Goal: Task Accomplishment & Management: Complete application form

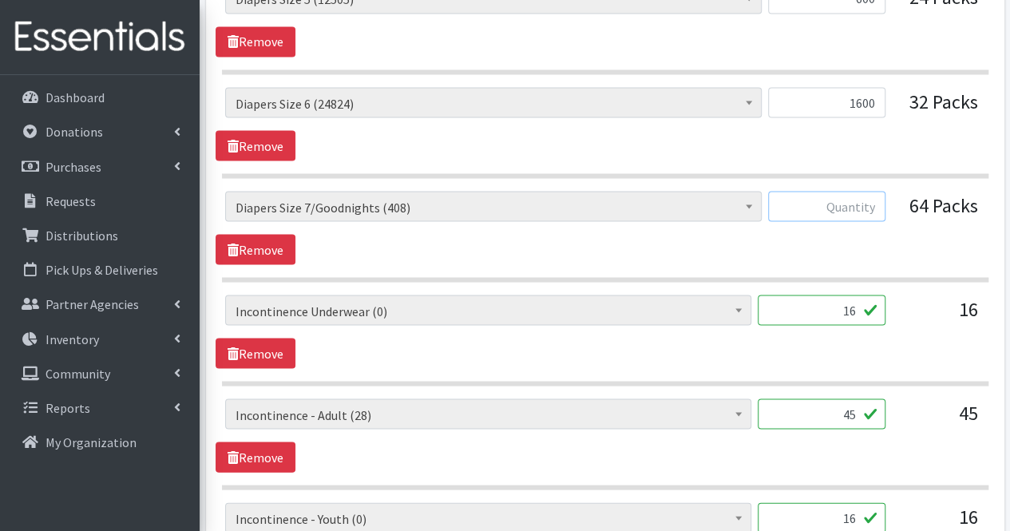
scroll to position [1442, 0]
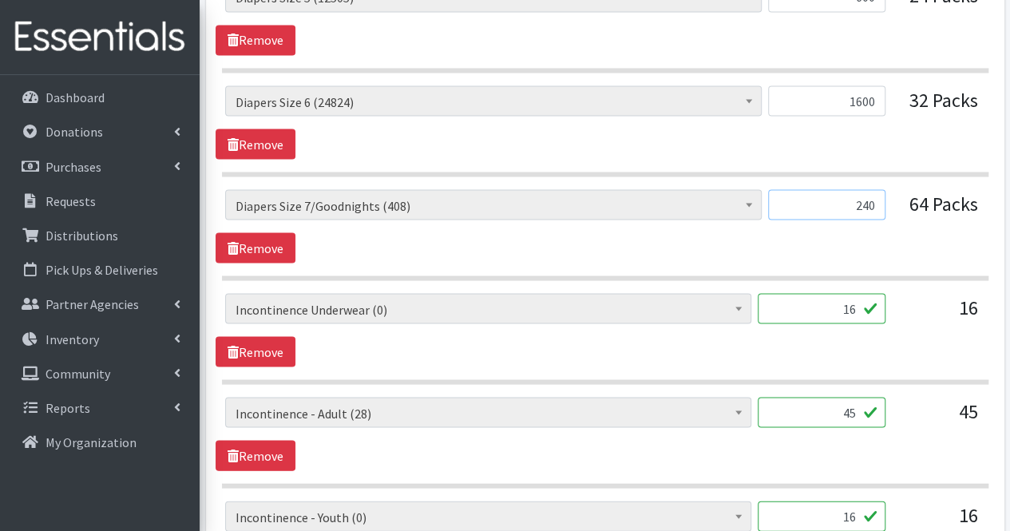
type input "240"
click at [795, 311] on input "16" at bounding box center [822, 308] width 128 height 30
type input "1"
type input "0"
click at [852, 402] on input "45" at bounding box center [822, 412] width 128 height 30
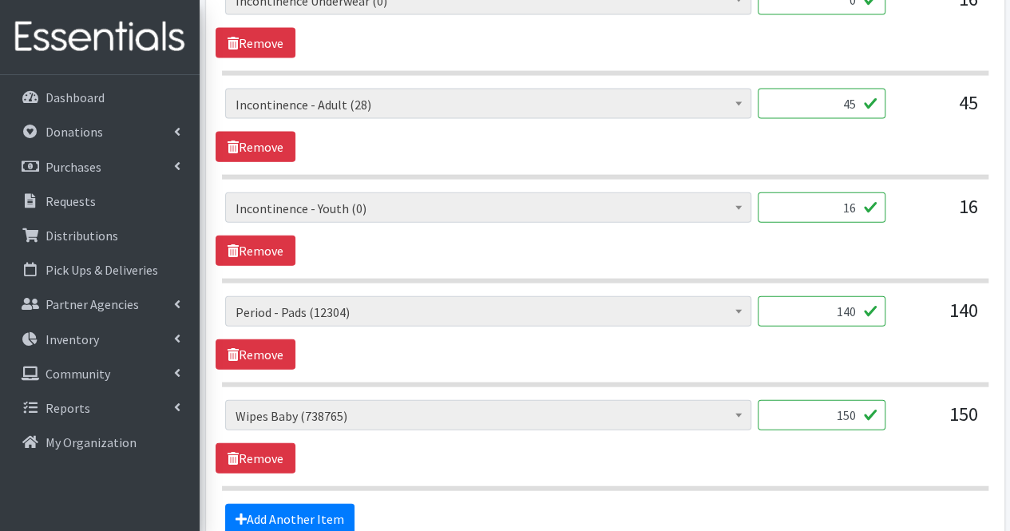
scroll to position [1745, 0]
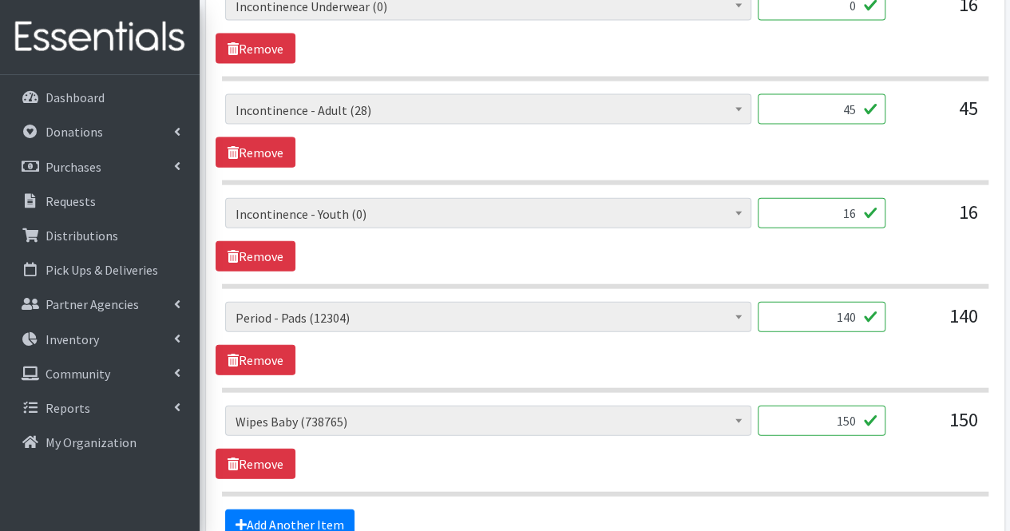
click at [858, 101] on input "45" at bounding box center [822, 109] width 128 height 30
type input "4"
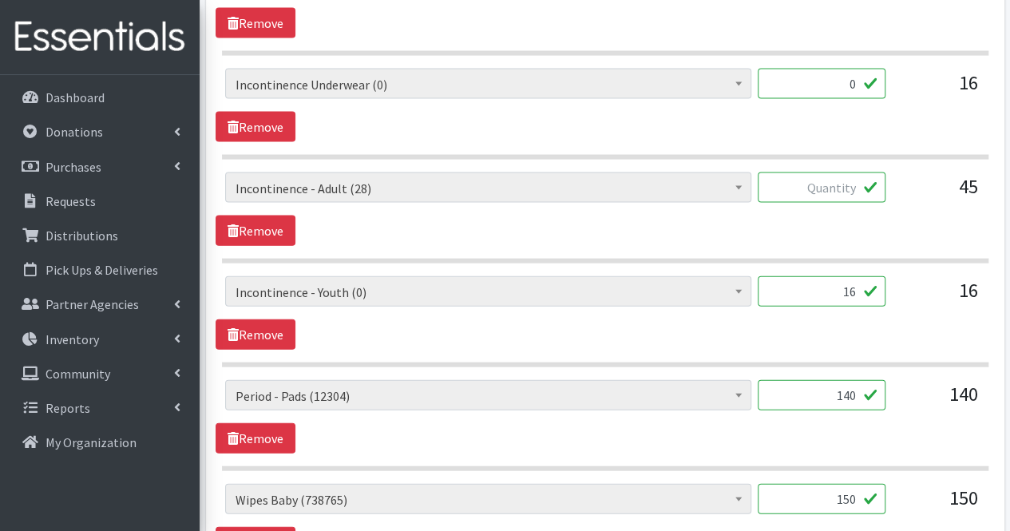
scroll to position [1666, 0]
type input "19"
click at [854, 285] on input "16" at bounding box center [822, 292] width 128 height 30
type input "1"
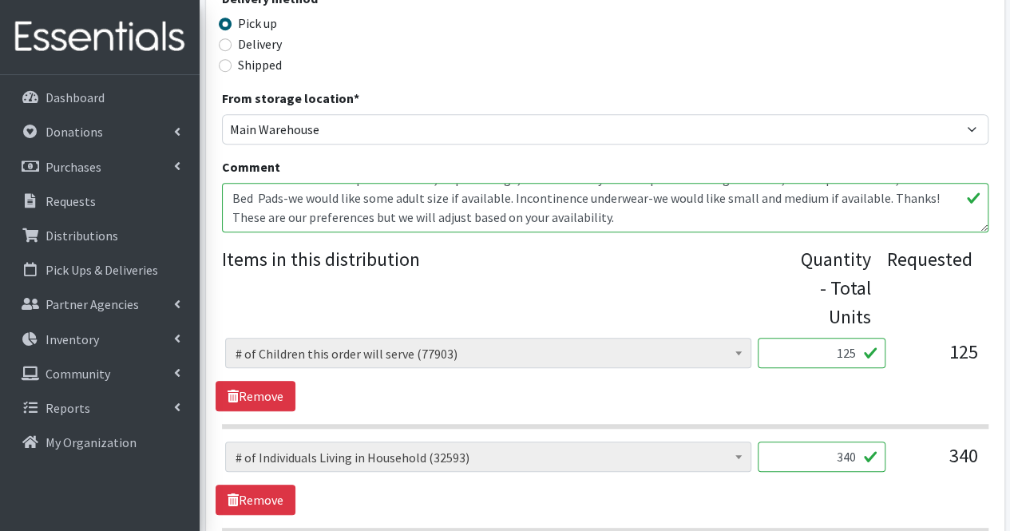
scroll to position [462, 0]
type input "0"
click at [854, 285] on div "Quantity - Total Units" at bounding box center [836, 290] width 70 height 86
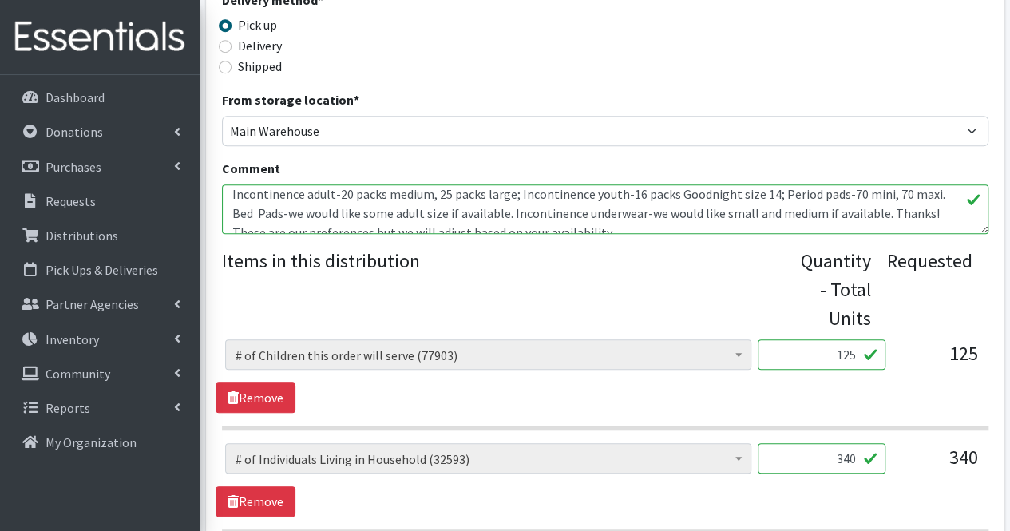
scroll to position [6, 0]
click at [943, 212] on textarea "Incontinence adult-20 packs medium, 25 packs large; Incontinence youth-16 packs…" at bounding box center [605, 209] width 767 height 50
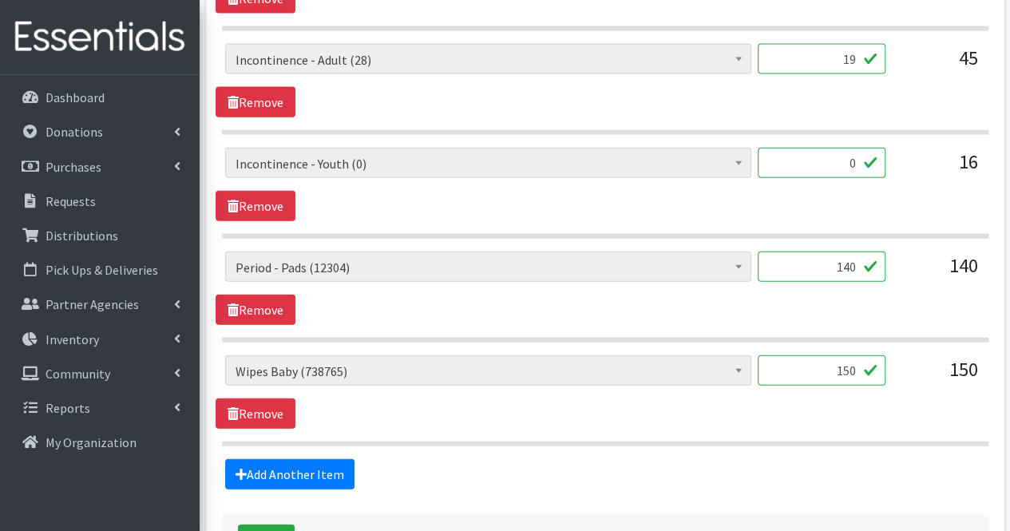
scroll to position [1794, 0]
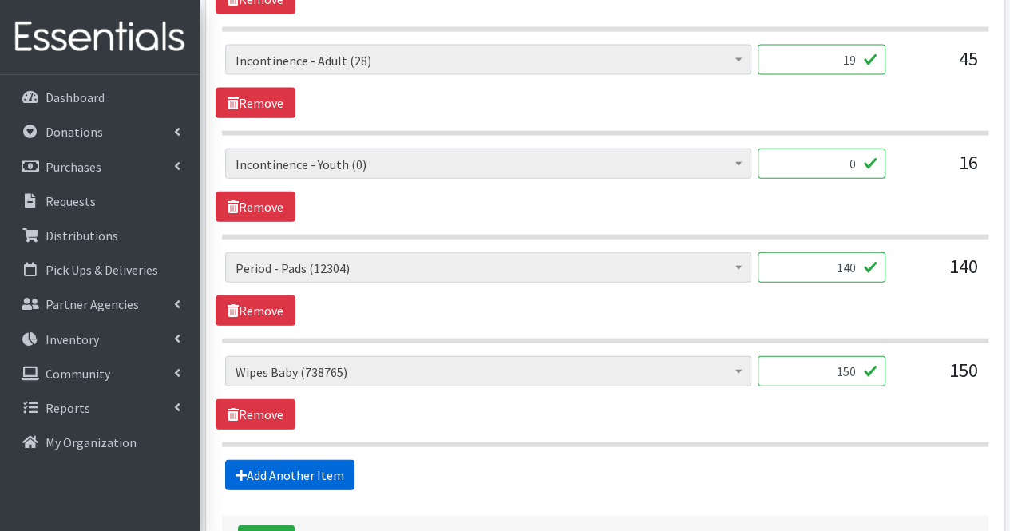
click at [292, 465] on link "Add Another Item" at bounding box center [289, 475] width 129 height 30
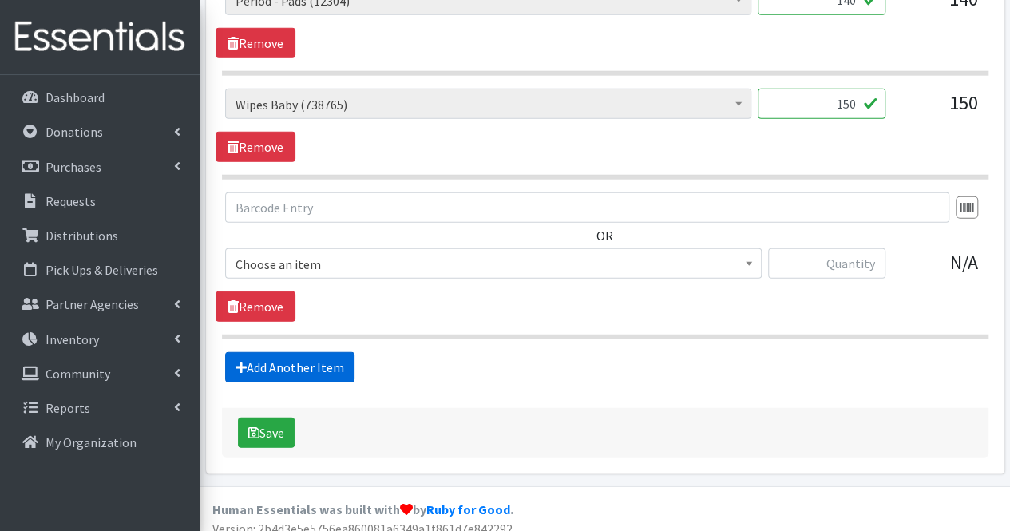
scroll to position [2063, 0]
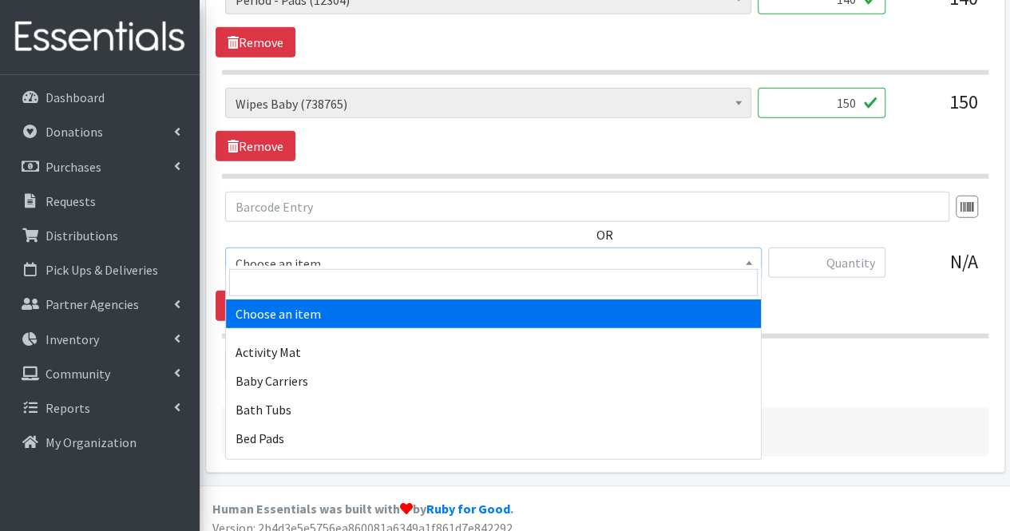
click at [349, 252] on span "Choose an item" at bounding box center [494, 263] width 516 height 22
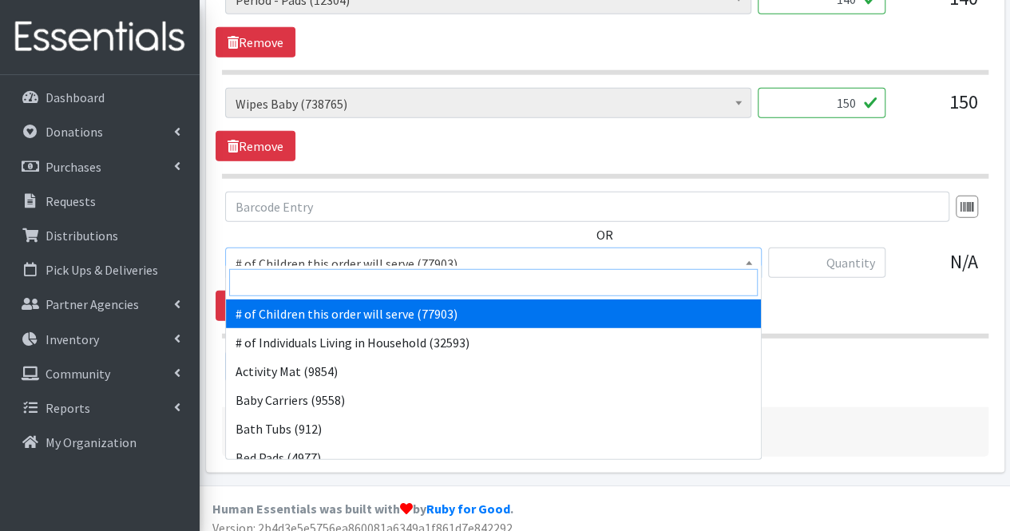
click at [339, 280] on input "search" at bounding box center [493, 282] width 529 height 27
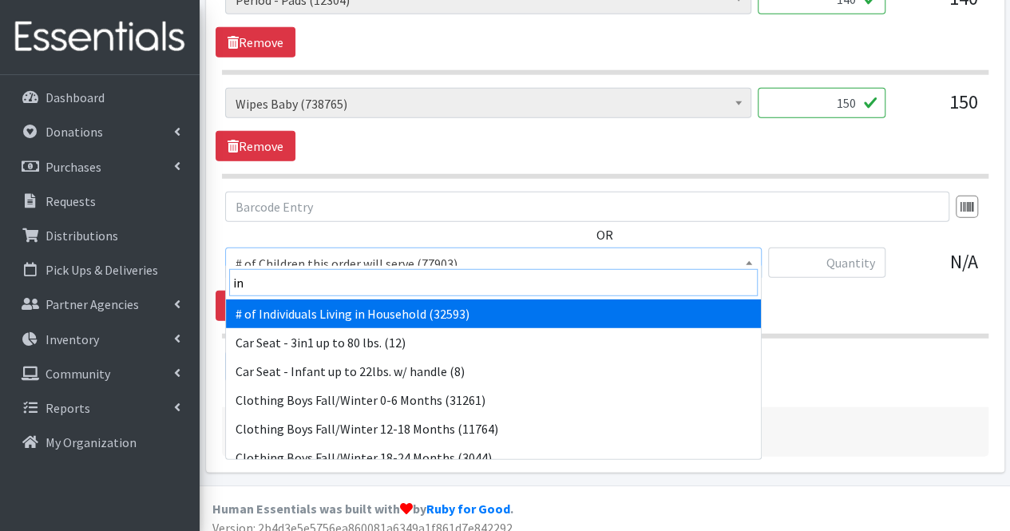
type input "i"
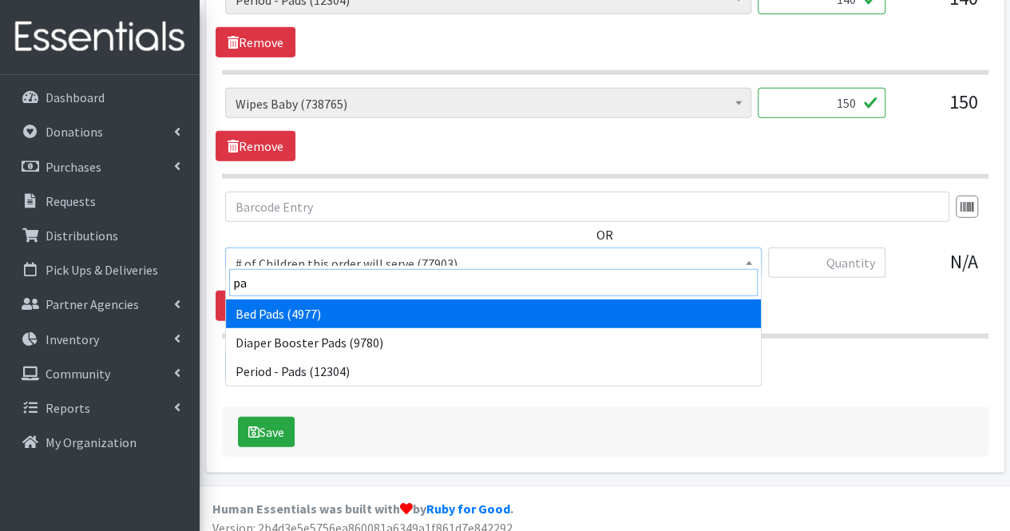
type input "p"
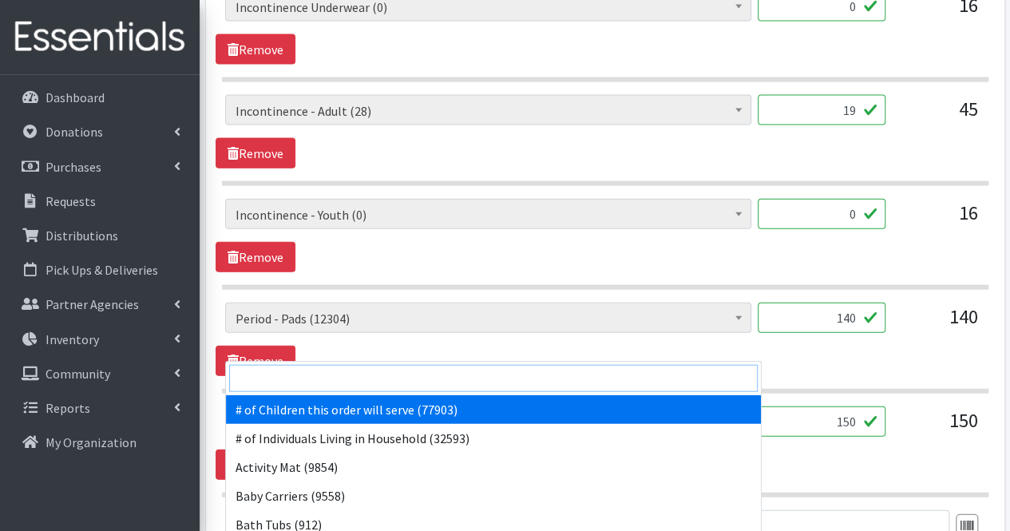
scroll to position [1743, 0]
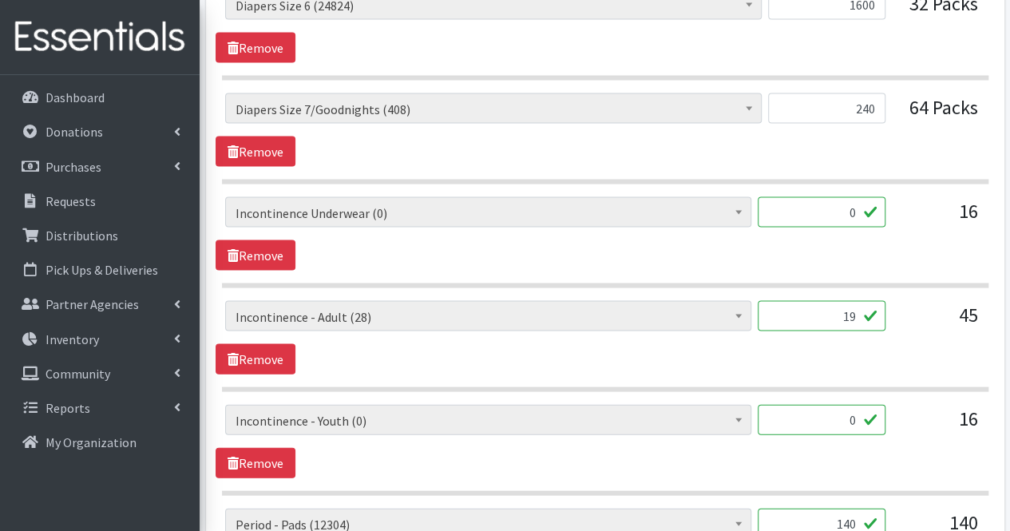
scroll to position [1536, 0]
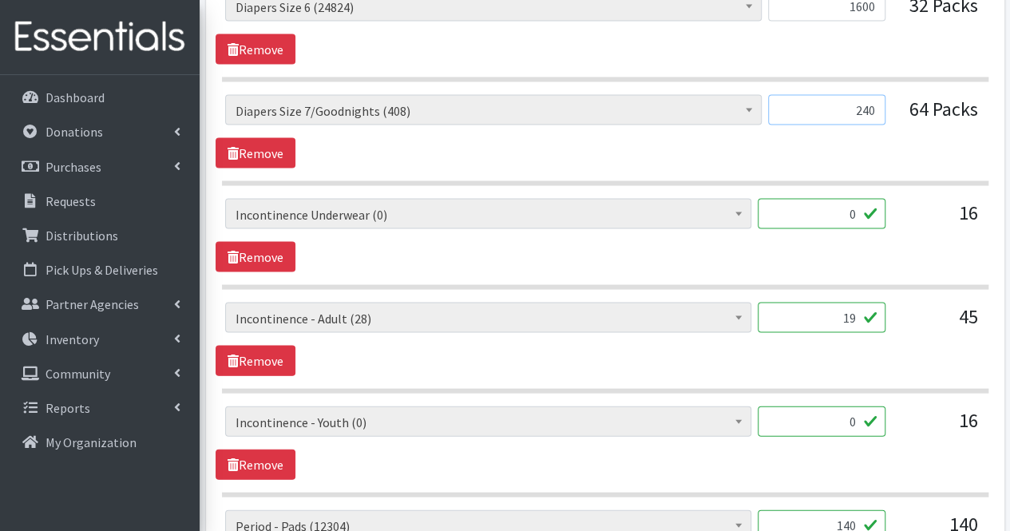
click at [875, 100] on input "240" at bounding box center [826, 110] width 117 height 30
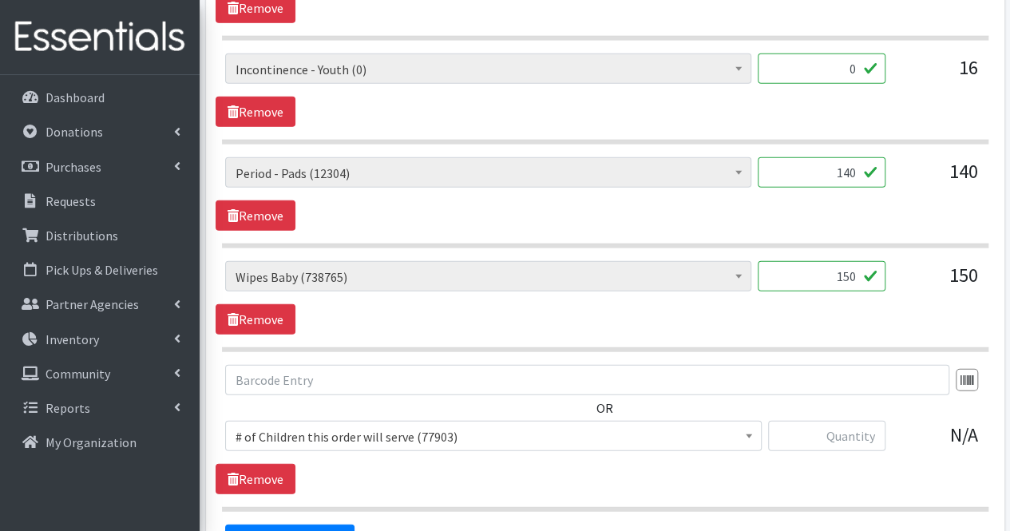
scroll to position [1890, 0]
type input "295"
click at [838, 322] on section "# of Children this order will serve (77903) # of Individuals Living in Househol…" at bounding box center [605, 305] width 767 height 91
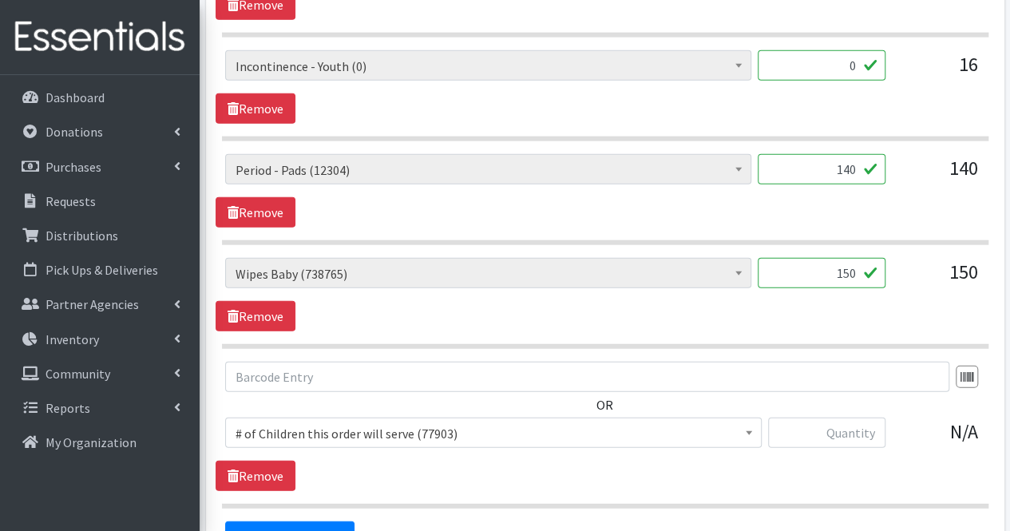
click at [859, 159] on input "140" at bounding box center [822, 169] width 128 height 30
type input "1"
type input "583"
click at [831, 268] on input "150" at bounding box center [822, 273] width 128 height 30
type input "1"
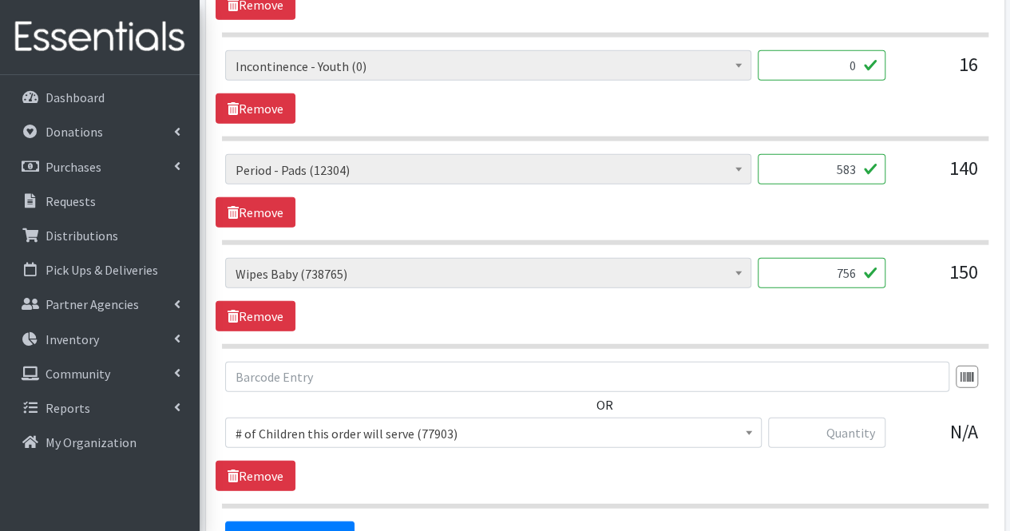
type input "756"
click at [807, 371] on input "text" at bounding box center [587, 377] width 724 height 30
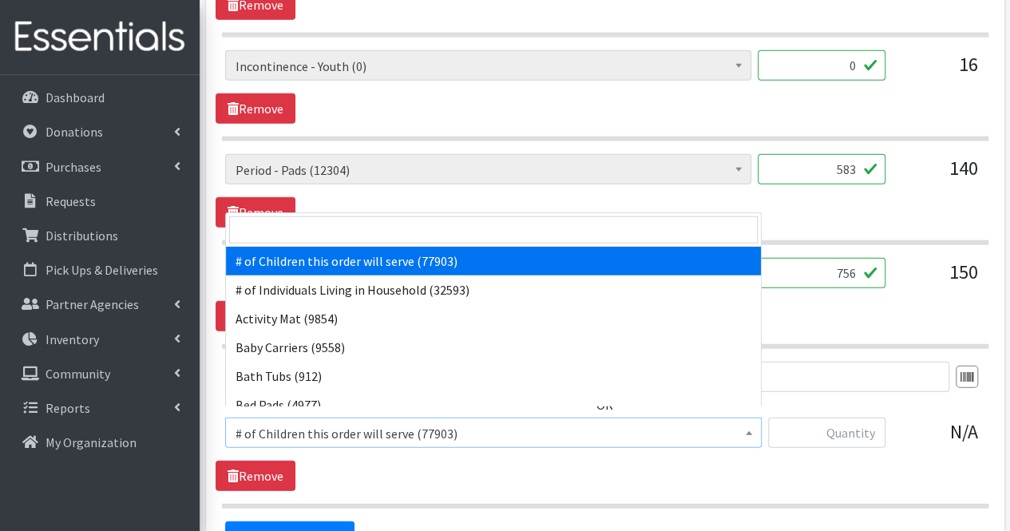
click at [656, 426] on span "# of Children this order will serve (77903)" at bounding box center [494, 433] width 516 height 22
click at [704, 226] on input "search" at bounding box center [493, 229] width 529 height 27
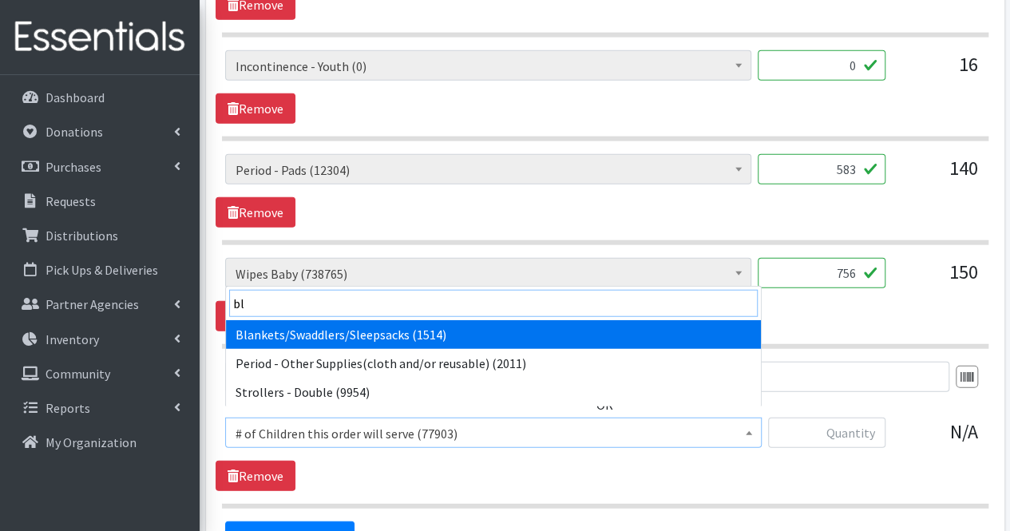
type input "bla"
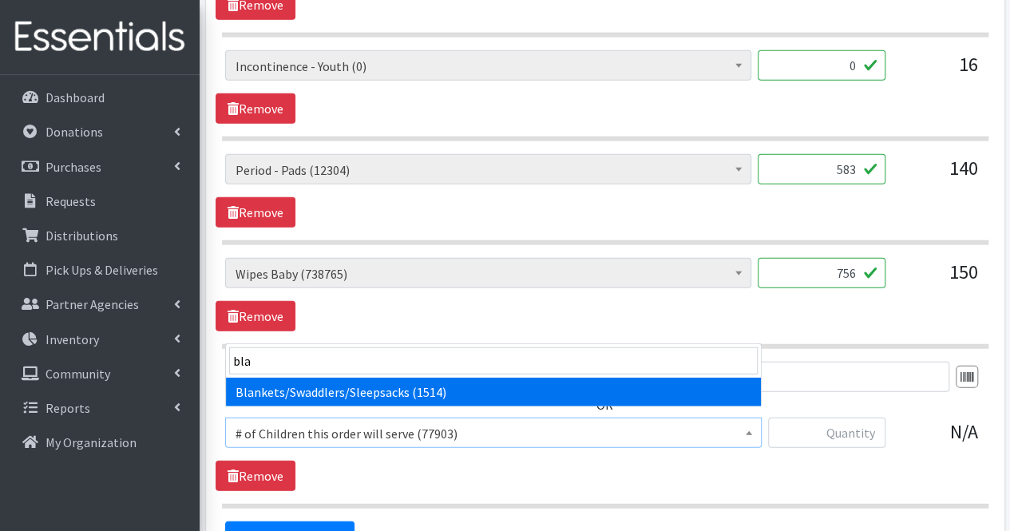
select select "1933"
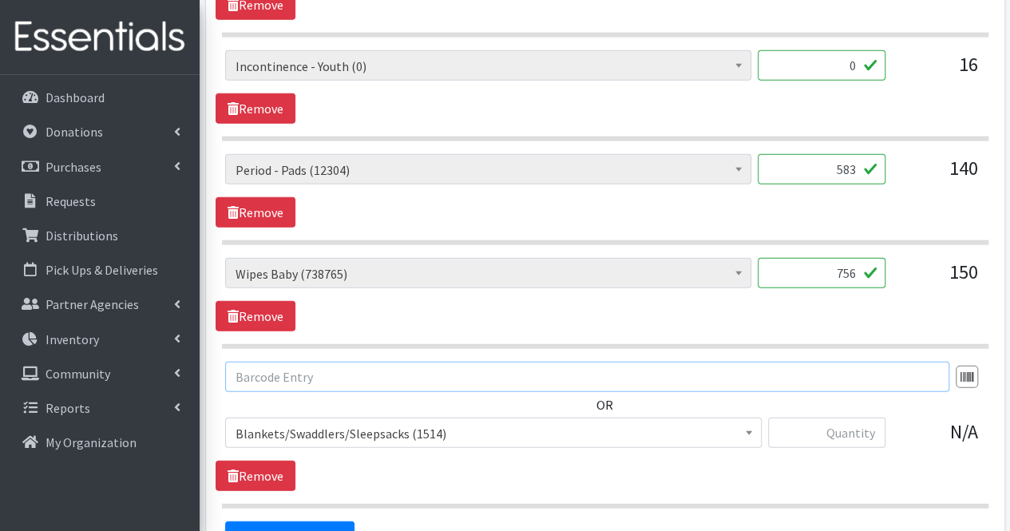
click at [749, 362] on input "text" at bounding box center [587, 377] width 724 height 30
click at [835, 430] on input "text" at bounding box center [826, 433] width 117 height 30
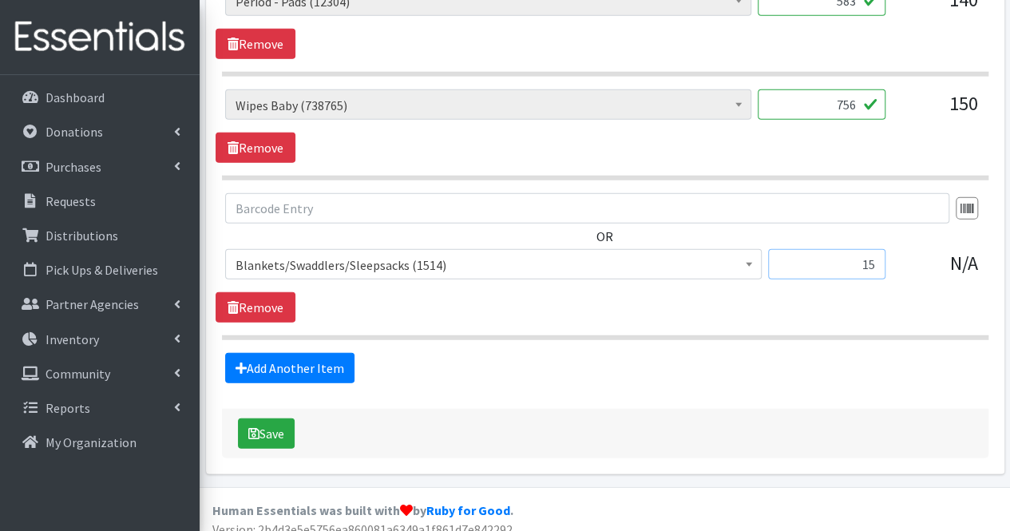
scroll to position [2062, 0]
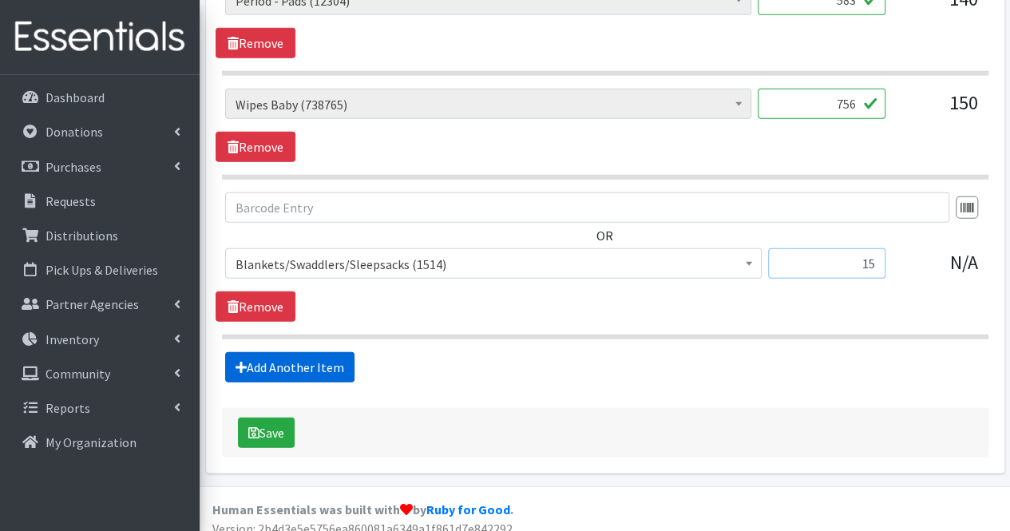
type input "15"
click at [280, 352] on link "Add Another Item" at bounding box center [289, 367] width 129 height 30
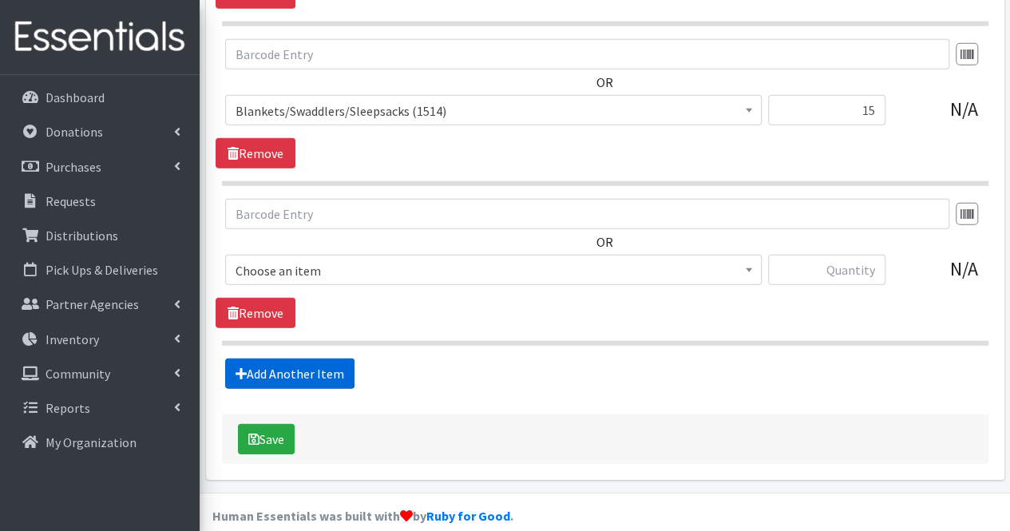
scroll to position [2222, 0]
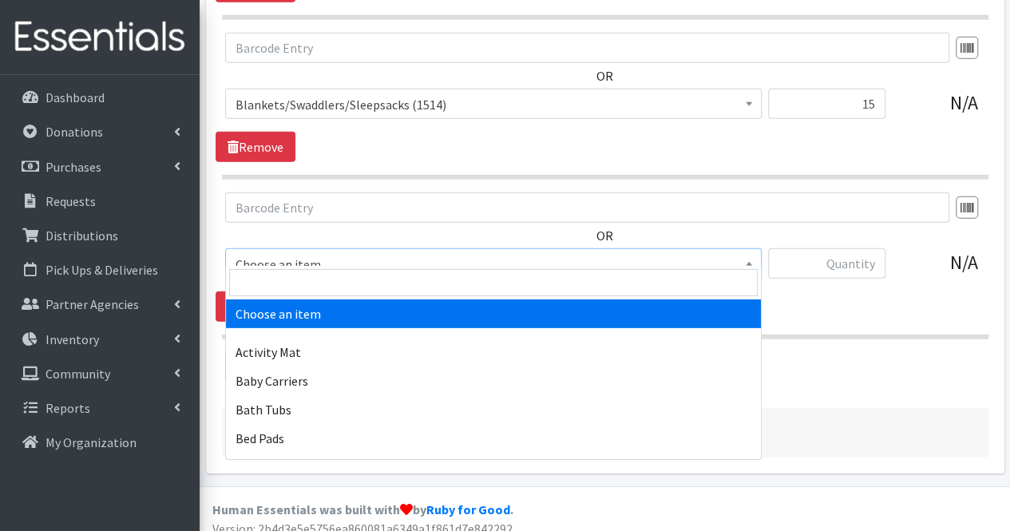
click at [302, 253] on span "Choose an item" at bounding box center [494, 264] width 516 height 22
click at [296, 295] on input "search" at bounding box center [493, 282] width 529 height 27
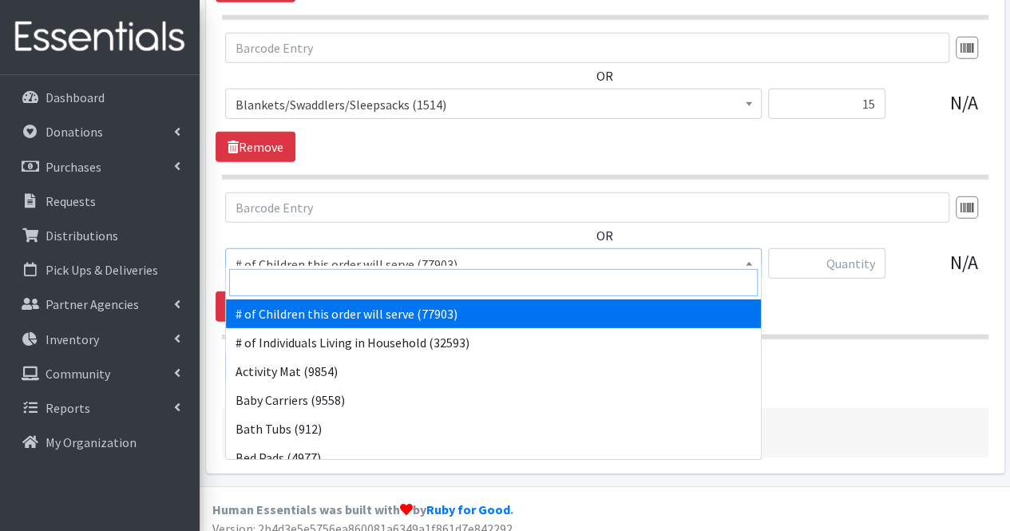
click at [296, 295] on input "search" at bounding box center [493, 282] width 529 height 27
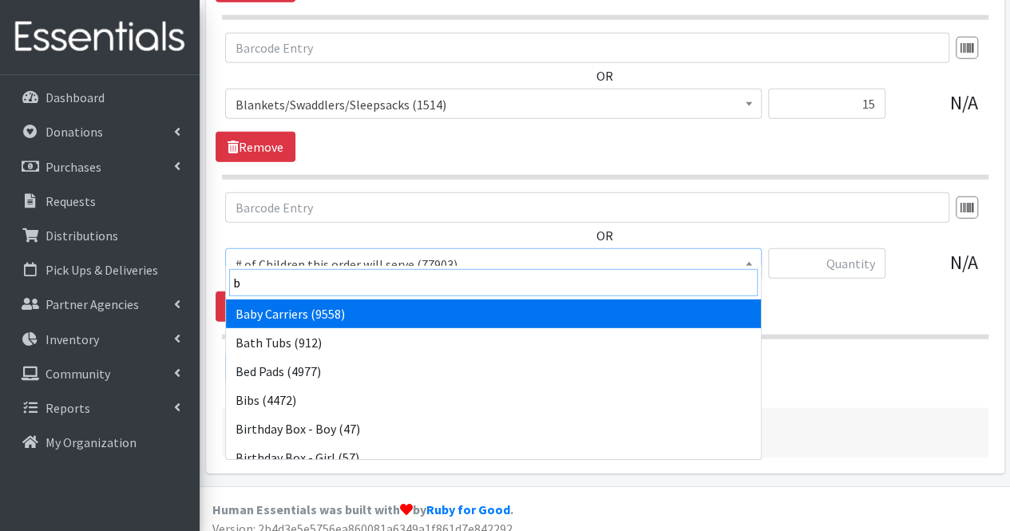
type input "bi"
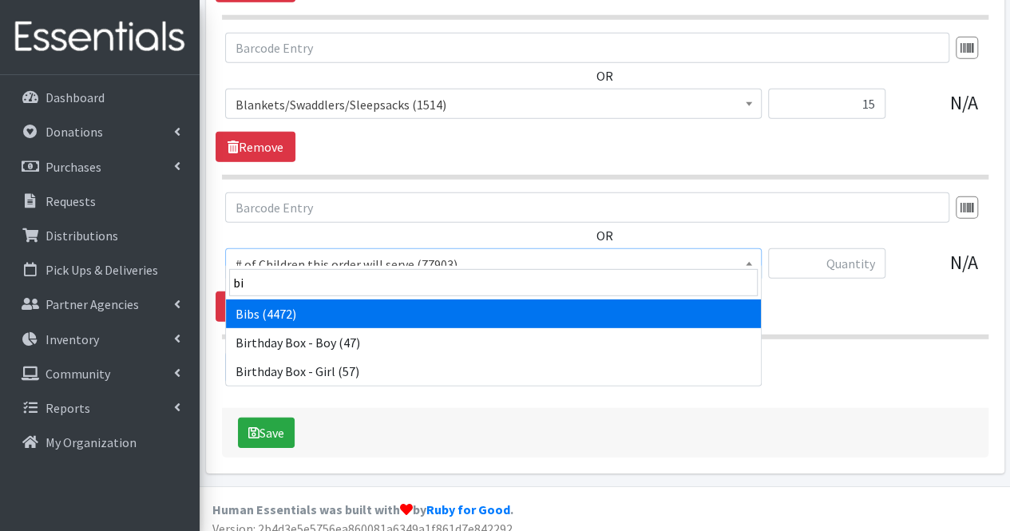
select select "293"
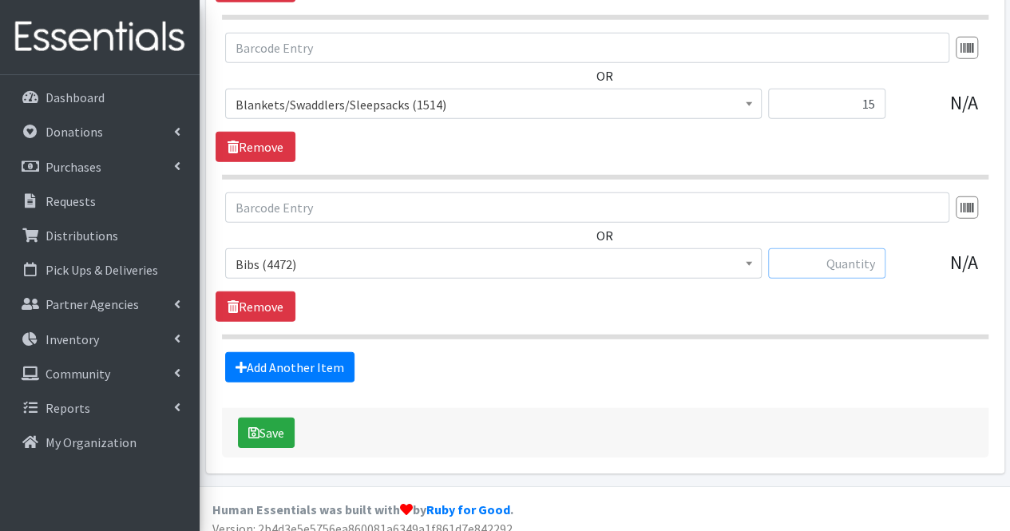
click at [817, 260] on input "text" at bounding box center [826, 263] width 117 height 30
type input "`"
type input "10"
click at [272, 367] on link "Add Another Item" at bounding box center [289, 367] width 129 height 30
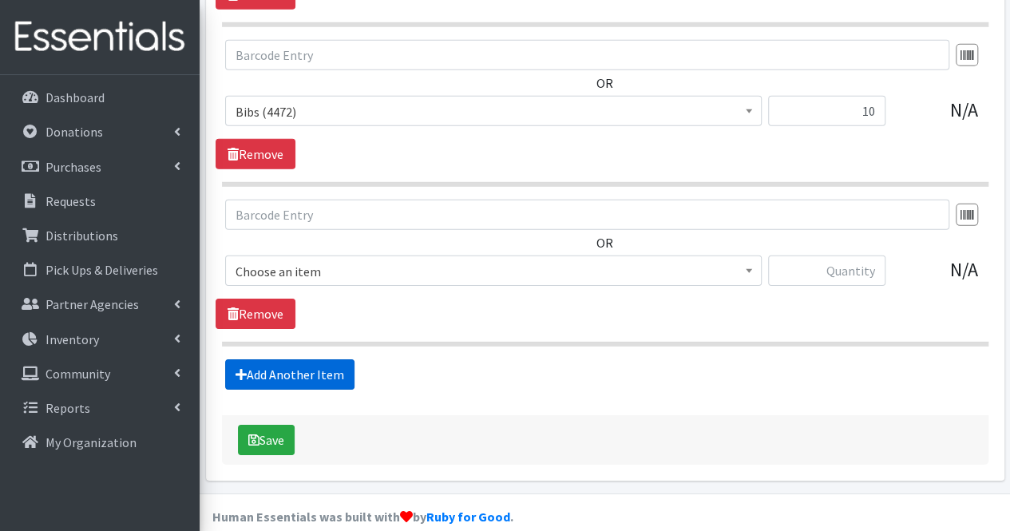
scroll to position [2381, 0]
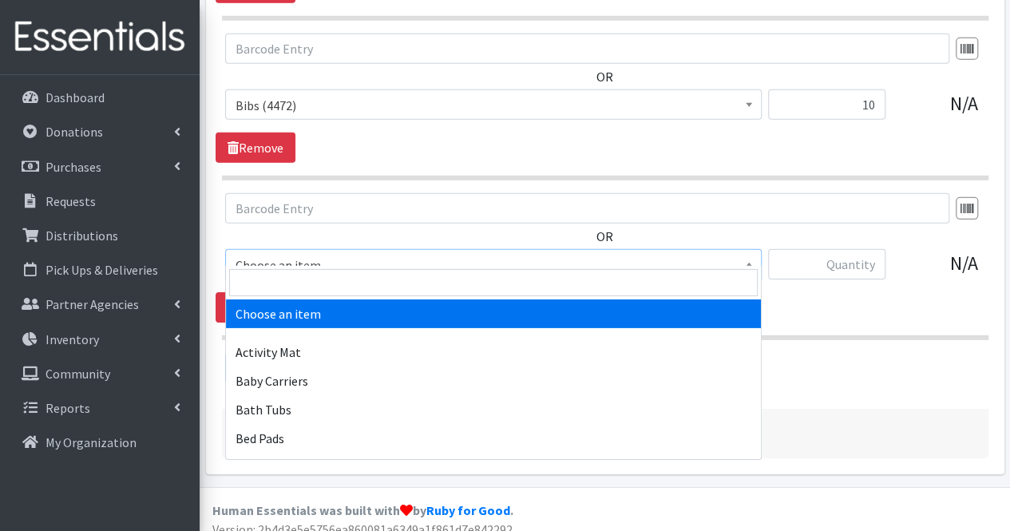
click at [316, 254] on span "Choose an item" at bounding box center [494, 265] width 516 height 22
click at [303, 287] on input "search" at bounding box center [493, 282] width 529 height 27
type input "n"
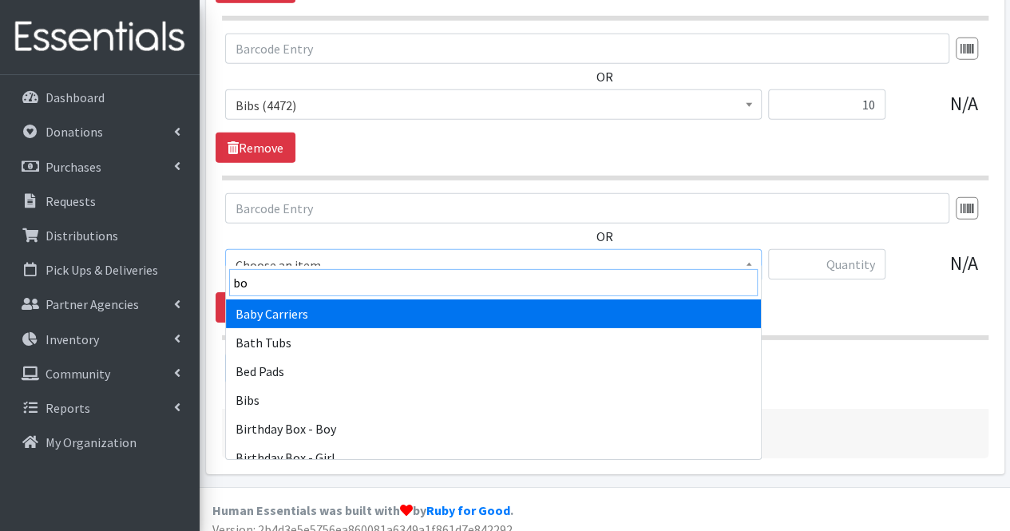
type input "boo"
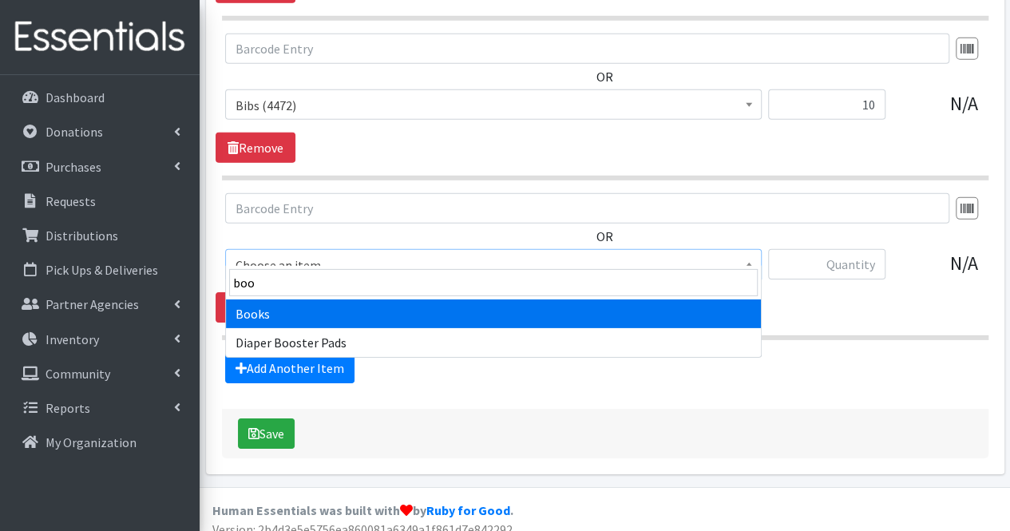
select select "1947"
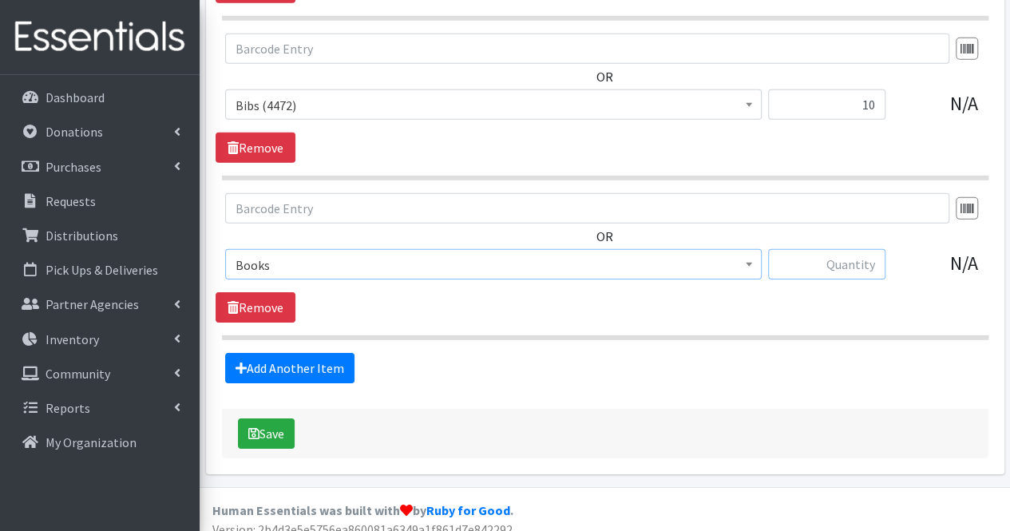
click at [810, 249] on input "text" at bounding box center [826, 264] width 117 height 30
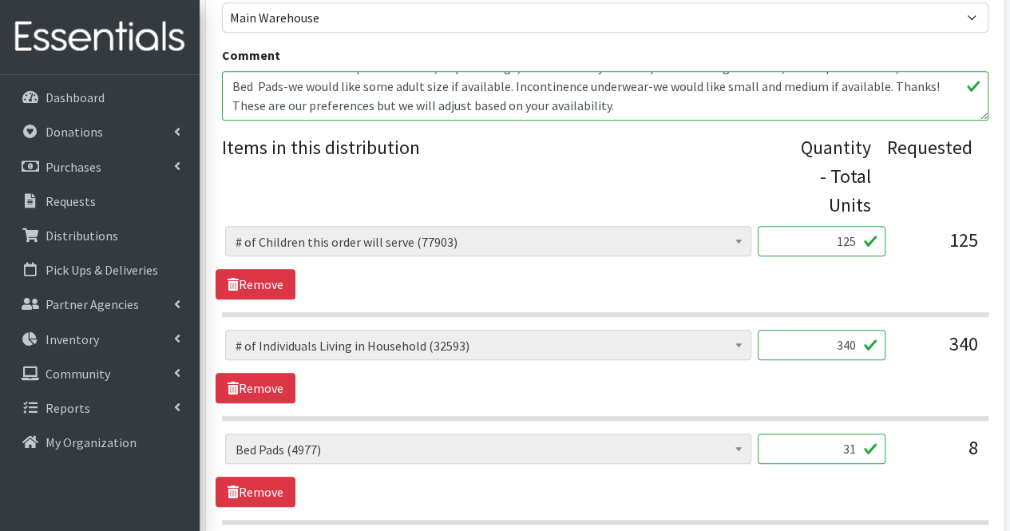
scroll to position [562, 0]
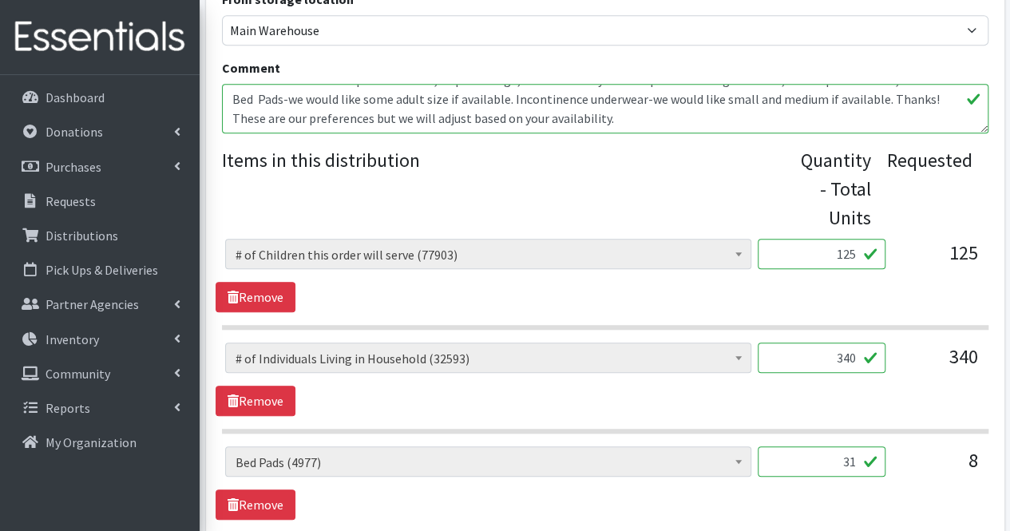
type input "25"
click at [656, 117] on textarea "Incontinence adult-20 packs medium, 25 packs large; Incontinence youth-16 packs…" at bounding box center [605, 109] width 767 height 50
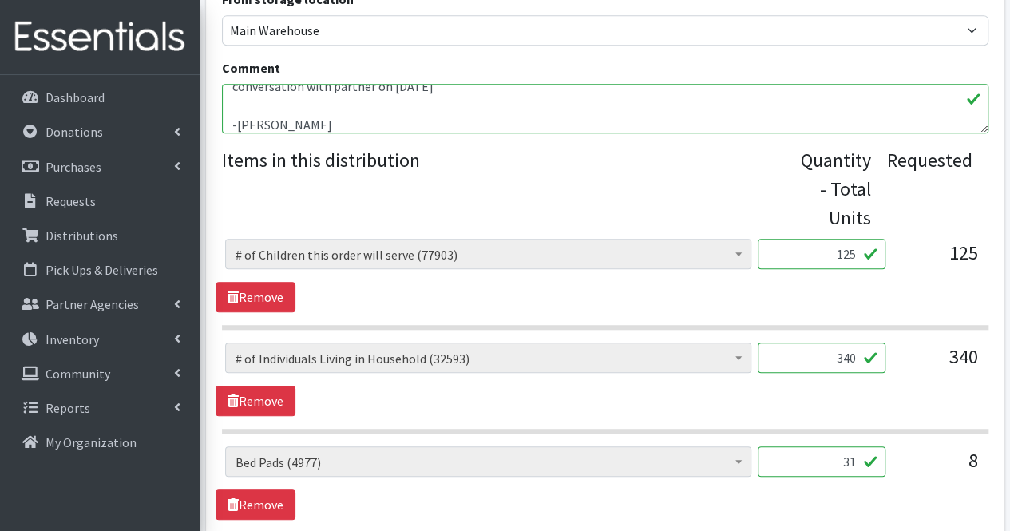
click at [607, 93] on textarea "Incontinence adult-20 packs medium, 25 packs large; Incontinence youth-16 packs…" at bounding box center [605, 109] width 767 height 50
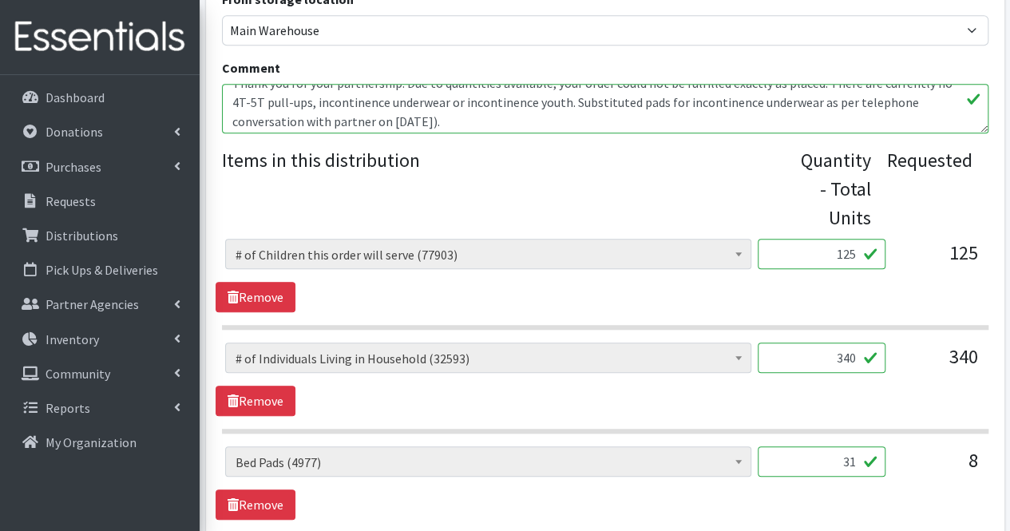
scroll to position [112, 0]
click at [567, 103] on textarea "Incontinence adult-20 packs medium, 25 packs large; Incontinence youth-16 packs…" at bounding box center [605, 109] width 767 height 50
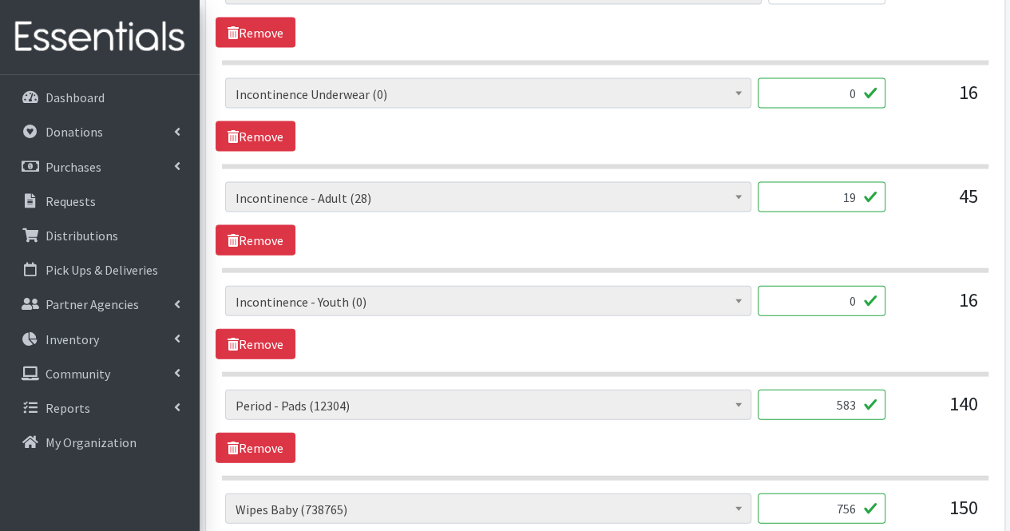
scroll to position [1656, 0]
type textarea "Incontinence adult-20 packs medium, 25 packs large; Incontinence youth-16 packs…"
click at [261, 129] on link "Remove" at bounding box center [256, 137] width 80 height 30
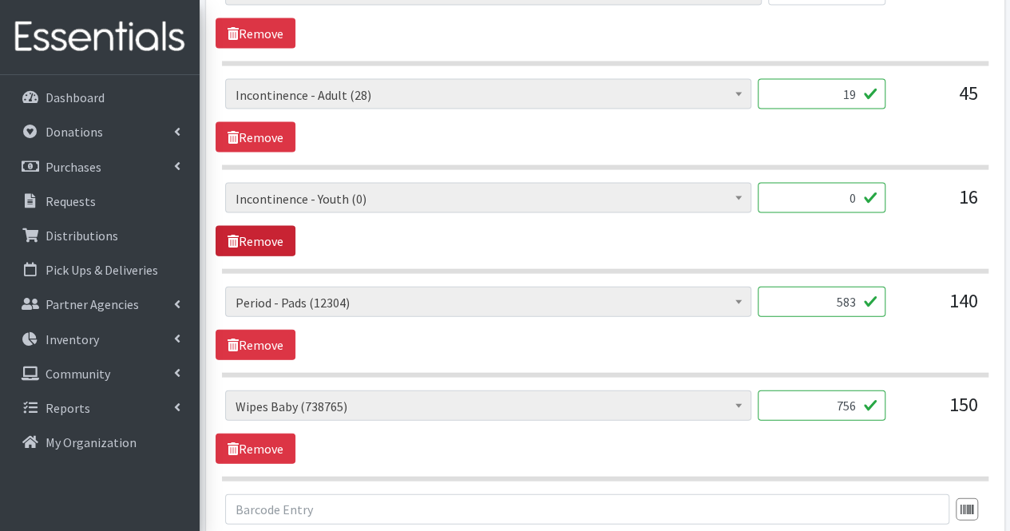
click at [260, 234] on link "Remove" at bounding box center [256, 241] width 80 height 30
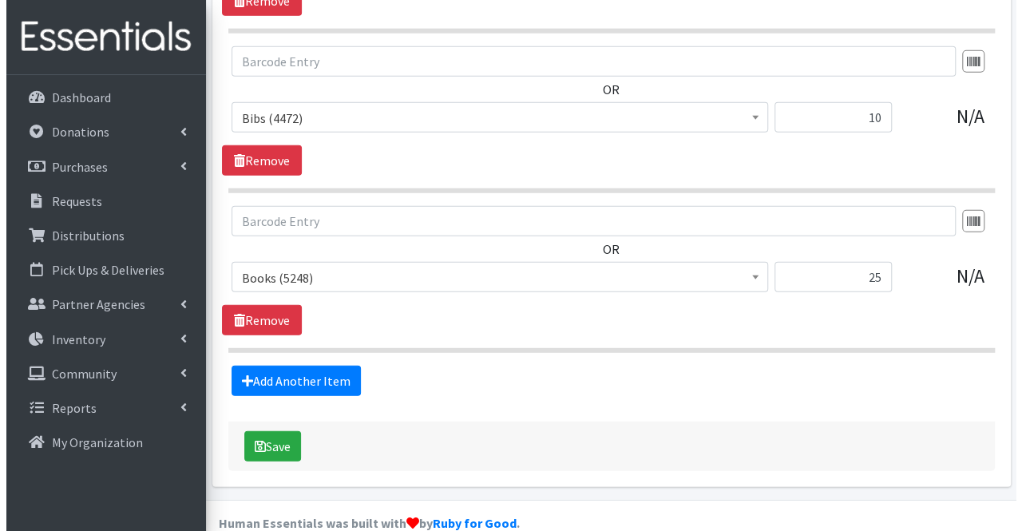
scroll to position [2175, 0]
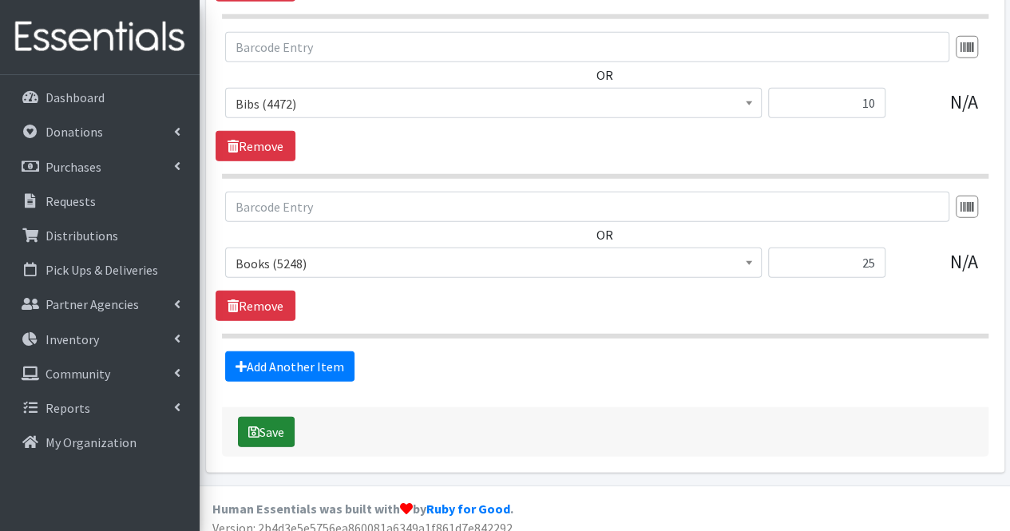
click at [276, 426] on button "Save" at bounding box center [266, 432] width 57 height 30
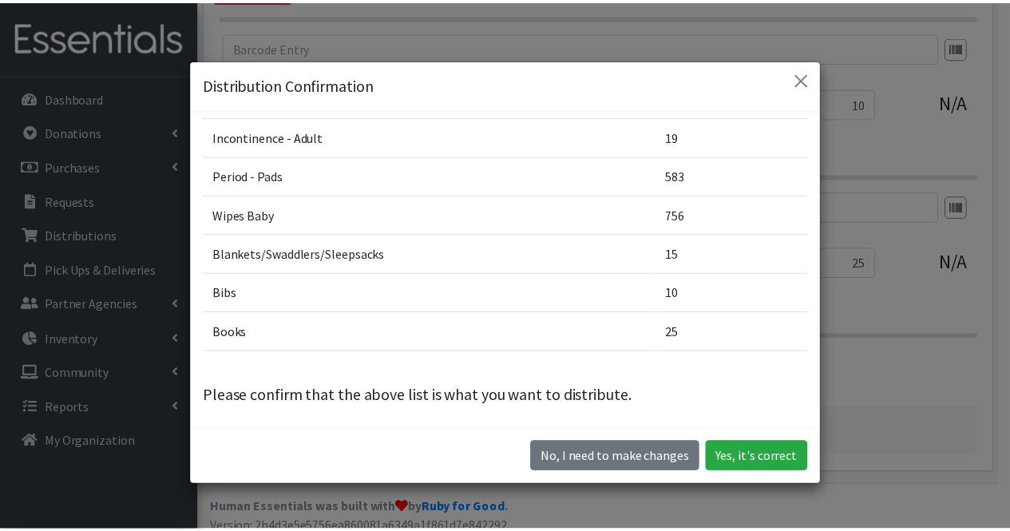
scroll to position [16, 0]
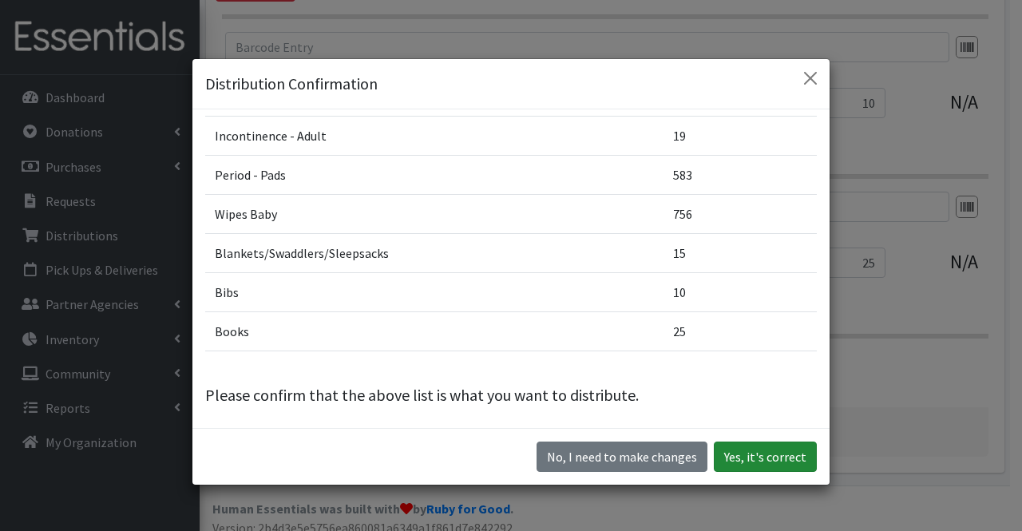
click at [769, 458] on button "Yes, it's correct" at bounding box center [765, 457] width 103 height 30
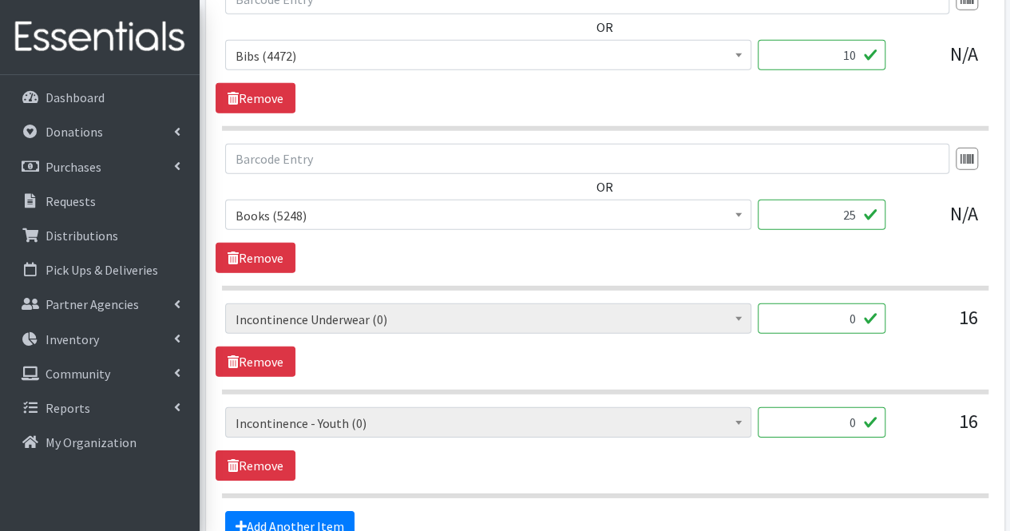
scroll to position [2257, 0]
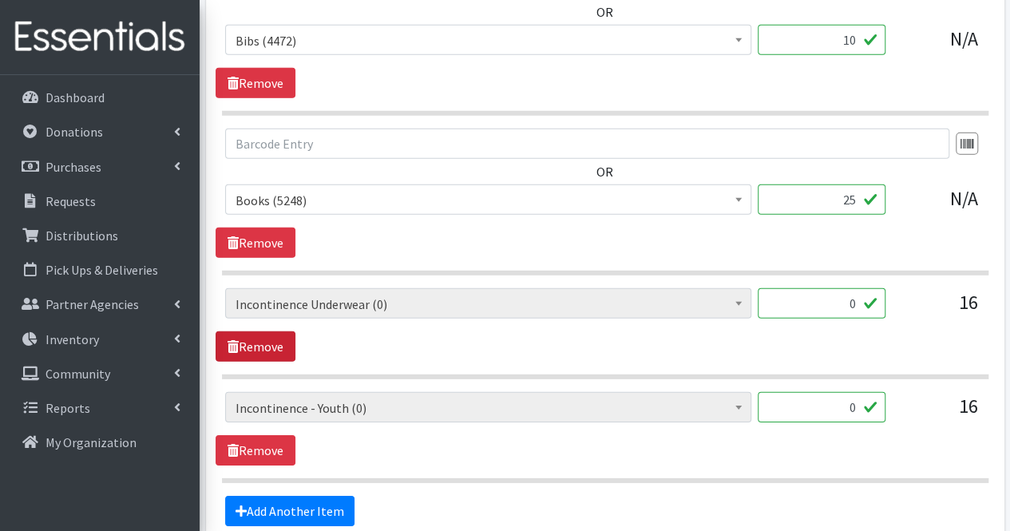
click at [264, 342] on link "Remove" at bounding box center [256, 346] width 80 height 30
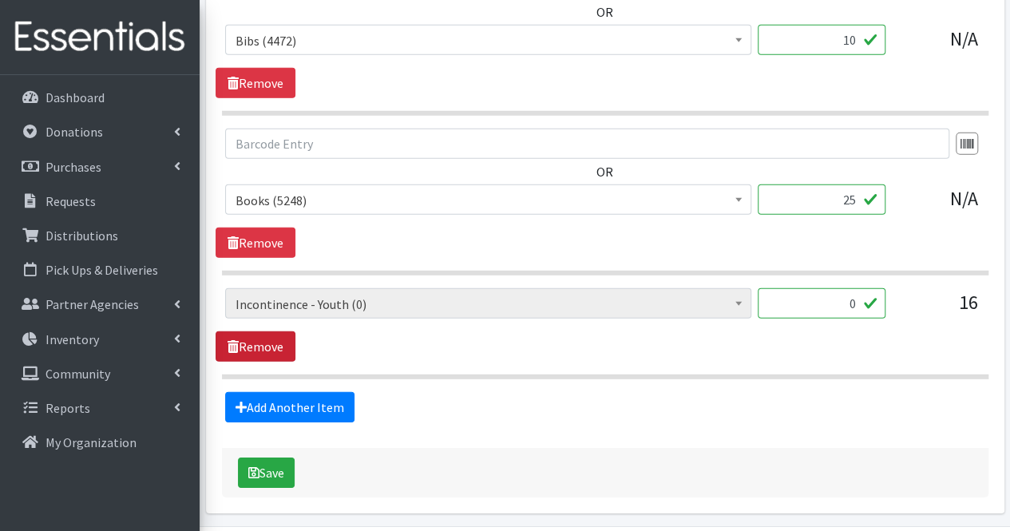
click at [264, 342] on link "Remove" at bounding box center [256, 346] width 80 height 30
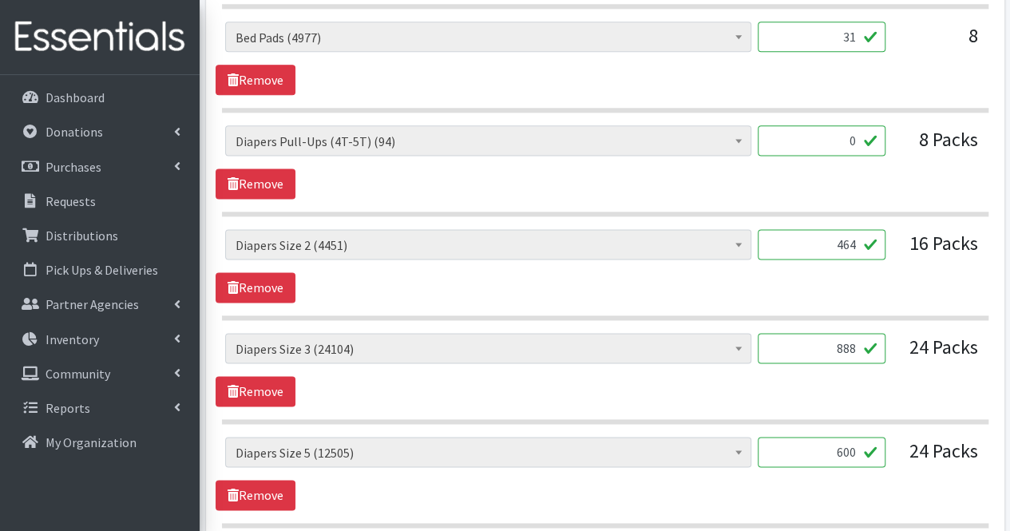
scroll to position [1005, 0]
click at [256, 172] on link "Remove" at bounding box center [256, 184] width 80 height 30
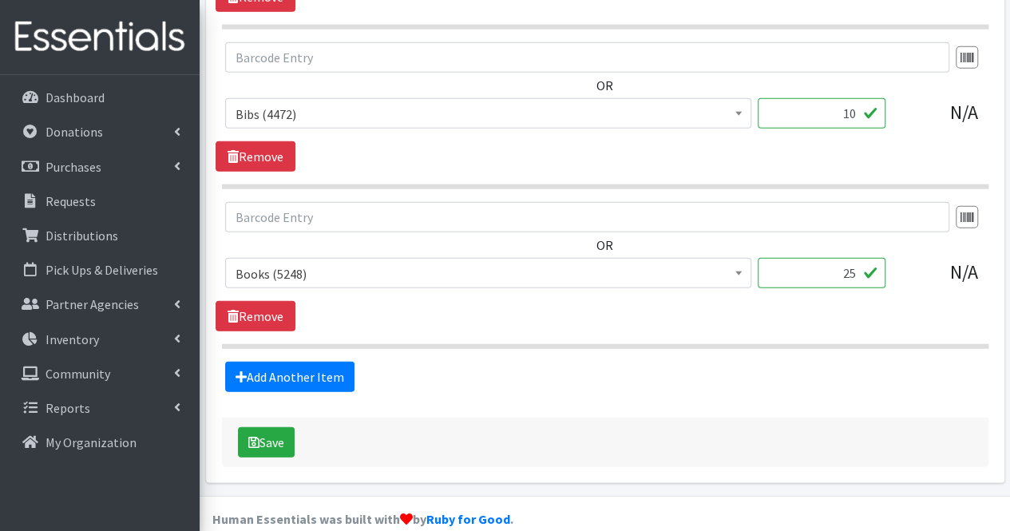
scroll to position [2091, 0]
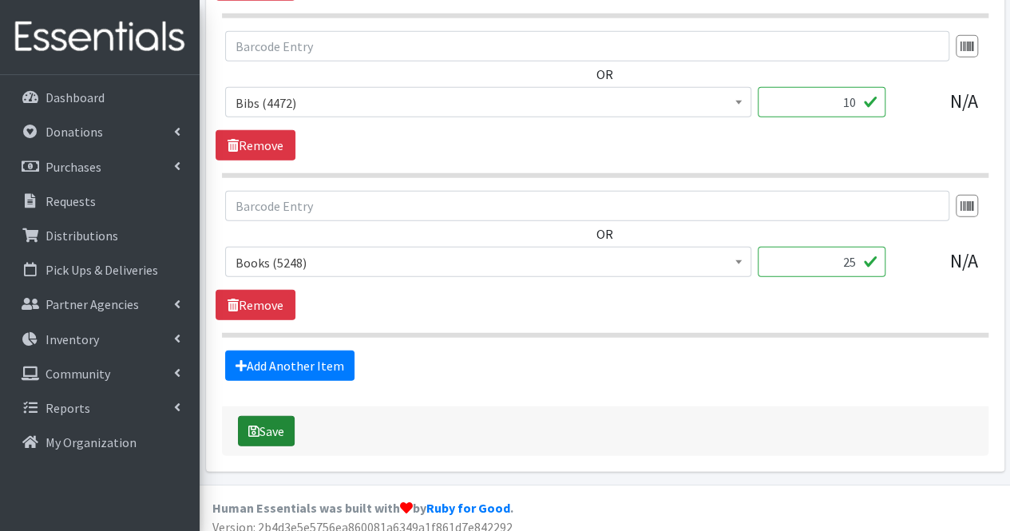
click at [281, 427] on button "Save" at bounding box center [266, 431] width 57 height 30
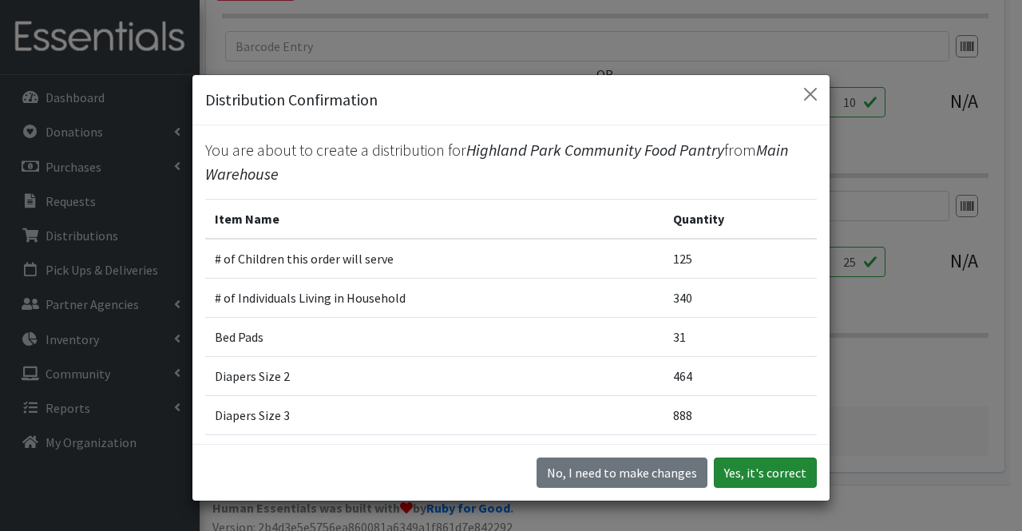
click at [784, 478] on button "Yes, it's correct" at bounding box center [765, 473] width 103 height 30
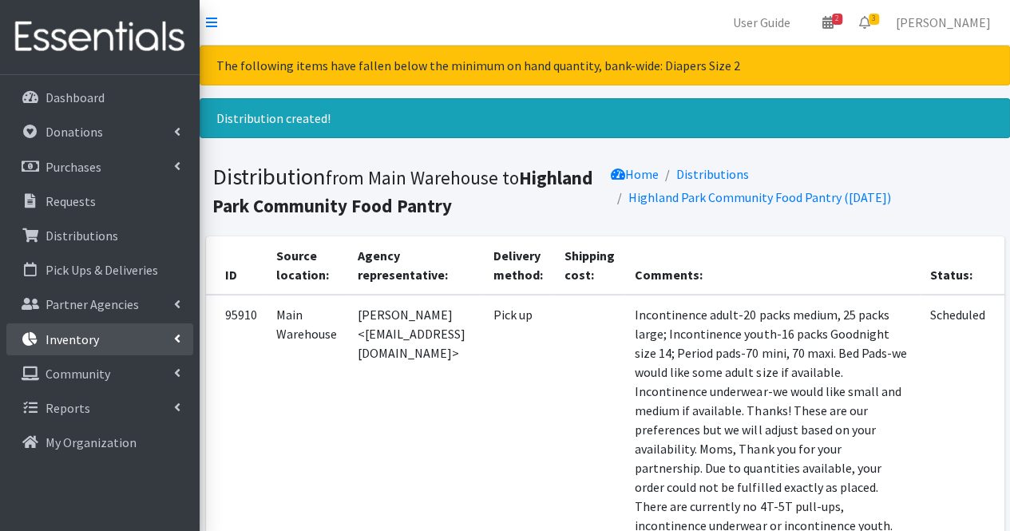
click at [99, 340] on link "Inventory" at bounding box center [99, 339] width 187 height 32
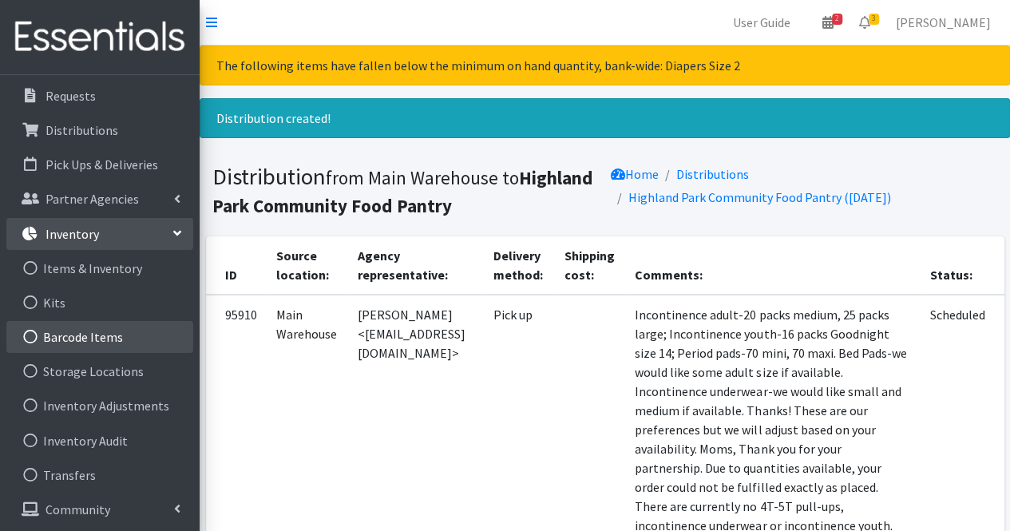
scroll to position [107, 0]
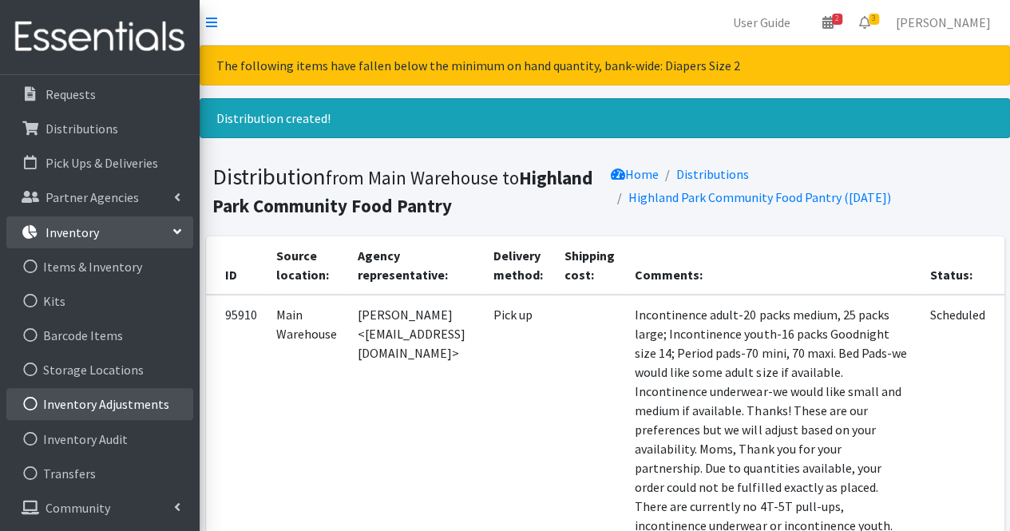
click at [131, 395] on link "Inventory Adjustments" at bounding box center [99, 404] width 187 height 32
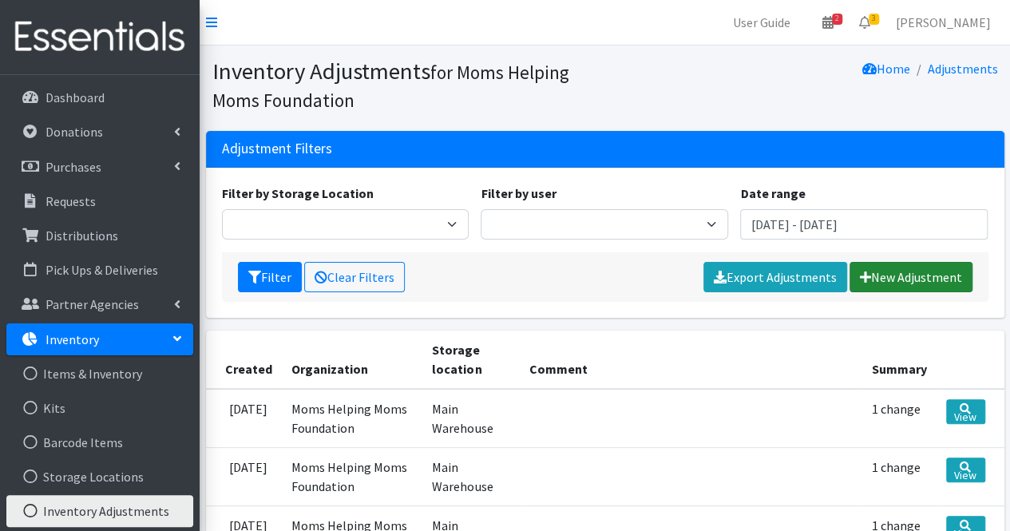
click at [922, 274] on link "New Adjustment" at bounding box center [911, 277] width 123 height 30
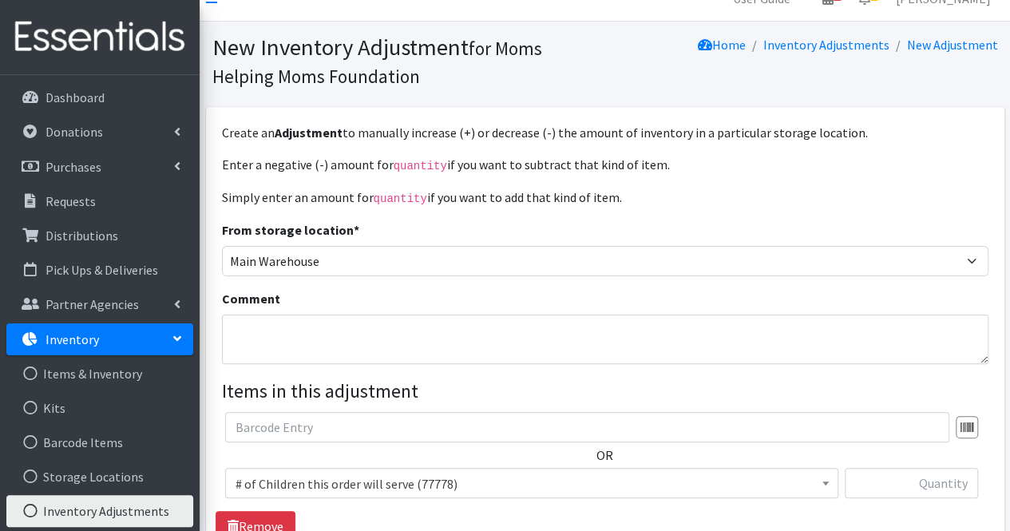
scroll to position [27, 0]
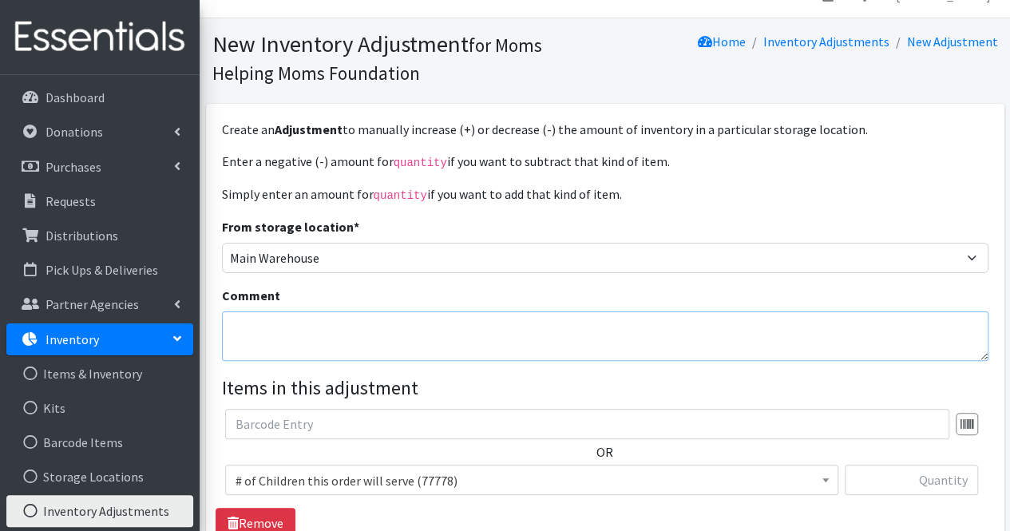
click at [581, 328] on textarea "Comment" at bounding box center [605, 336] width 767 height 50
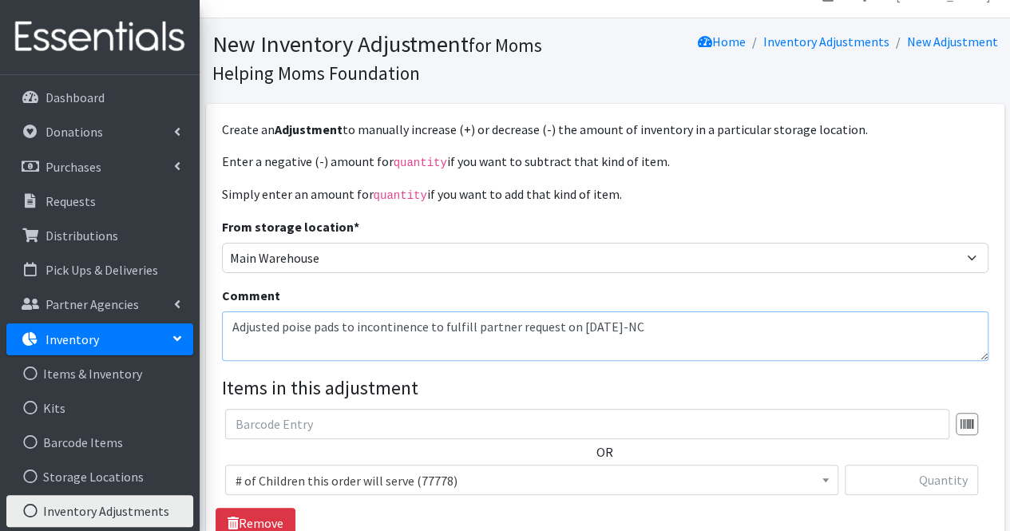
click at [428, 328] on textarea "Adjusted poise pads to incontinence to fulfill partner request on 9/2/25-NC" at bounding box center [605, 336] width 767 height 50
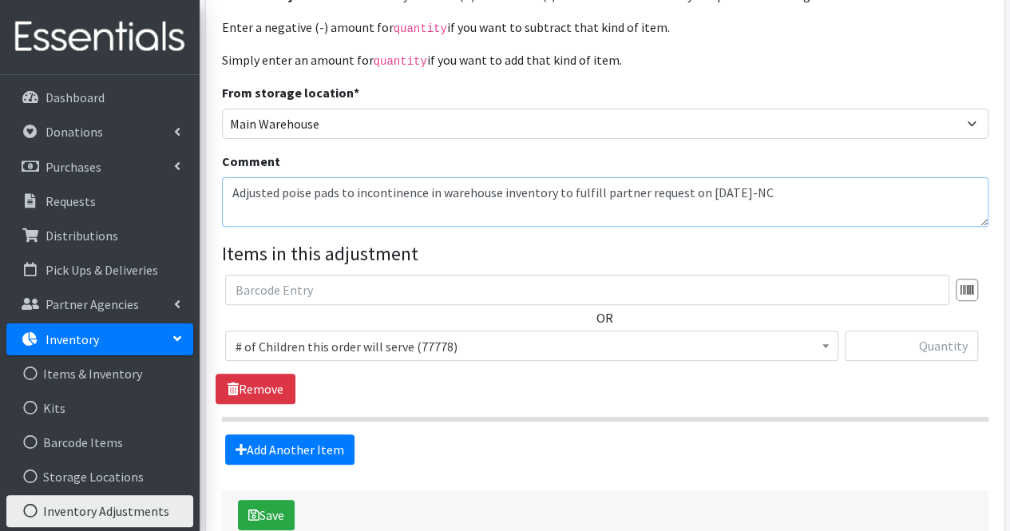
scroll to position [254, 0]
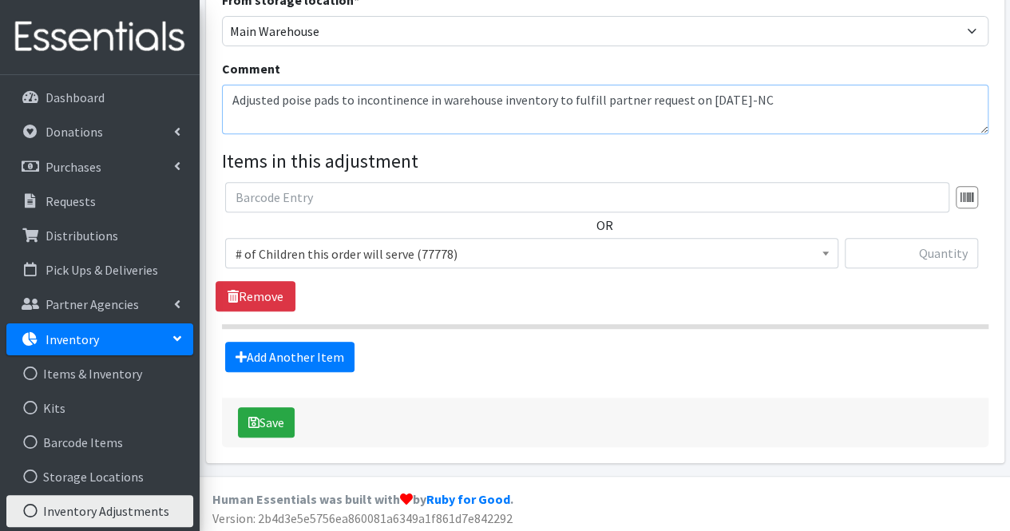
type textarea "Adjusted poise pads to incontinence in warehouse inventory to fulfill partner r…"
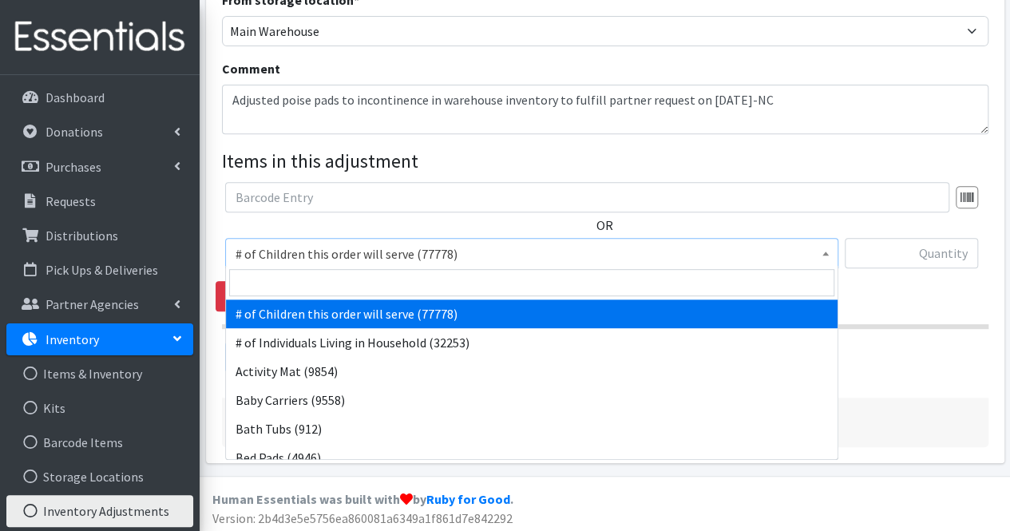
click at [414, 258] on span "# of Children this order will serve (77778)" at bounding box center [532, 254] width 593 height 22
click at [410, 274] on input "search" at bounding box center [531, 282] width 605 height 27
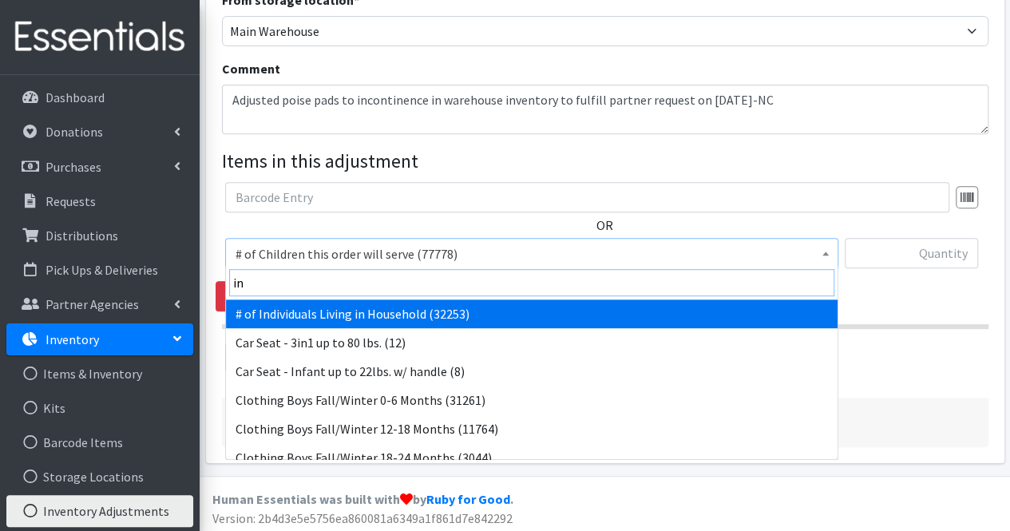
type input "i"
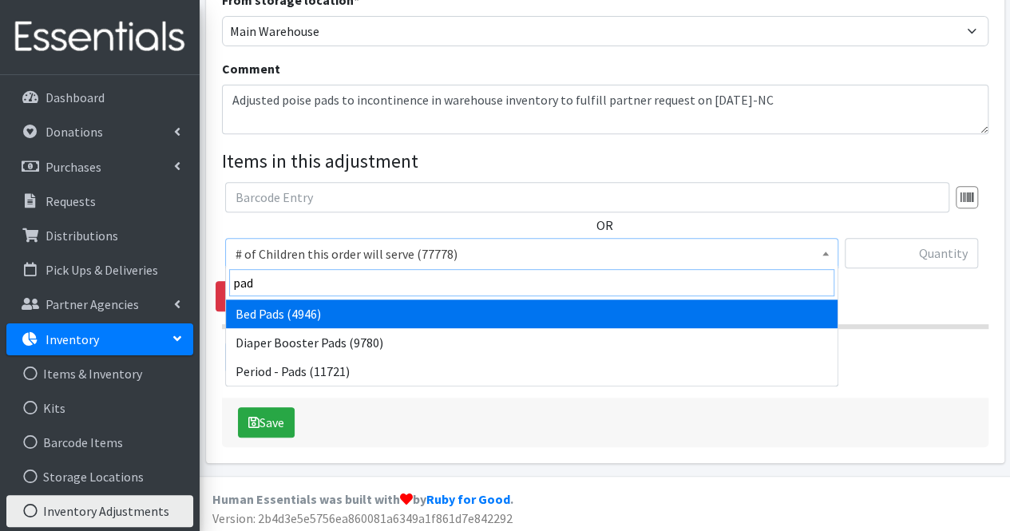
type input "pads"
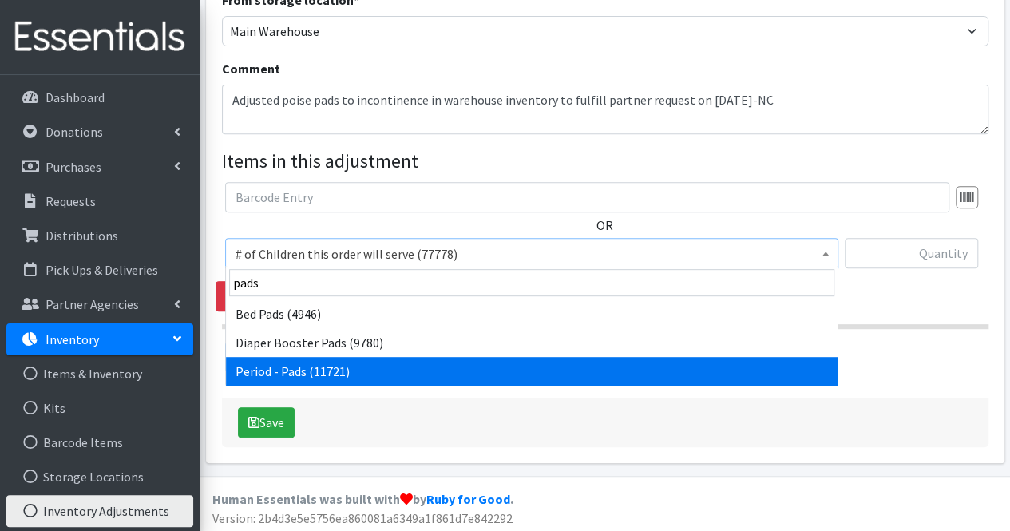
select select "5772"
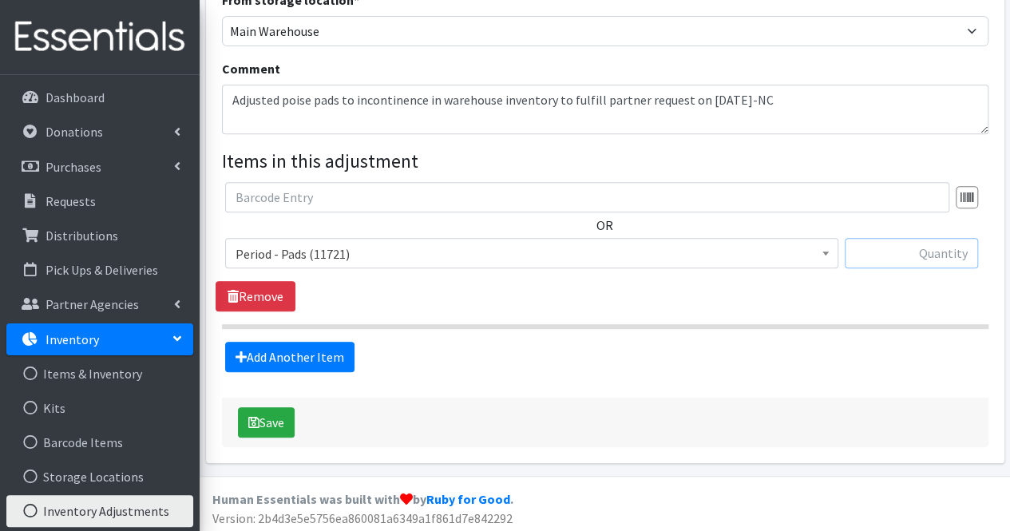
click at [860, 254] on input "text" at bounding box center [911, 253] width 133 height 30
type input "-624"
click at [297, 349] on link "Add Another Item" at bounding box center [289, 357] width 129 height 30
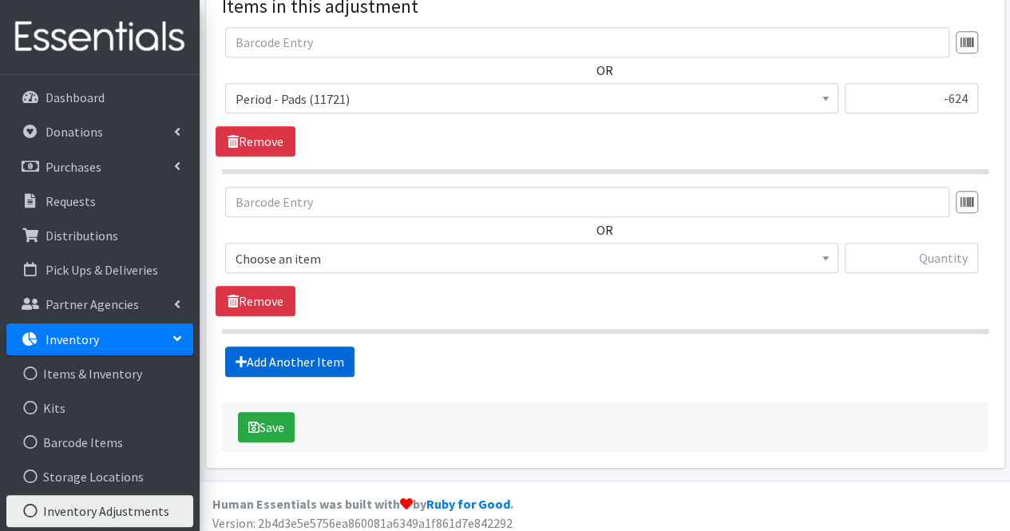
scroll to position [414, 0]
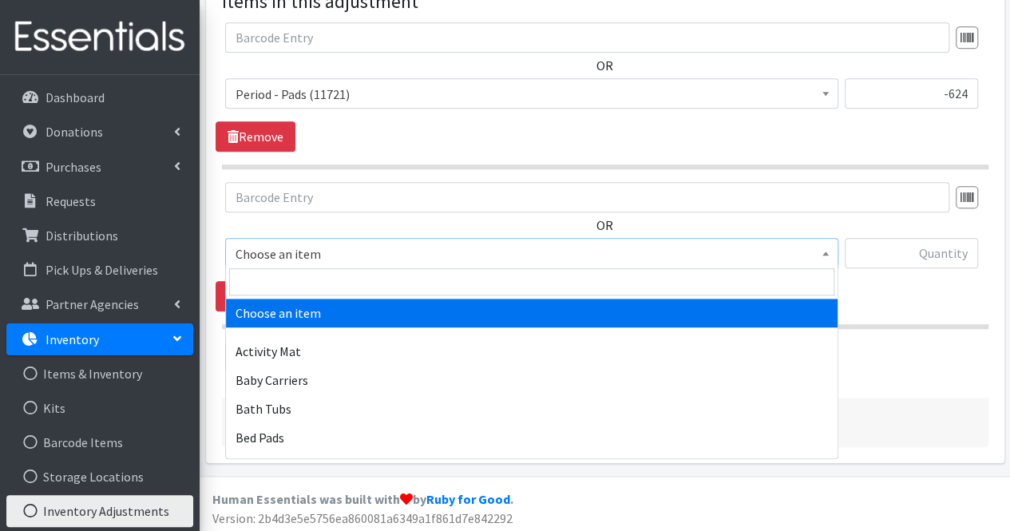
click at [315, 253] on span "Choose an item" at bounding box center [532, 254] width 593 height 22
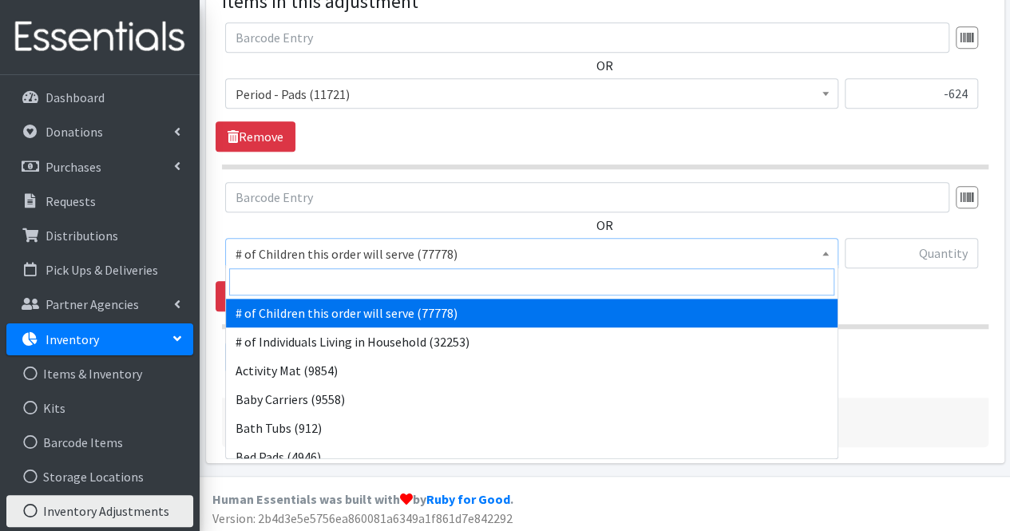
click at [311, 287] on input "search" at bounding box center [531, 281] width 605 height 27
type input "in"
click at [311, 287] on input "search" at bounding box center [531, 281] width 605 height 27
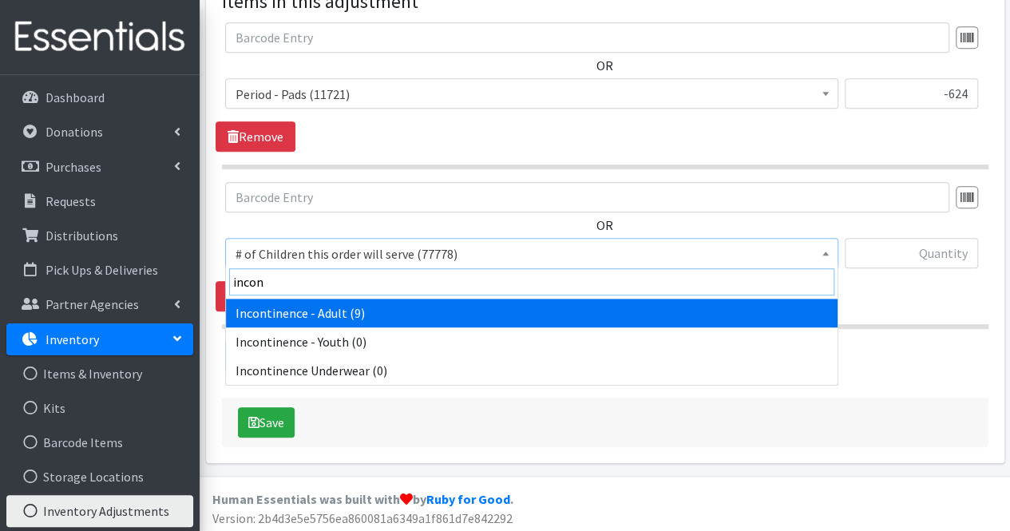
type input "incont"
select select "302"
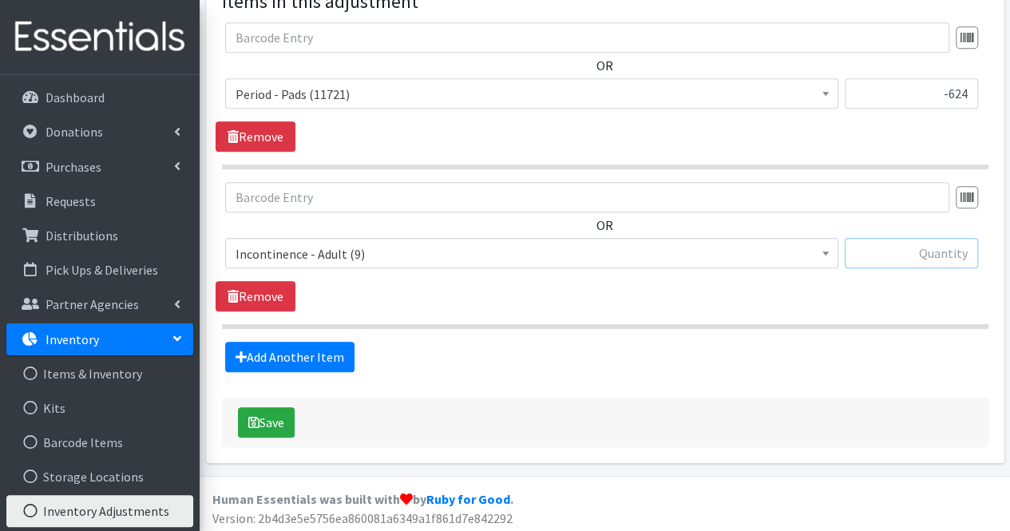
click at [957, 257] on input "text" at bounding box center [911, 253] width 133 height 30
type input "624"
click at [266, 418] on button "Save" at bounding box center [266, 422] width 57 height 30
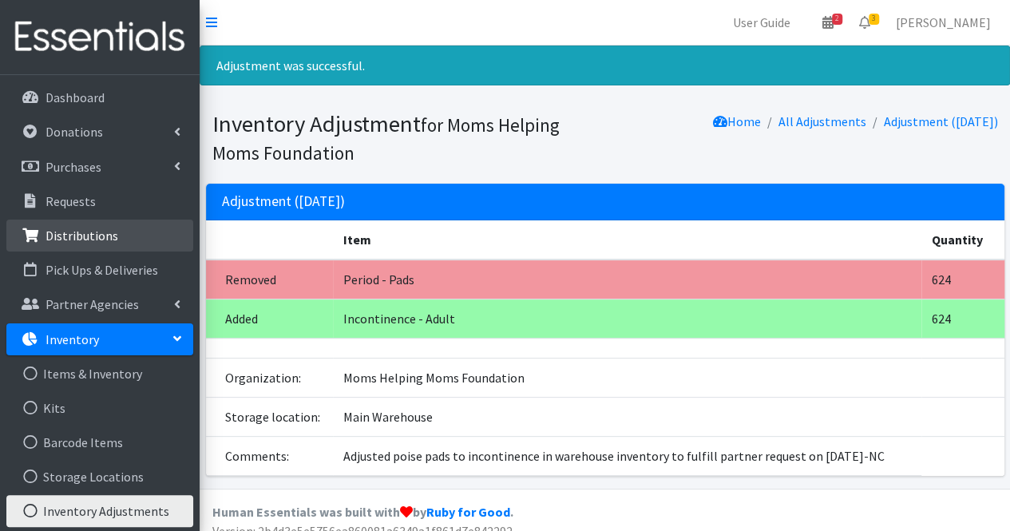
click at [101, 236] on p "Distributions" at bounding box center [82, 236] width 73 height 16
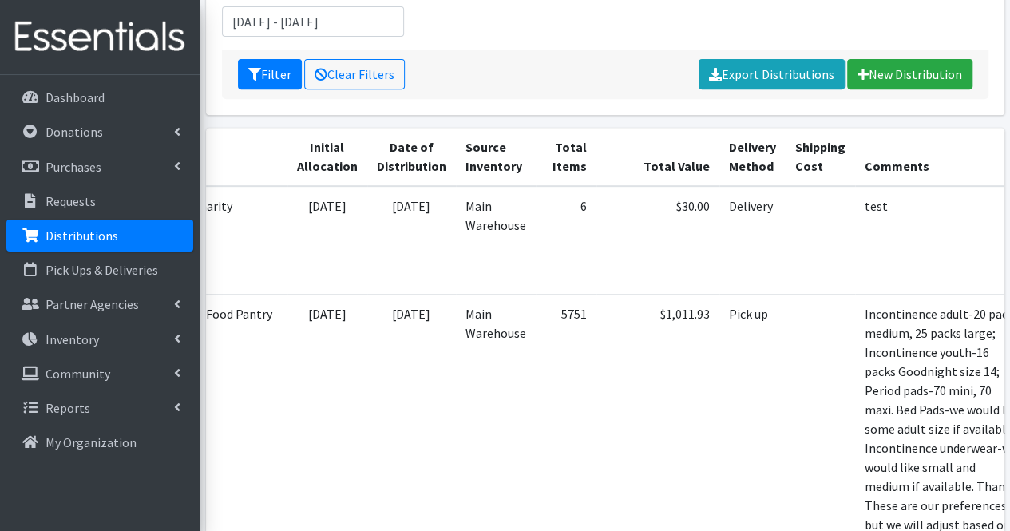
scroll to position [0, 259]
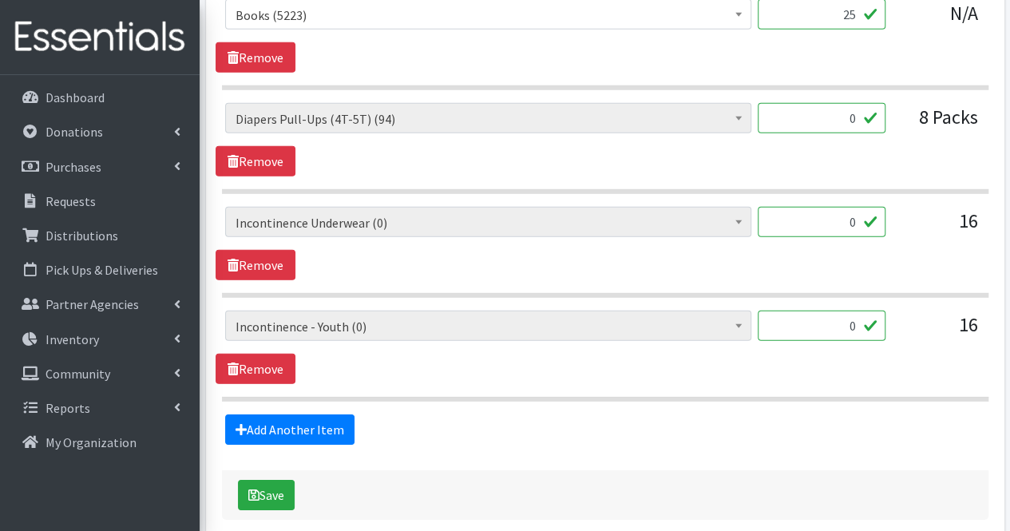
scroll to position [2268, 0]
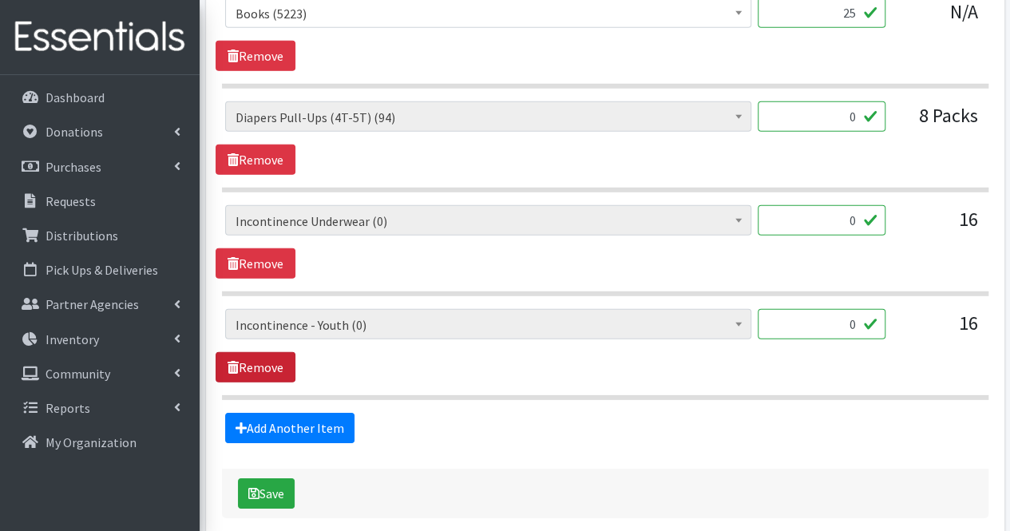
click at [278, 354] on link "Remove" at bounding box center [256, 367] width 80 height 30
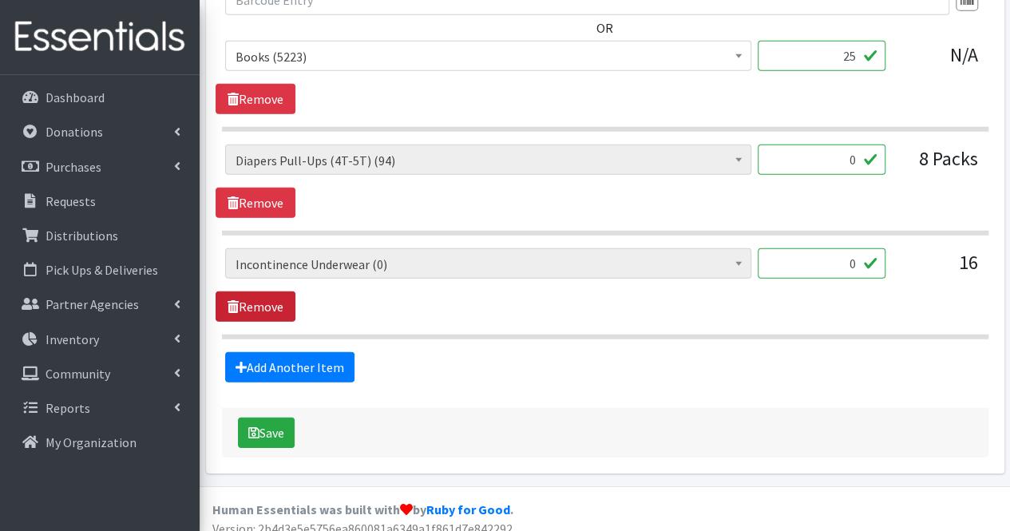
click at [270, 296] on link "Remove" at bounding box center [256, 306] width 80 height 30
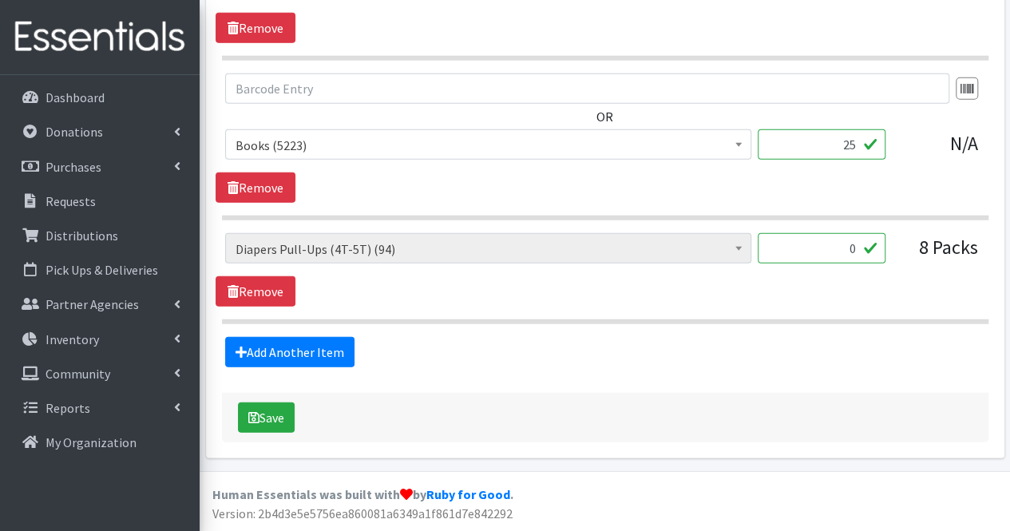
scroll to position [2123, 0]
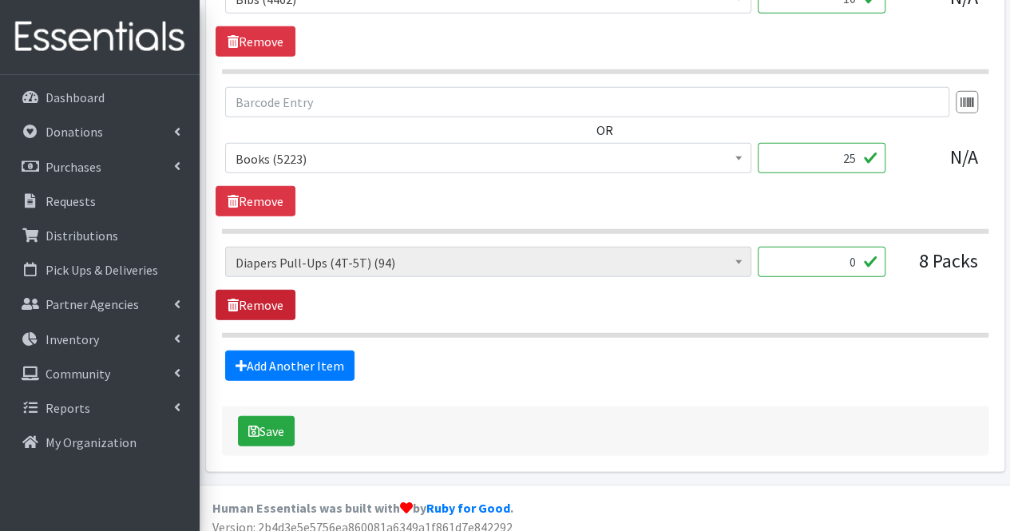
click at [270, 297] on link "Remove" at bounding box center [256, 305] width 80 height 30
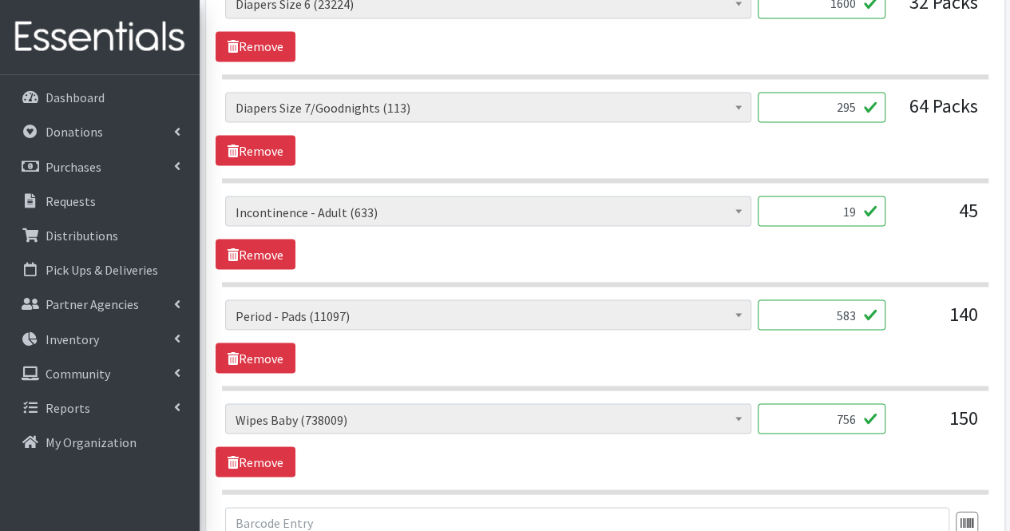
scroll to position [1378, 0]
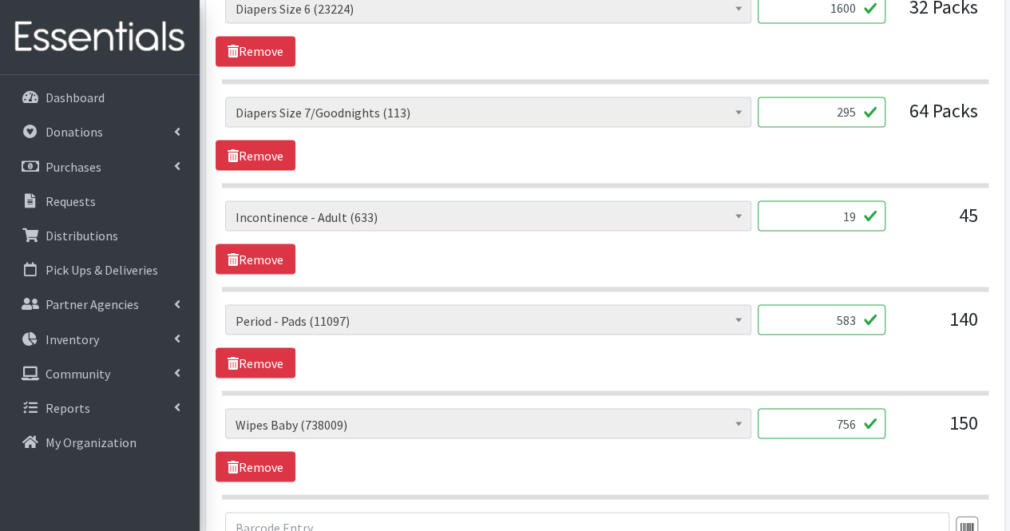
click at [831, 215] on input "19" at bounding box center [822, 215] width 128 height 30
type input "1"
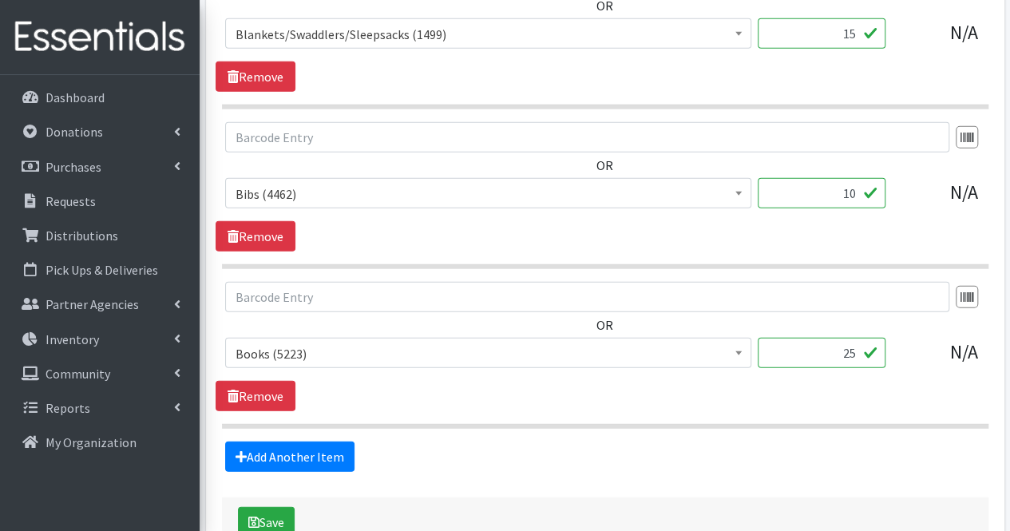
scroll to position [2019, 0]
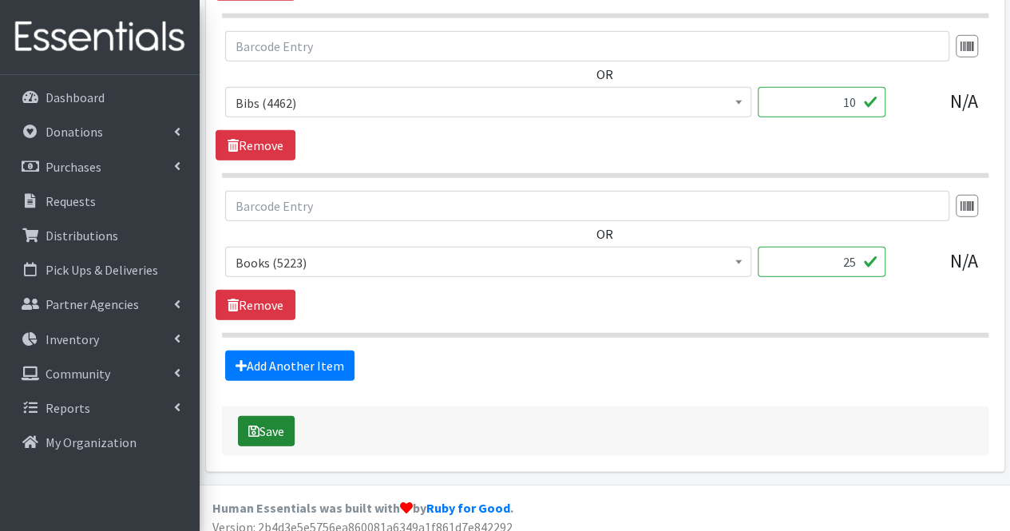
type input "643"
click at [281, 416] on button "Save" at bounding box center [266, 431] width 57 height 30
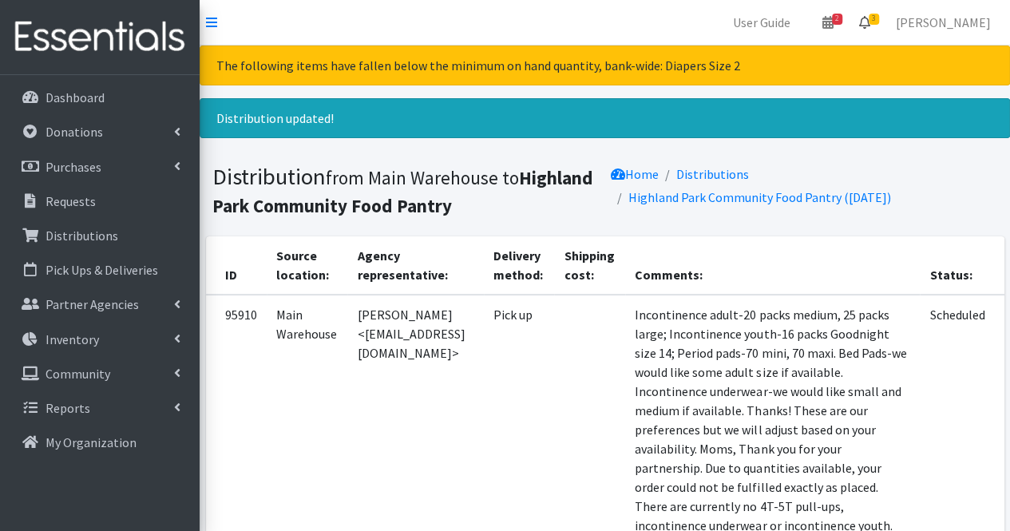
click at [870, 26] on icon at bounding box center [864, 22] width 11 height 13
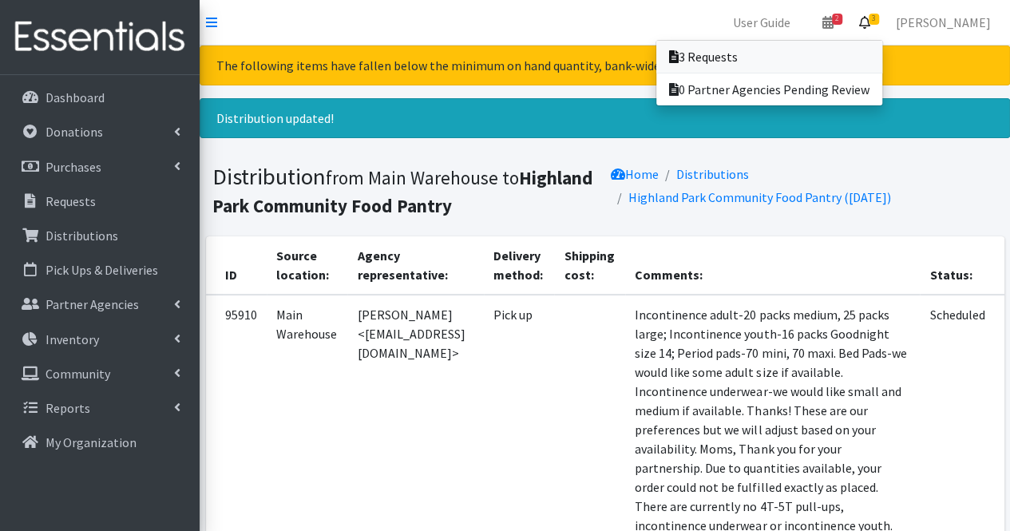
click at [870, 54] on link "3 Requests" at bounding box center [769, 57] width 226 height 32
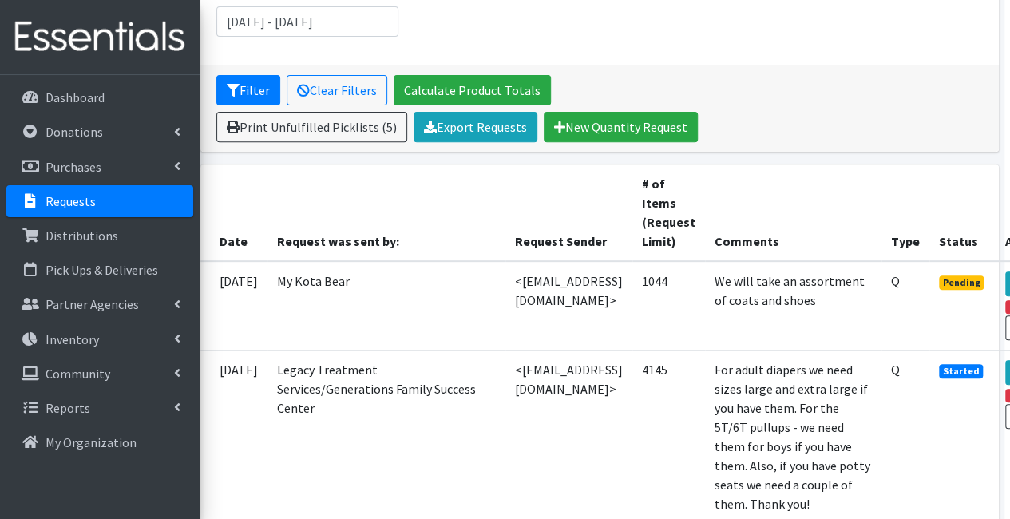
scroll to position [244, 114]
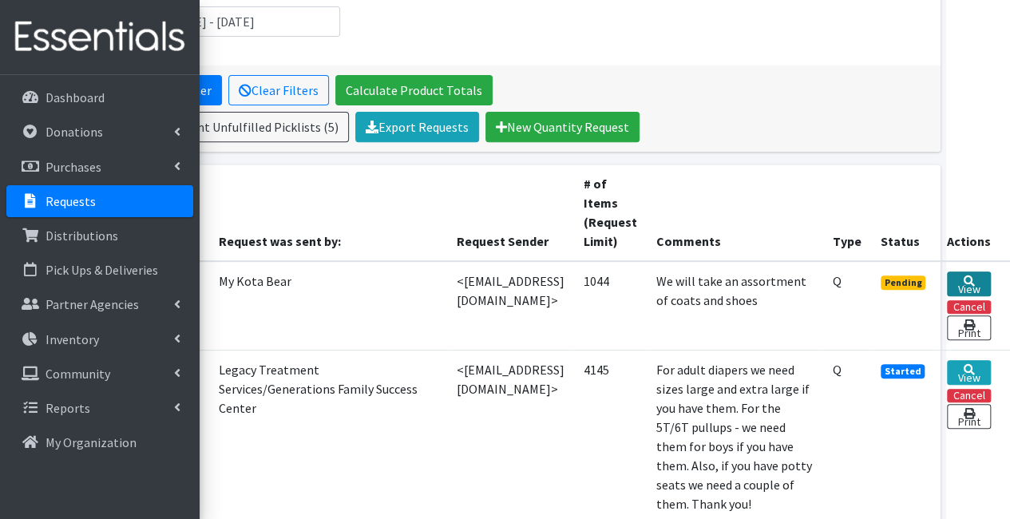
click at [969, 281] on link "View" at bounding box center [969, 284] width 44 height 25
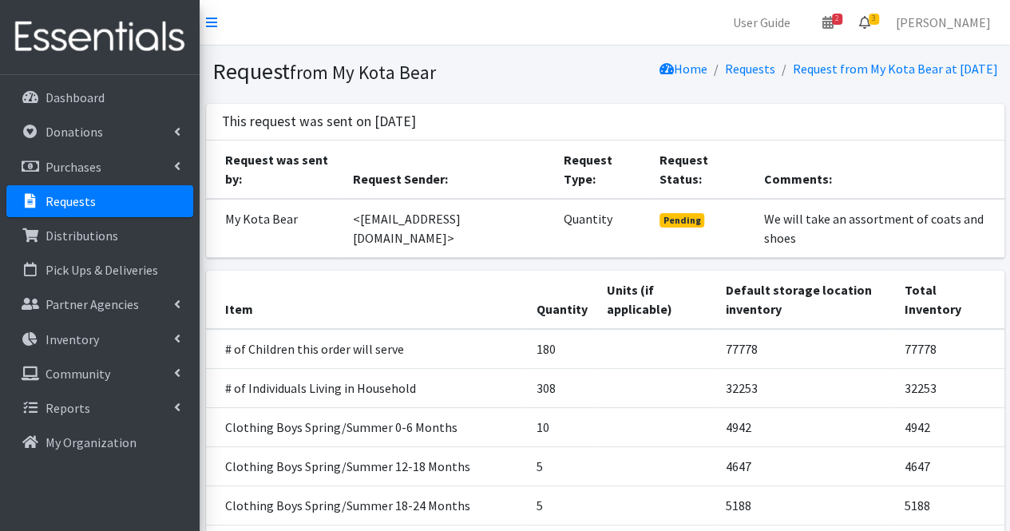
click at [883, 32] on link "3" at bounding box center [864, 22] width 37 height 32
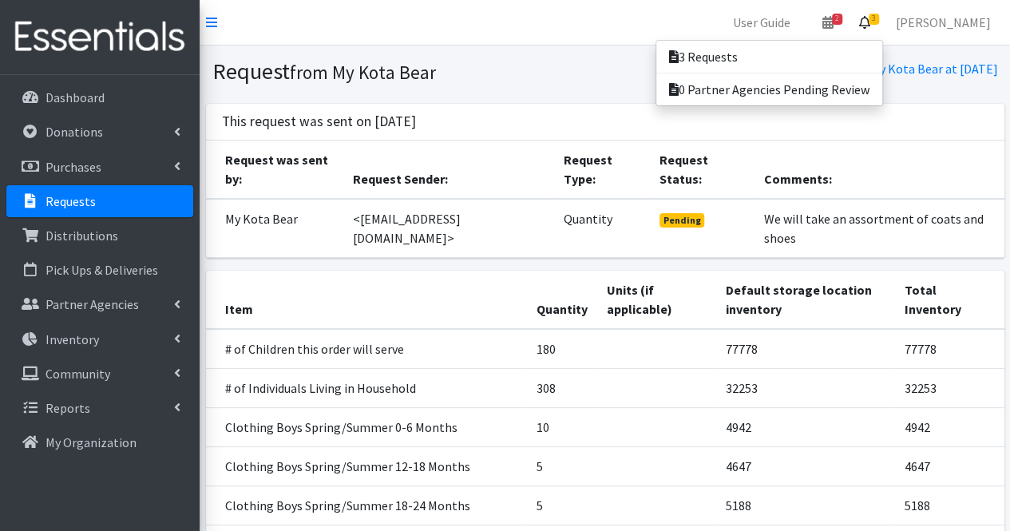
click at [102, 193] on link "Requests" at bounding box center [99, 201] width 187 height 32
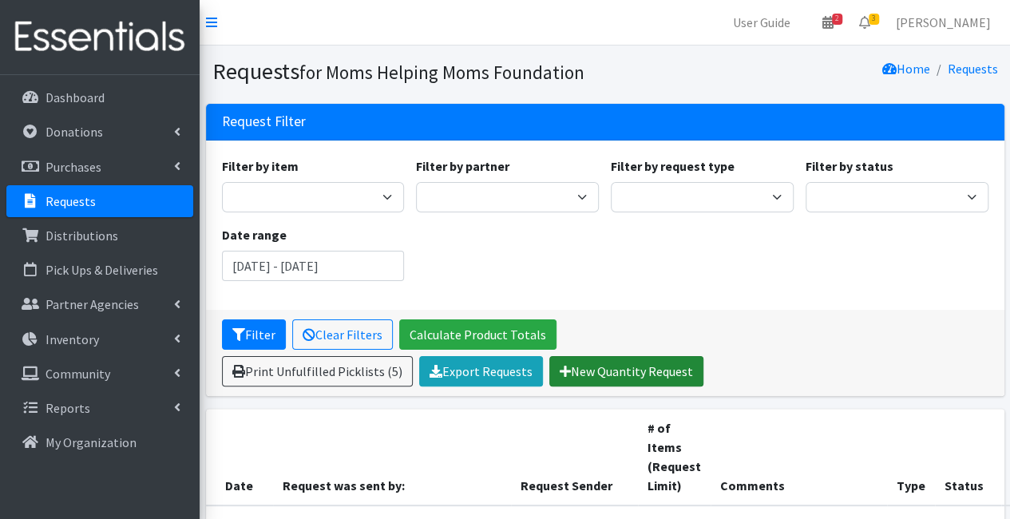
click at [636, 368] on link "New Quantity Request" at bounding box center [626, 371] width 154 height 30
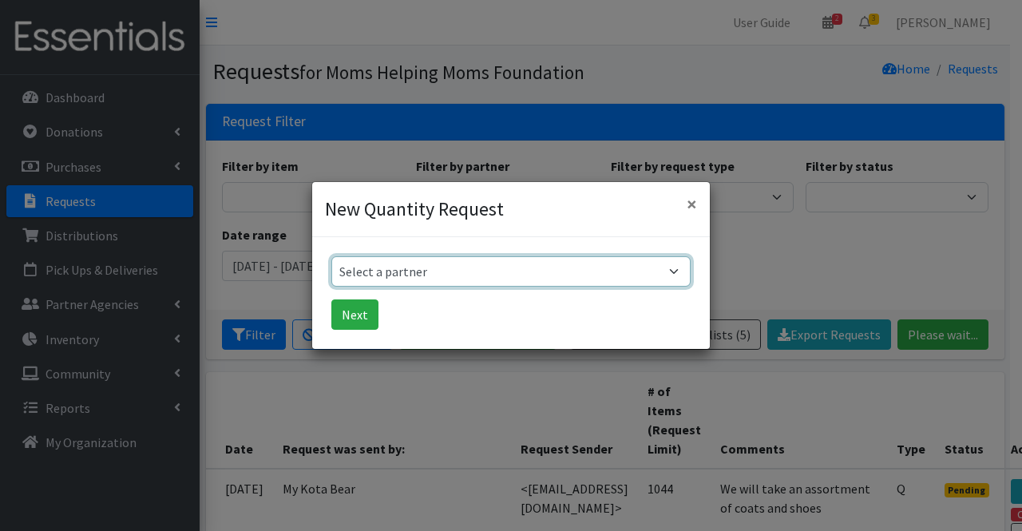
click at [390, 276] on select "Select a partner Acenda Integrated Health - FSC Acenda Integrated Health - Mate…" at bounding box center [510, 271] width 359 height 30
select select "1986"
click at [331, 256] on select "Select a partner Acenda Integrated Health - FSC Acenda Integrated Health - Mate…" at bounding box center [510, 271] width 359 height 30
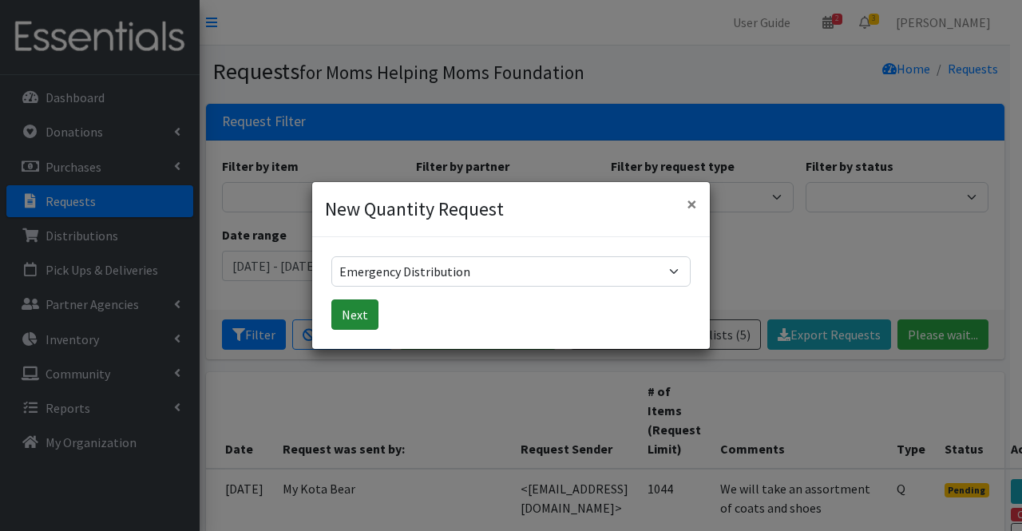
click at [364, 323] on button "Next" at bounding box center [354, 314] width 47 height 30
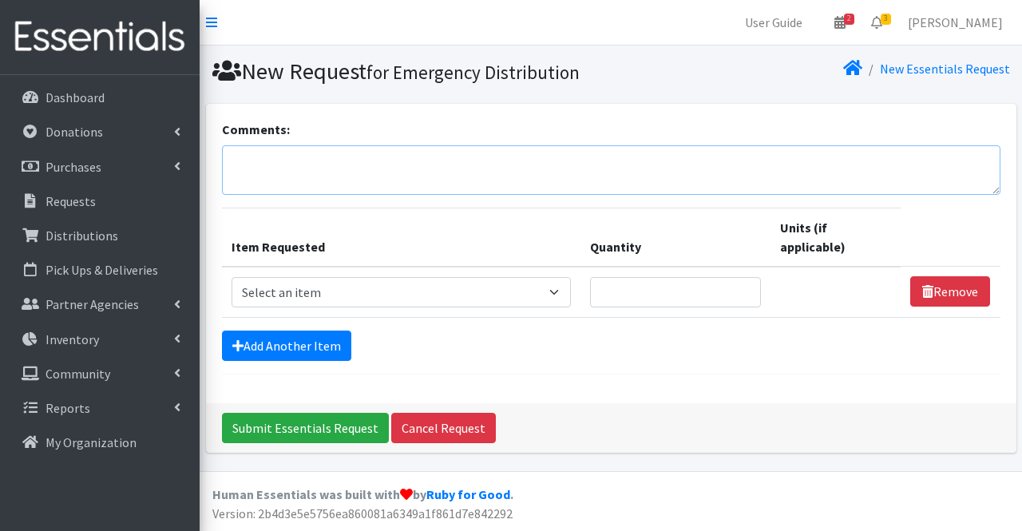
click at [300, 160] on textarea "Comments:" at bounding box center [611, 170] width 779 height 50
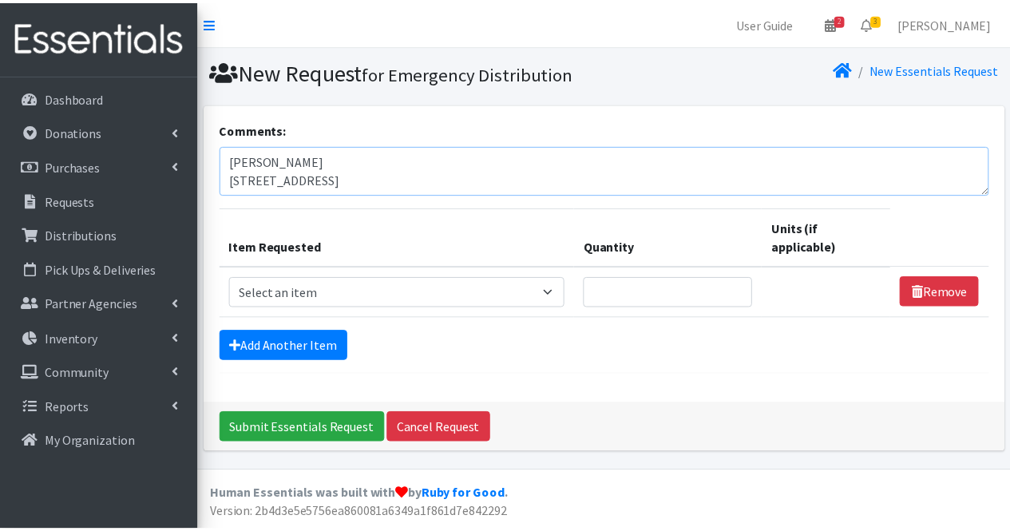
scroll to position [13, 0]
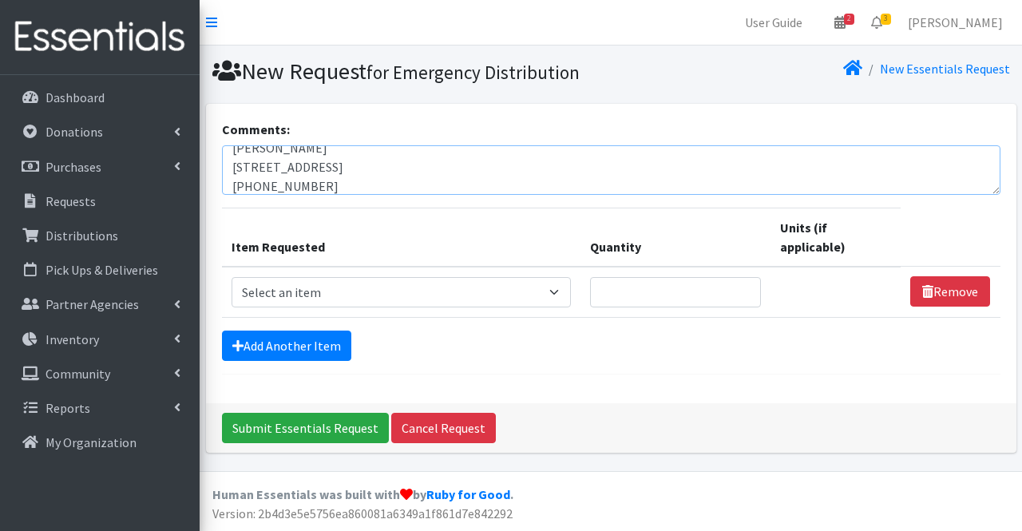
type textarea "[PERSON_NAME] [STREET_ADDRESS] [PHONE_NUMBER]"
click at [359, 287] on select "Select an item # of Children this order will serve # of Individuals Living in H…" at bounding box center [402, 292] width 340 height 30
select select "1974"
click at [232, 277] on select "Select an item # of Children this order will serve # of Individuals Living in H…" at bounding box center [402, 292] width 340 height 30
click at [661, 291] on input "Quantity" at bounding box center [675, 292] width 171 height 30
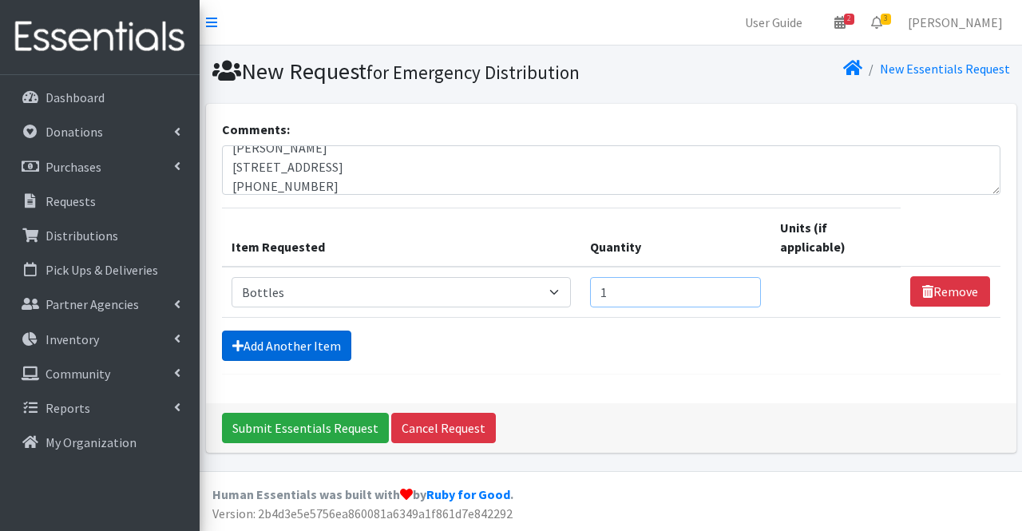
type input "1"
click at [311, 347] on link "Add Another Item" at bounding box center [286, 346] width 129 height 30
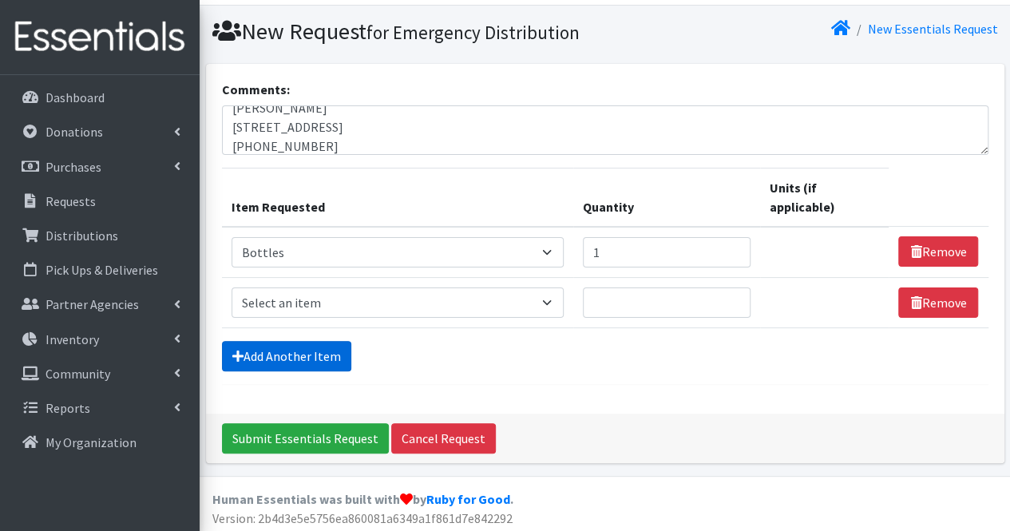
scroll to position [42, 0]
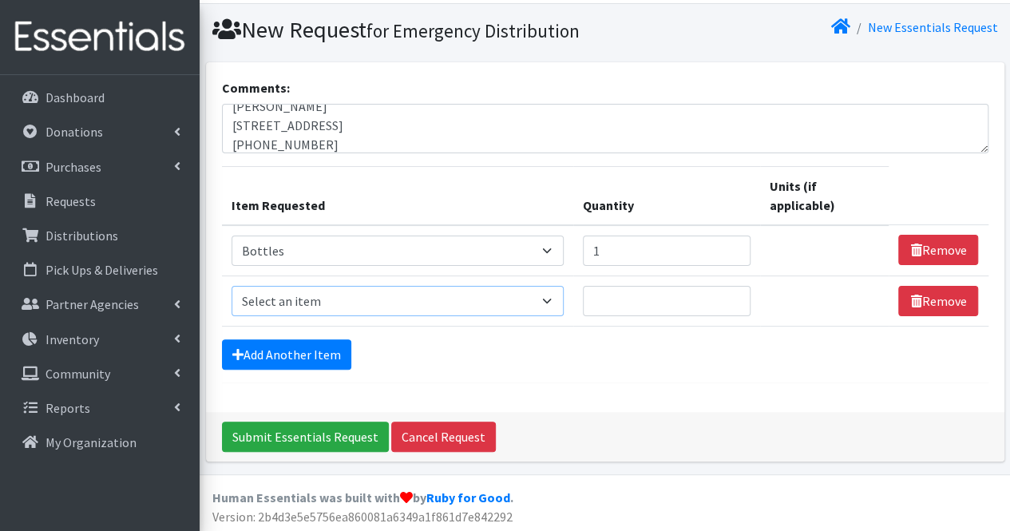
click at [311, 289] on select "Select an item # of Children this order will serve # of Individuals Living in H…" at bounding box center [398, 301] width 333 height 30
select select "1965"
click at [232, 286] on select "Select an item # of Children this order will serve # of Individuals Living in H…" at bounding box center [398, 301] width 333 height 30
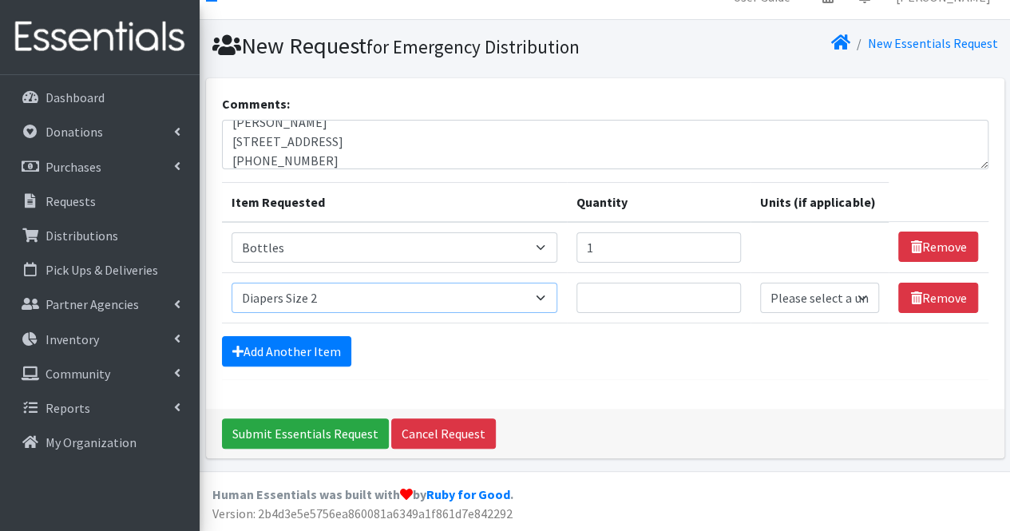
scroll to position [22, 0]
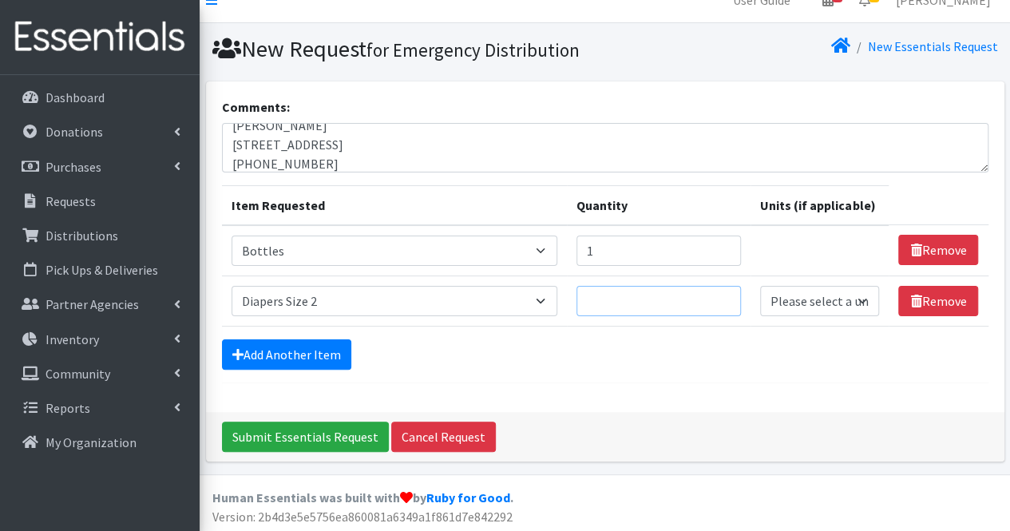
click at [676, 301] on input "Quantity" at bounding box center [659, 301] width 165 height 30
type input "52"
click at [856, 304] on select "Please select a unit units Packs" at bounding box center [819, 301] width 119 height 30
select select
click at [761, 286] on select "Please select a unit units Packs" at bounding box center [819, 301] width 119 height 30
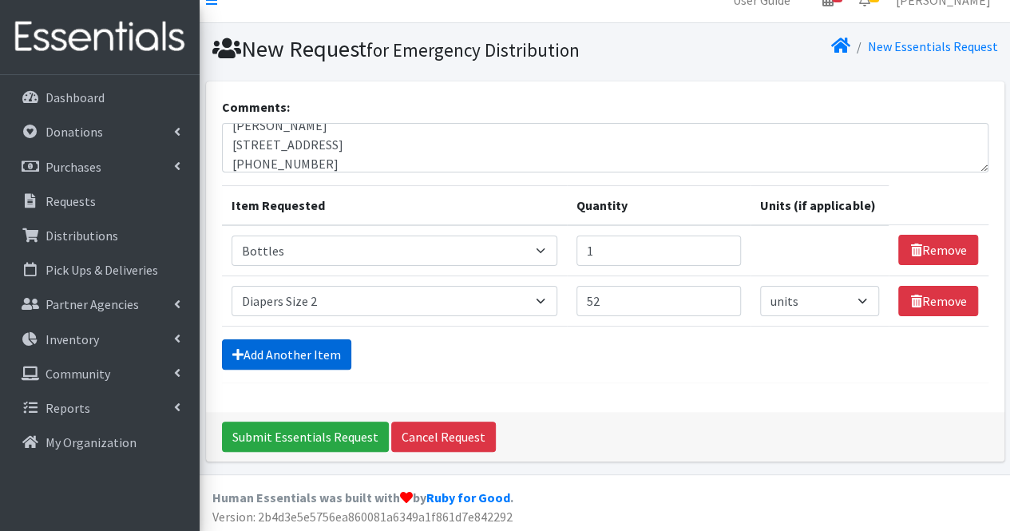
click at [291, 344] on link "Add Another Item" at bounding box center [286, 354] width 129 height 30
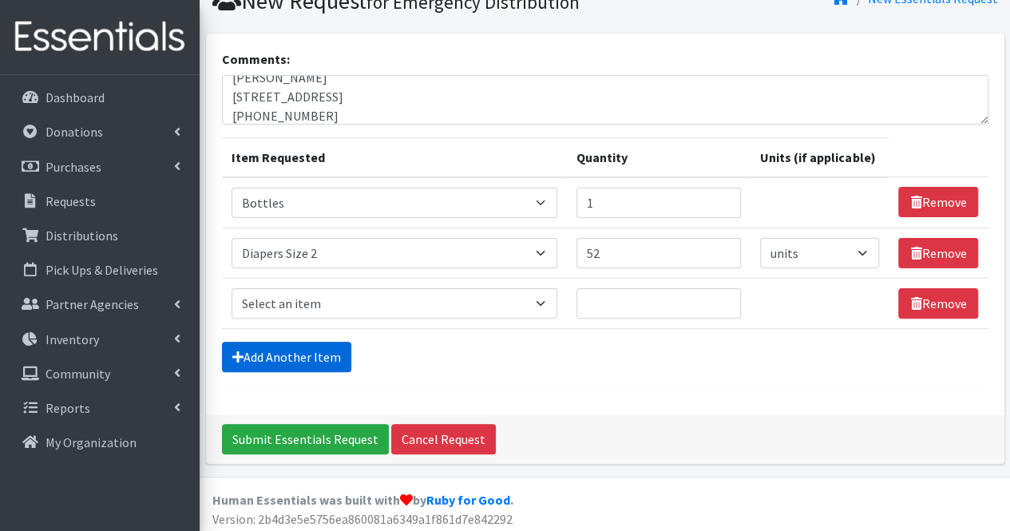
scroll to position [72, 0]
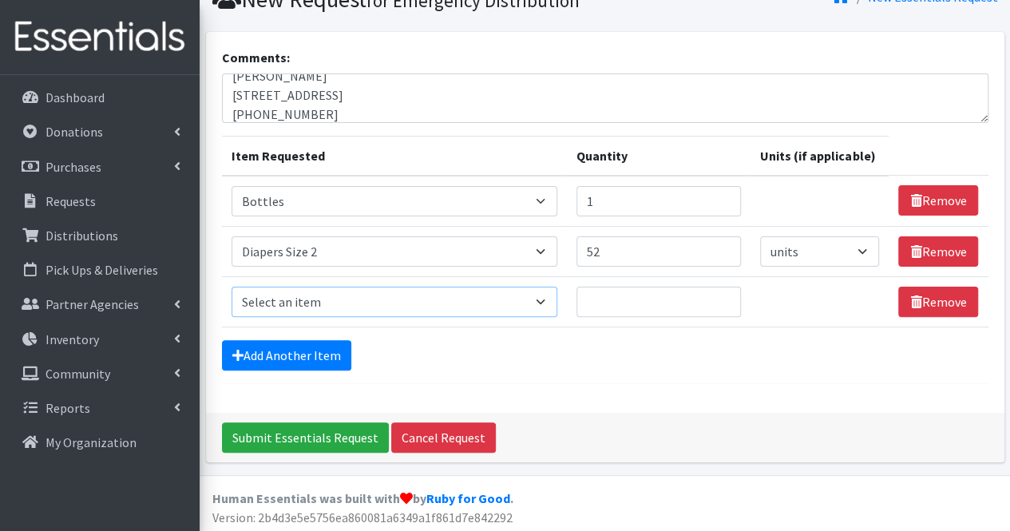
click at [297, 306] on select "Select an item # of Children this order will serve # of Individuals Living in H…" at bounding box center [395, 302] width 326 height 30
select select "1936"
click at [232, 287] on select "Select an item # of Children this order will serve # of Individuals Living in H…" at bounding box center [395, 302] width 326 height 30
click at [622, 299] on input "Quantity" at bounding box center [659, 302] width 165 height 30
type input "200"
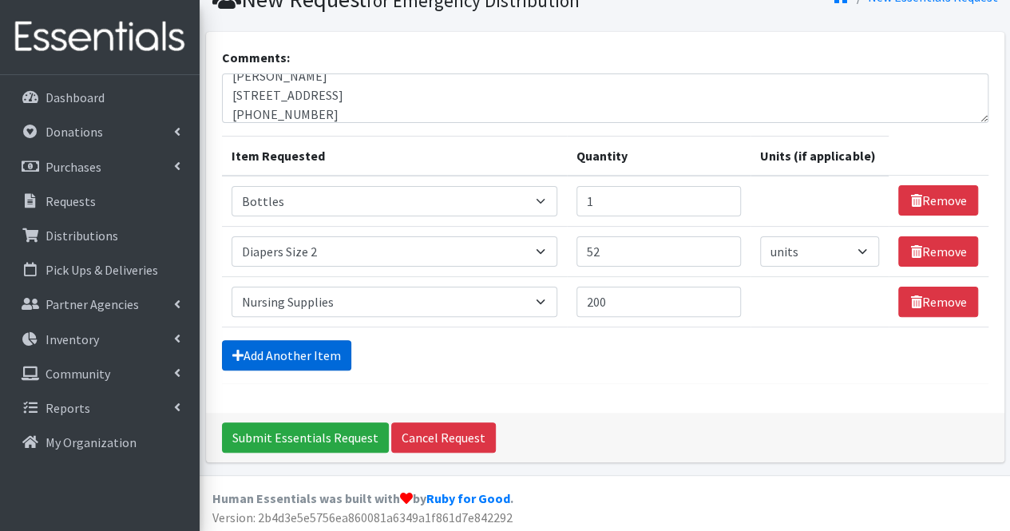
click at [315, 356] on link "Add Another Item" at bounding box center [286, 355] width 129 height 30
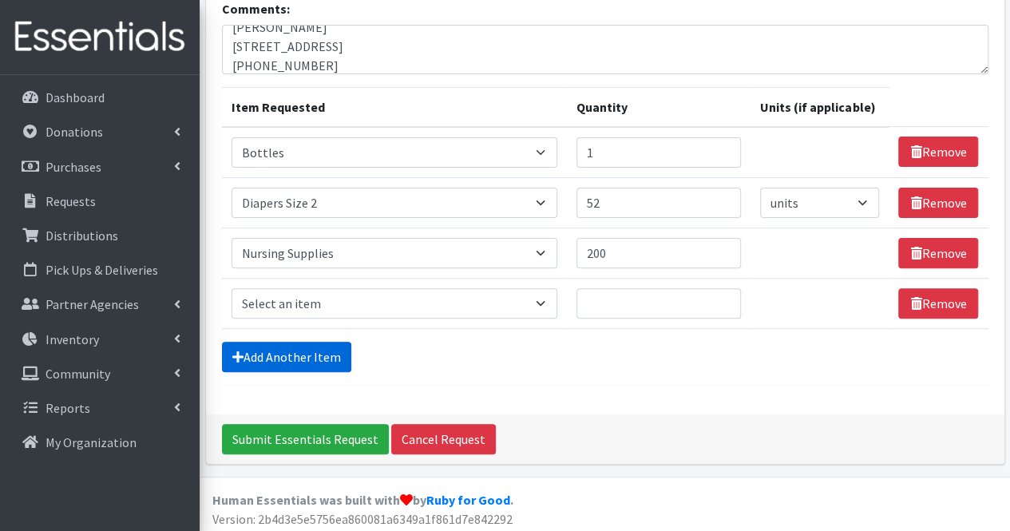
scroll to position [122, 0]
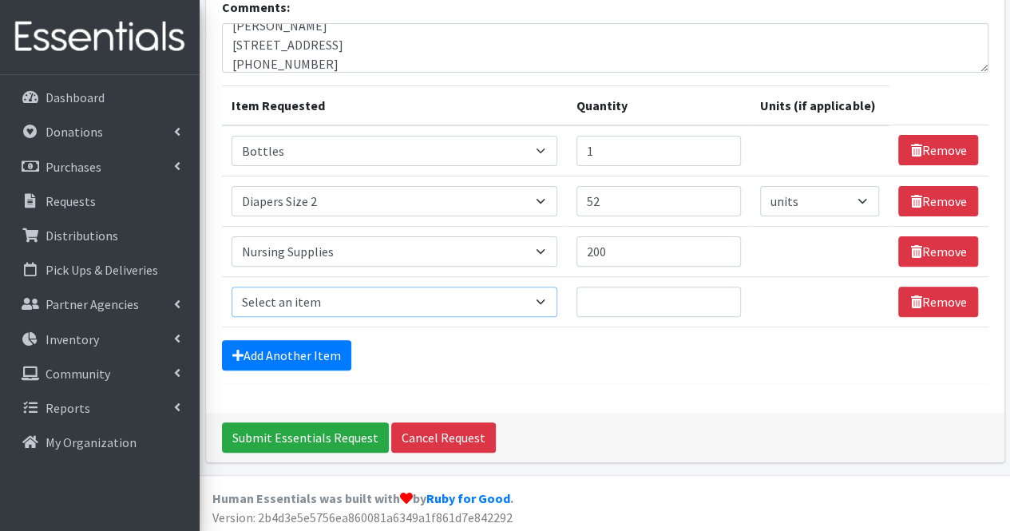
click at [315, 293] on select "Select an item # of Children this order will serve # of Individuals Living in H…" at bounding box center [395, 302] width 326 height 30
select select "316"
click at [232, 287] on select "Select an item # of Children this order will serve # of Individuals Living in H…" at bounding box center [395, 302] width 326 height 30
click at [660, 296] on input "Quantity" at bounding box center [659, 302] width 165 height 30
type input "25"
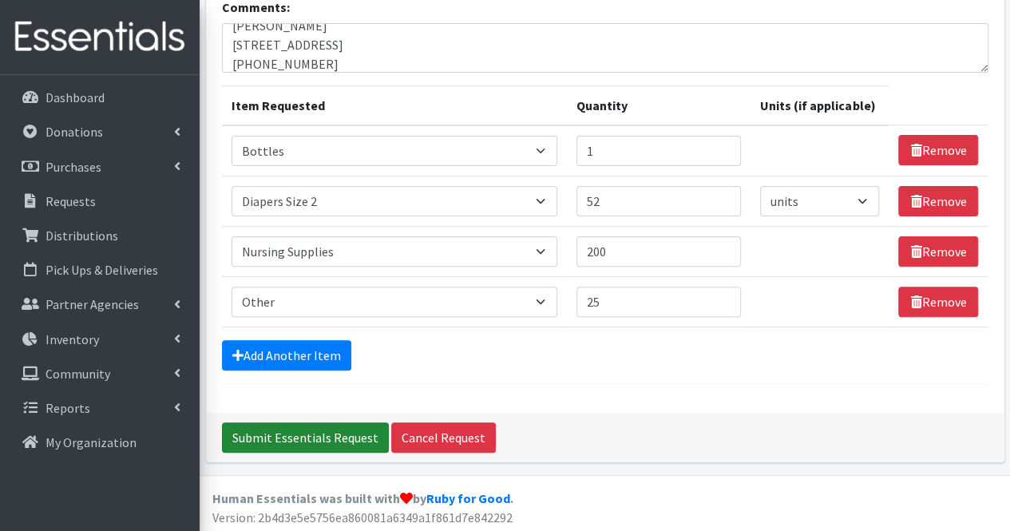
click at [327, 438] on input "Submit Essentials Request" at bounding box center [305, 437] width 167 height 30
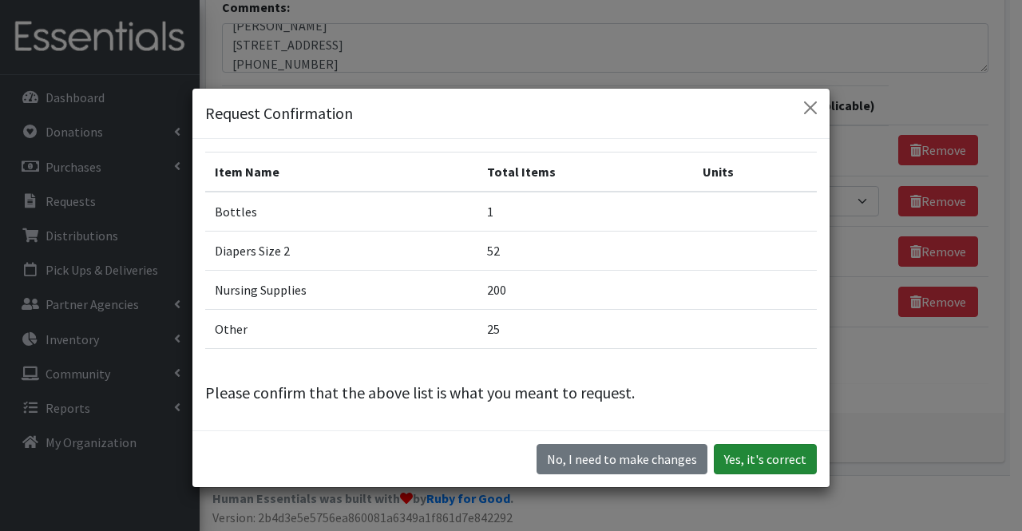
click at [784, 450] on button "Yes, it's correct" at bounding box center [765, 459] width 103 height 30
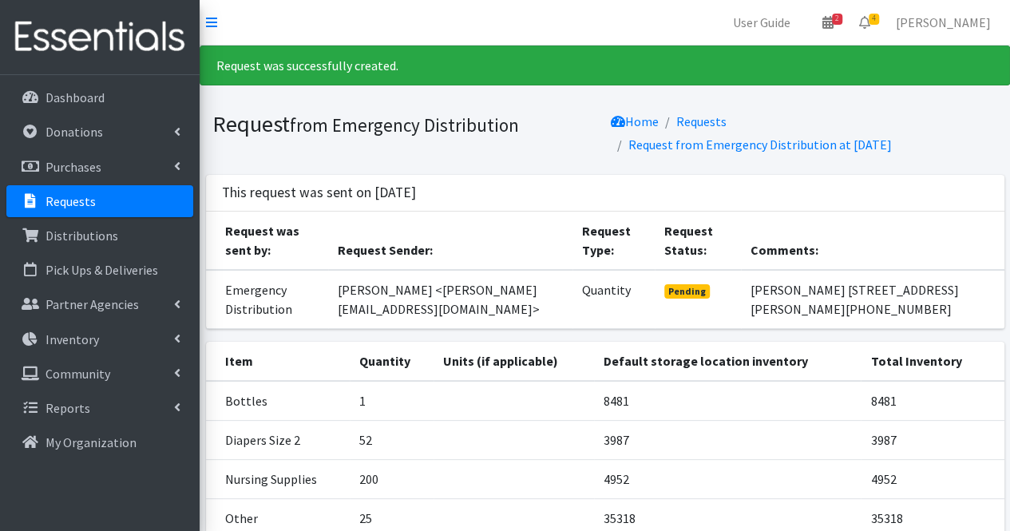
scroll to position [165, 0]
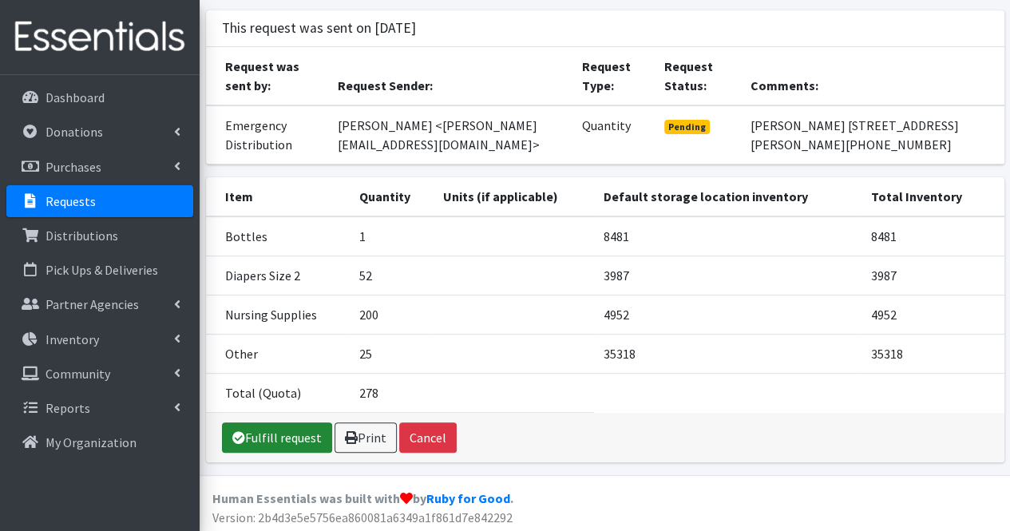
click at [269, 438] on link "Fulfill request" at bounding box center [277, 437] width 110 height 30
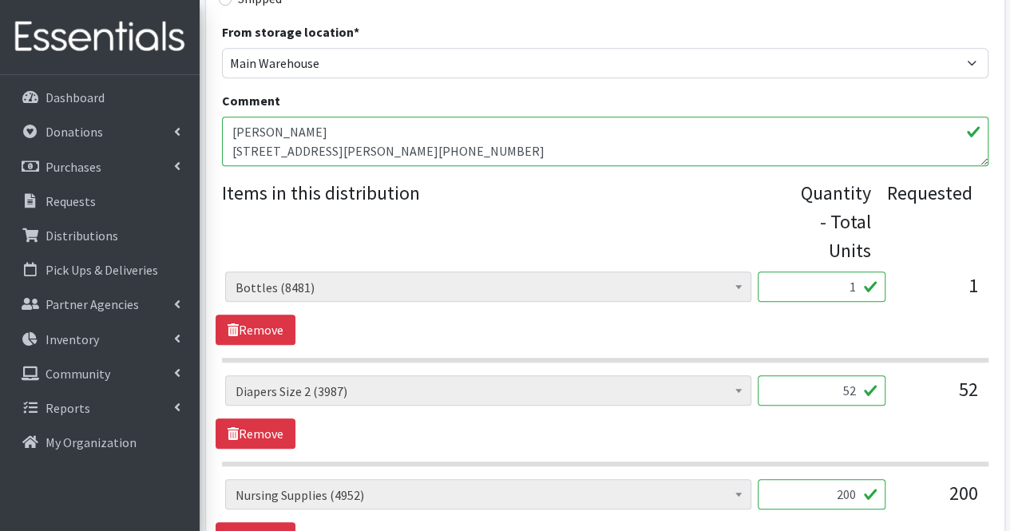
scroll to position [874, 0]
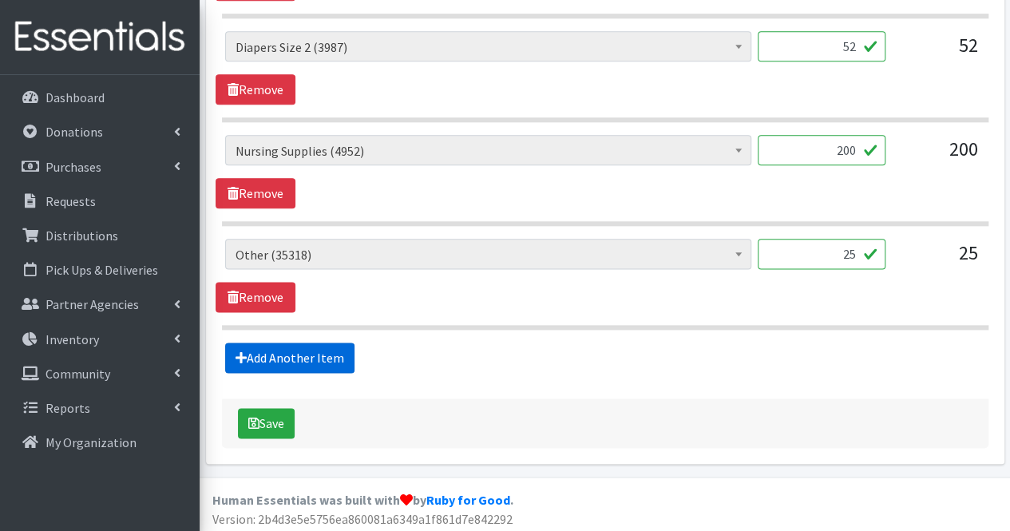
click at [329, 349] on link "Add Another Item" at bounding box center [289, 358] width 129 height 30
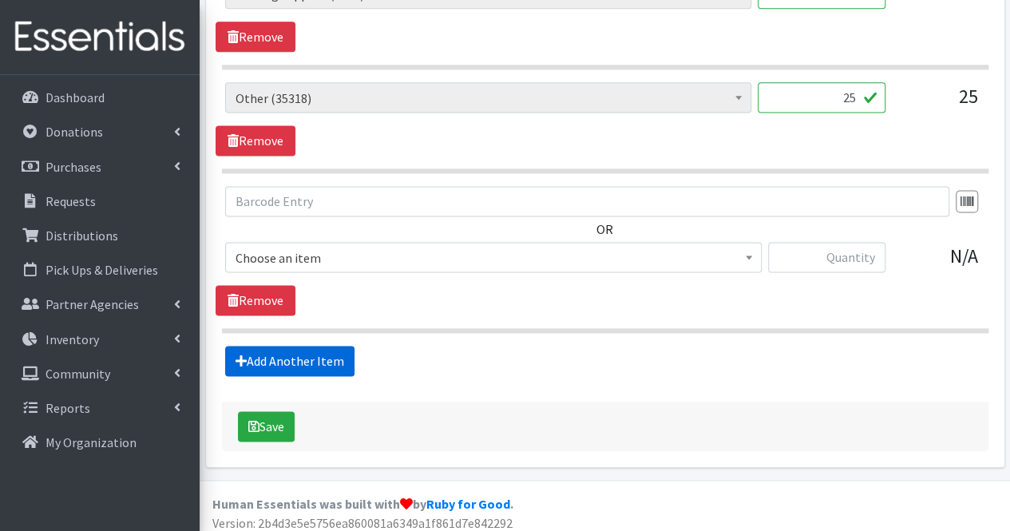
scroll to position [1033, 0]
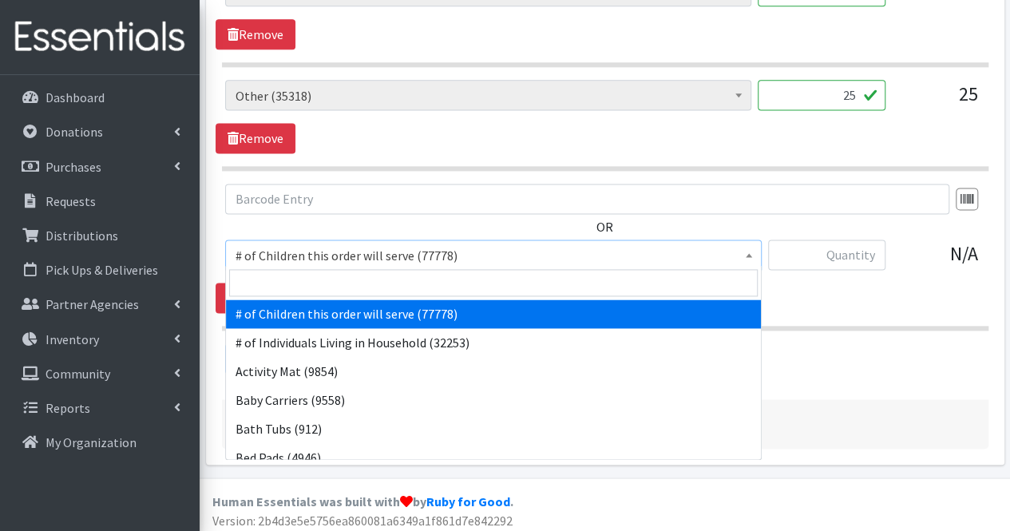
click at [372, 255] on span "# of Children this order will serve (77778)" at bounding box center [494, 255] width 516 height 22
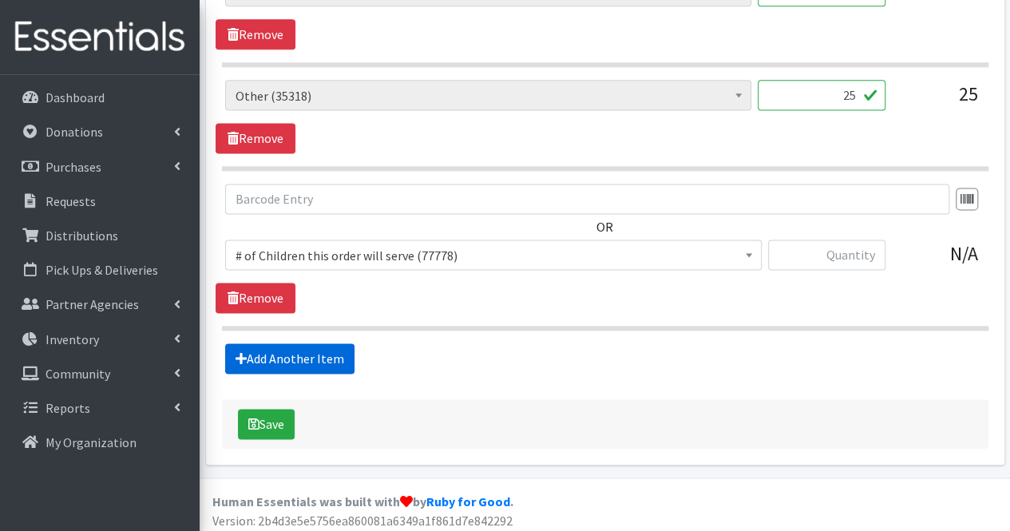
click at [292, 354] on link "Add Another Item" at bounding box center [289, 358] width 129 height 30
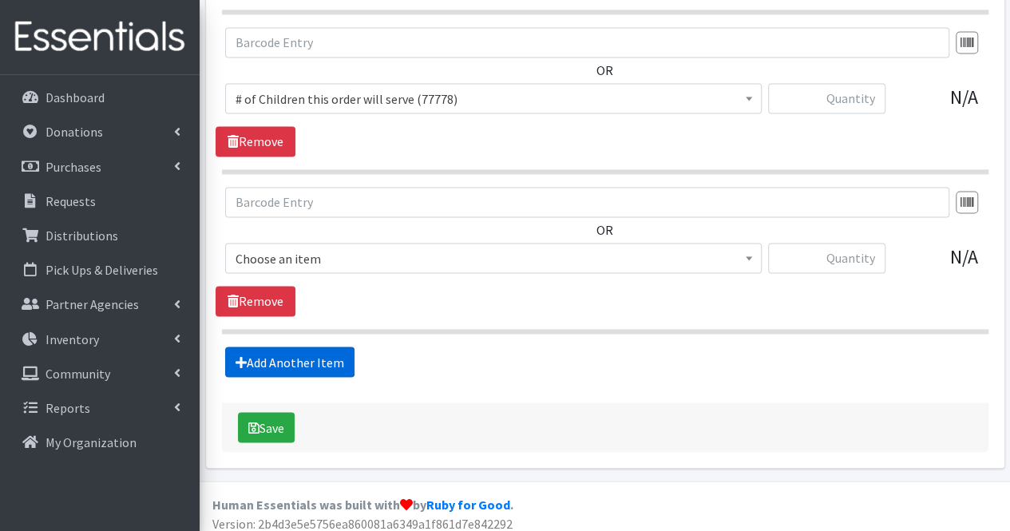
scroll to position [1191, 0]
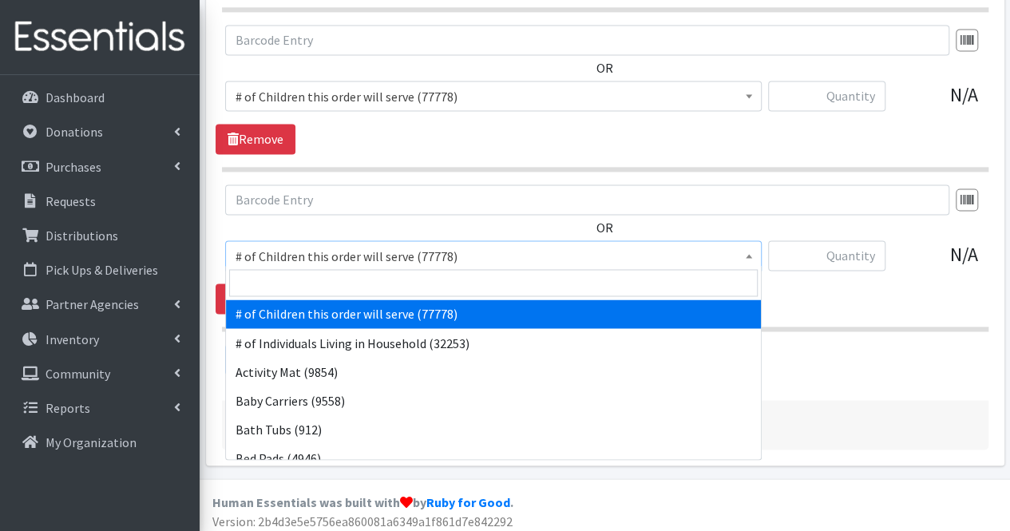
click at [345, 245] on span "# of Children this order will serve (77778)" at bounding box center [494, 256] width 516 height 22
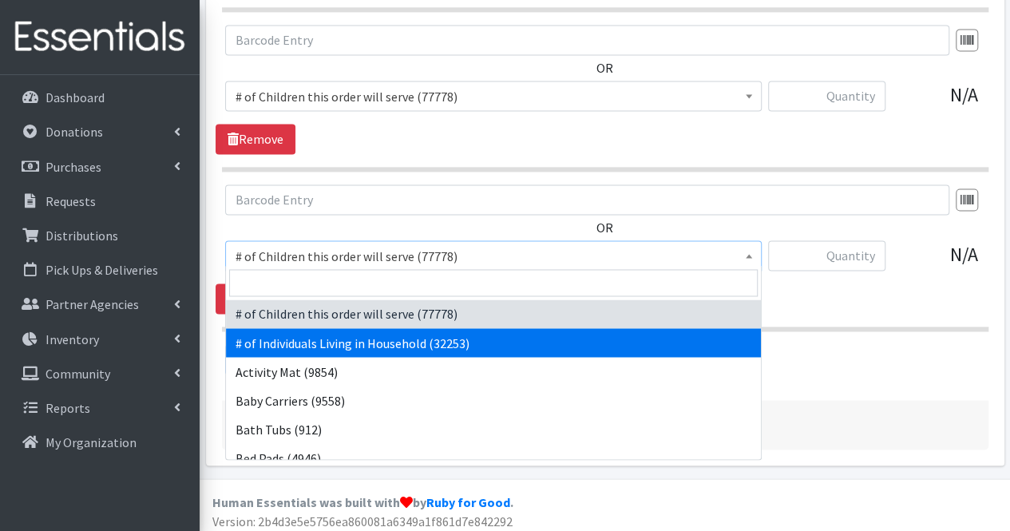
select select "6076"
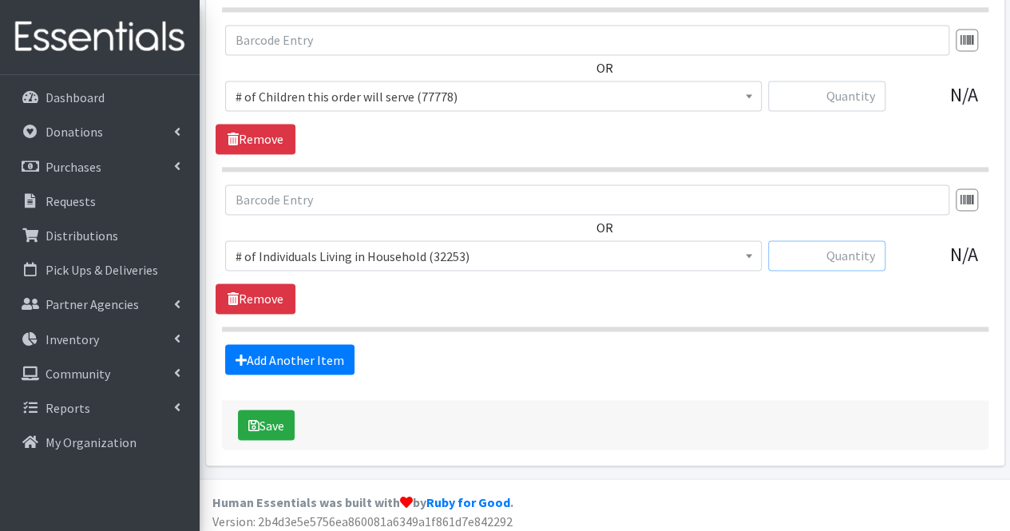
click at [831, 256] on input "text" at bounding box center [826, 255] width 117 height 30
type input "21"
click at [868, 95] on input "text" at bounding box center [826, 96] width 117 height 30
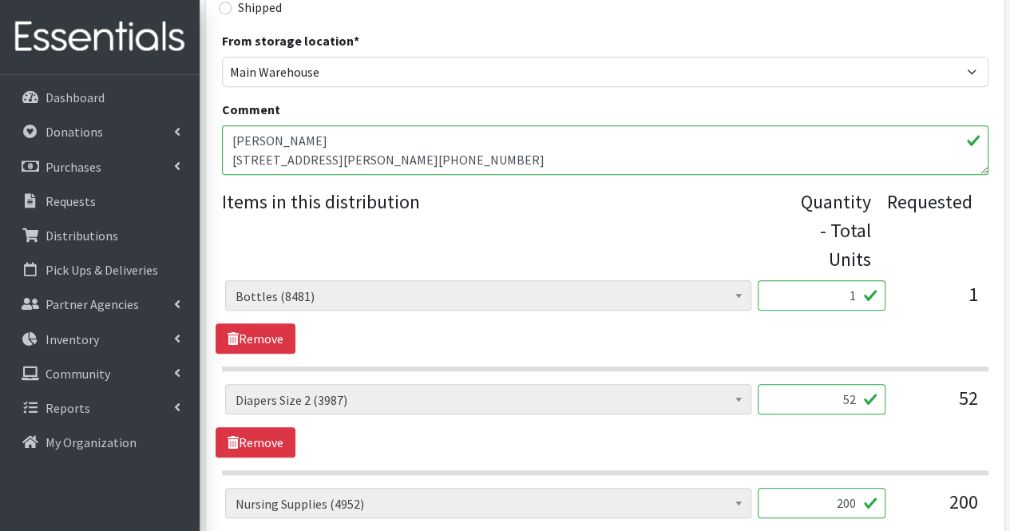
scroll to position [509, 0]
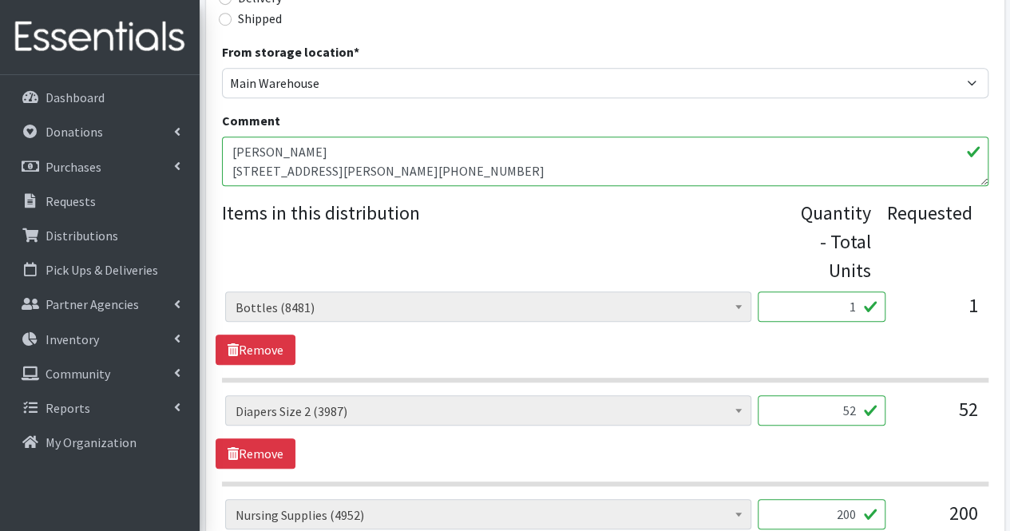
type input "1"
click at [398, 151] on textarea "Petrona Valladates 736 Carlton Ave, Plainfield NJ 732-621-3381" at bounding box center [605, 162] width 767 height 50
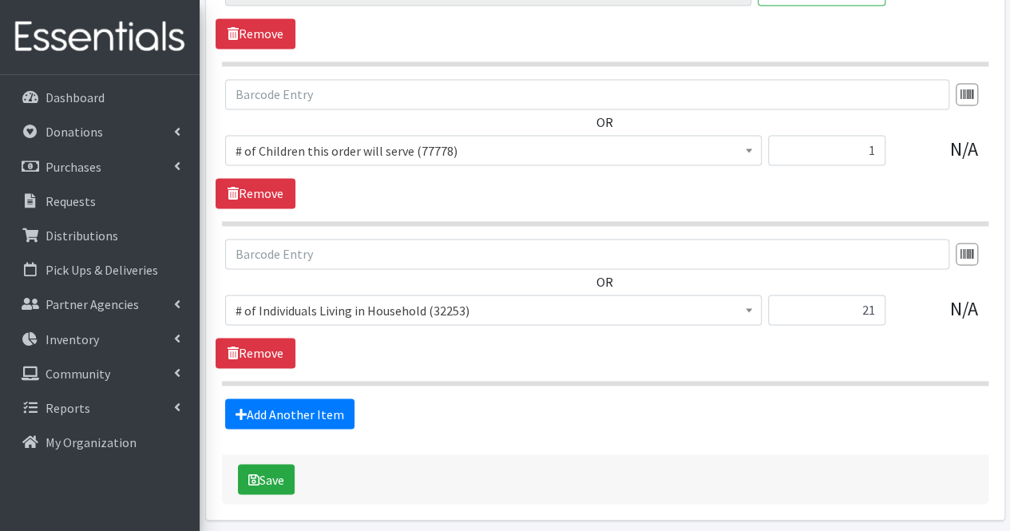
scroll to position [1191, 0]
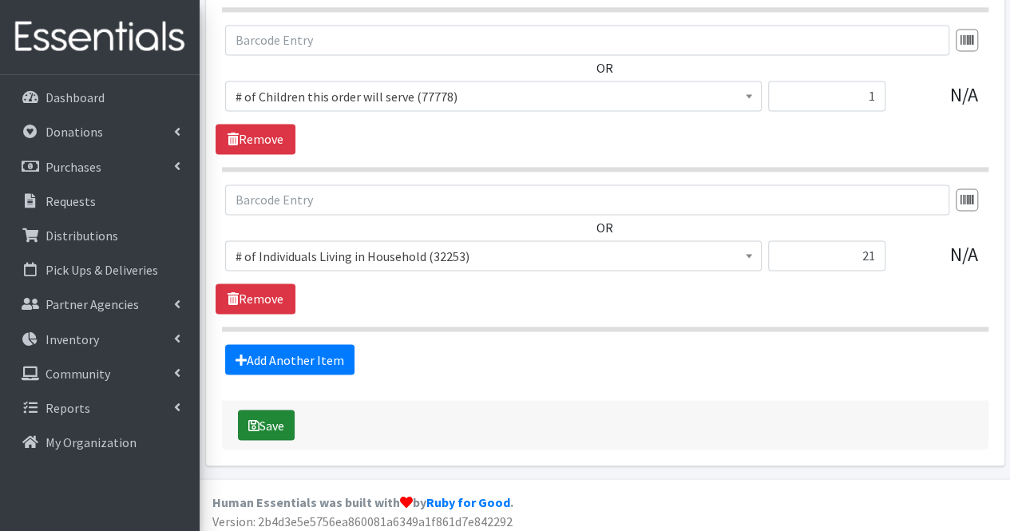
type textarea "[PERSON_NAME] 1 NB boy [STREET_ADDRESS][PHONE_NUMBER]"
click at [284, 426] on button "Save" at bounding box center [266, 425] width 57 height 30
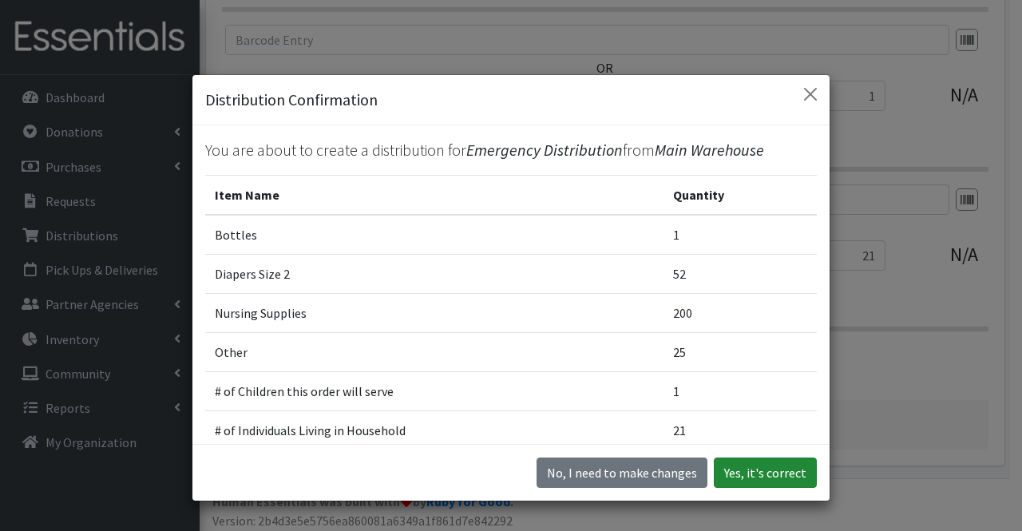
click at [751, 470] on button "Yes, it's correct" at bounding box center [765, 473] width 103 height 30
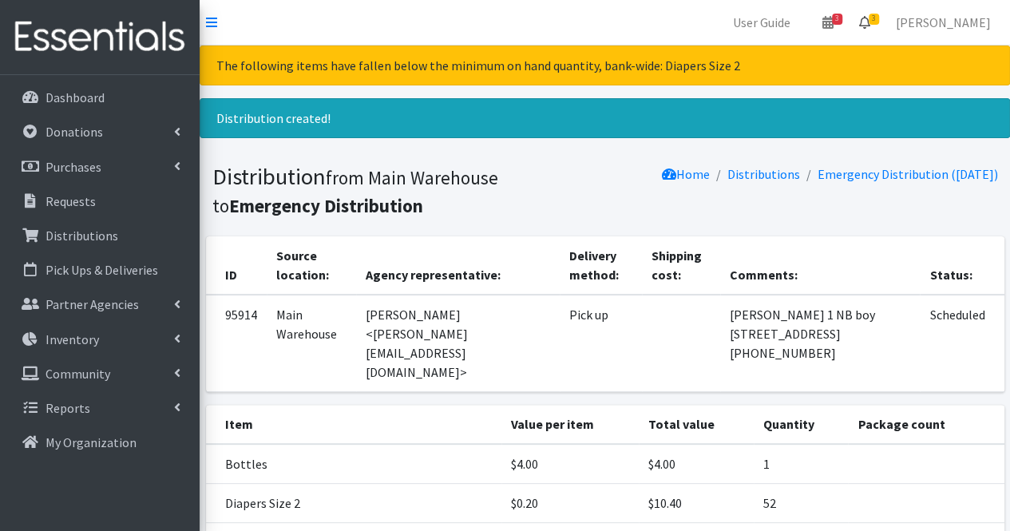
click at [870, 25] on icon at bounding box center [864, 22] width 11 height 13
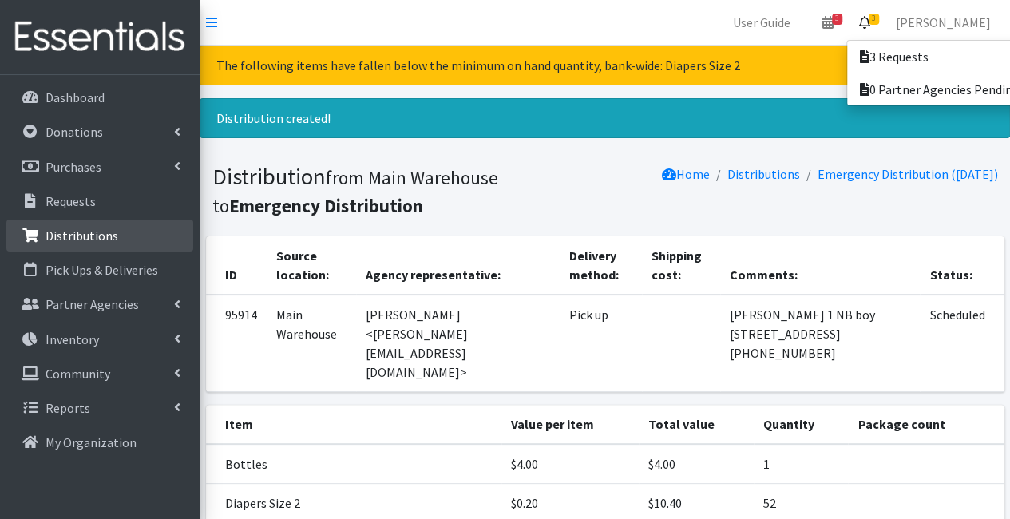
click at [70, 240] on p "Distributions" at bounding box center [82, 236] width 73 height 16
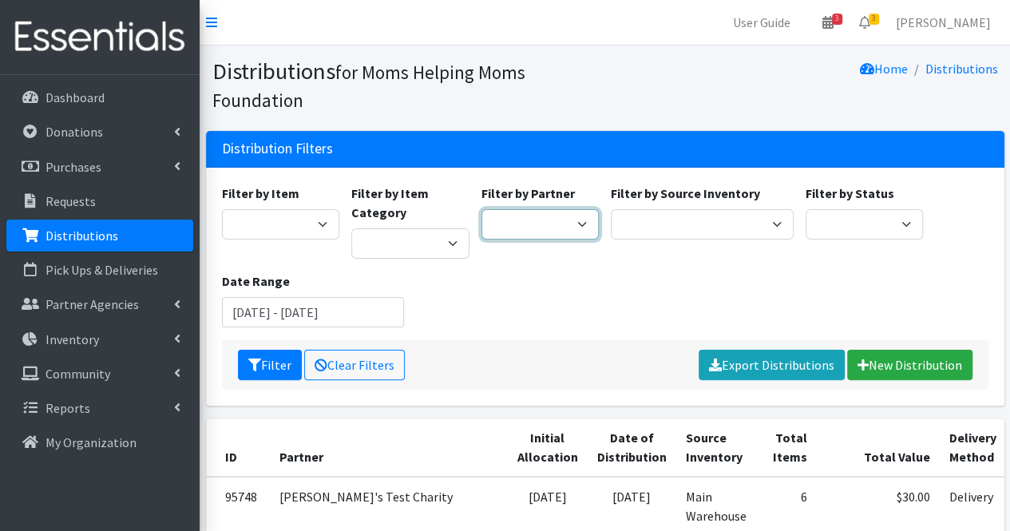
drag, startPoint x: 0, startPoint y: 0, endPoint x: 513, endPoint y: 218, distance: 557.1
click at [513, 218] on select "Acenda Integrated Health - FSC Acenda Integrated Health - Maternal Health Alter…" at bounding box center [541, 224] width 118 height 30
select select "617"
click at [482, 209] on select "Acenda Integrated Health - FSC Acenda Integrated Health - Maternal Health Alter…" at bounding box center [541, 224] width 118 height 30
click at [283, 359] on button "Filter" at bounding box center [270, 365] width 64 height 30
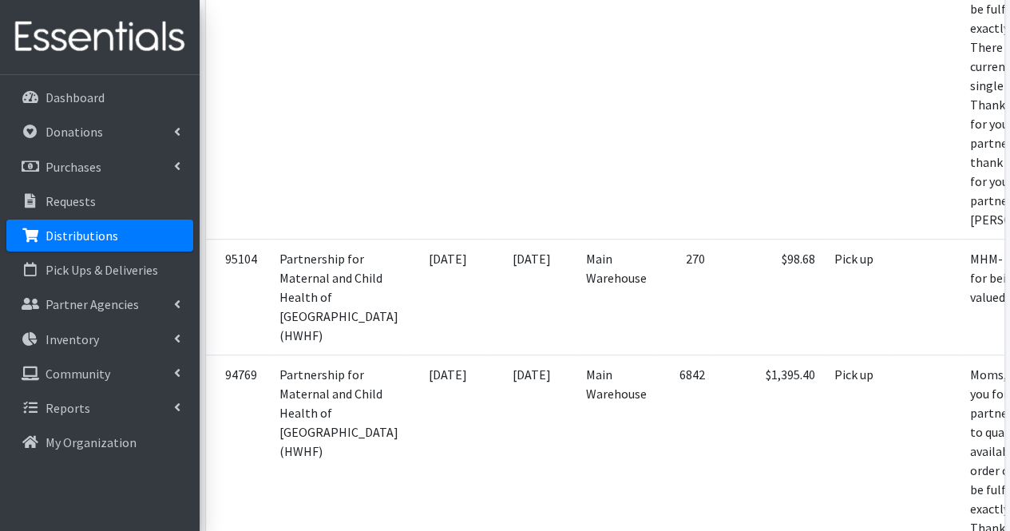
scroll to position [0, 110]
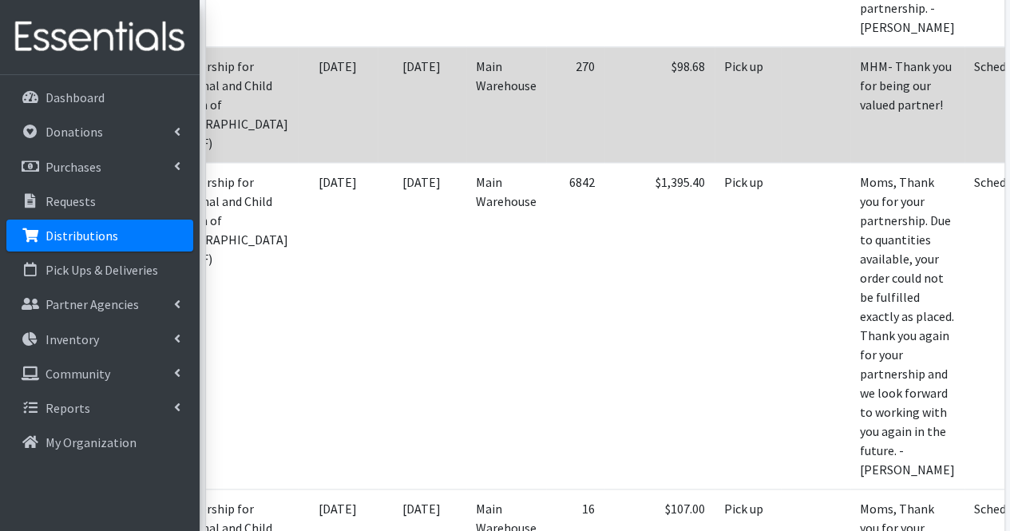
scroll to position [809, 0]
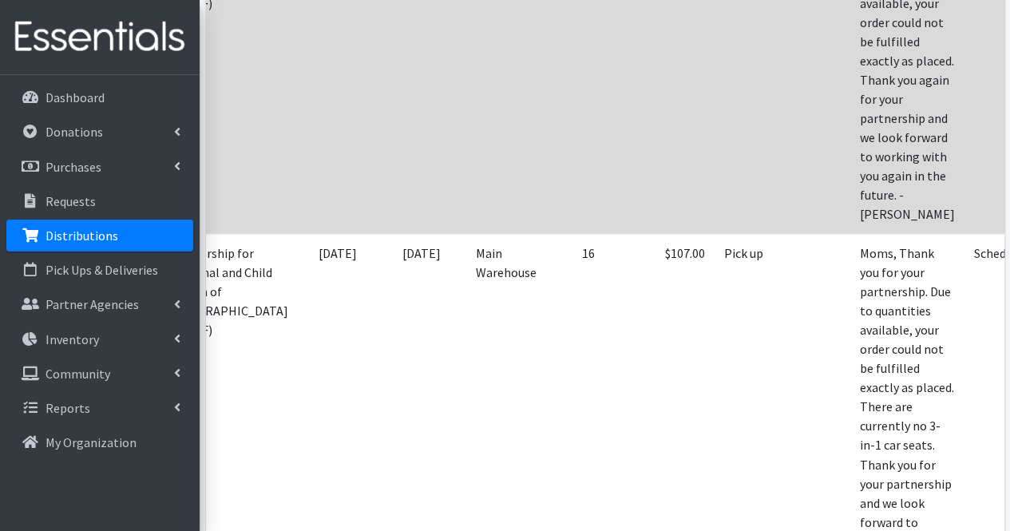
scroll to position [1052, 0]
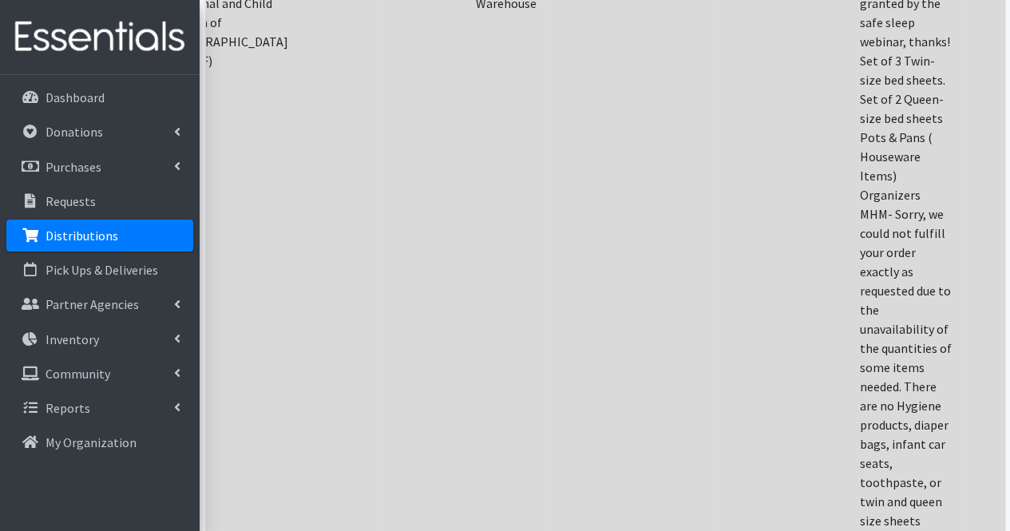
scroll to position [1844, 0]
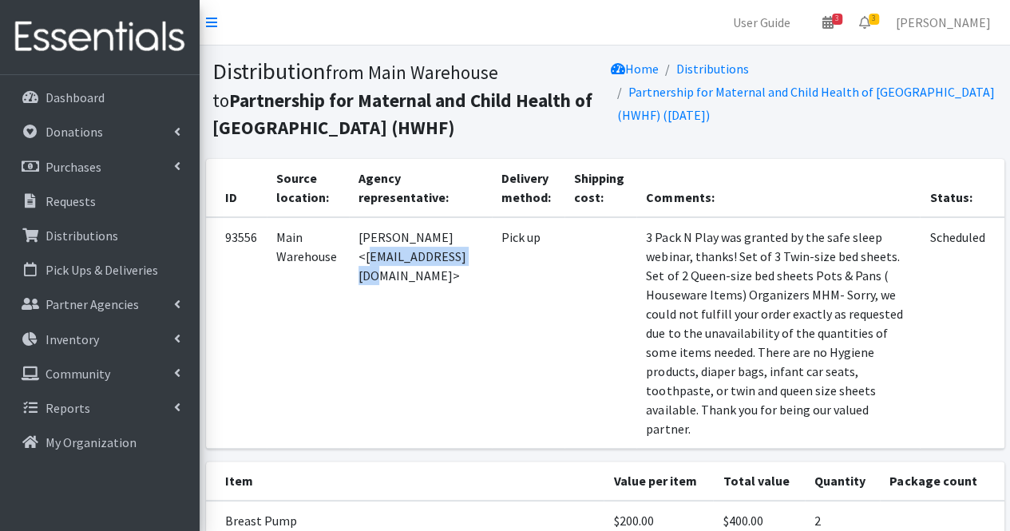
drag, startPoint x: 364, startPoint y: 258, endPoint x: 470, endPoint y: 261, distance: 105.5
click at [470, 261] on td "Violet Ibrahim <vibrahim@pmch.org>" at bounding box center [420, 333] width 143 height 232
copy td "vibrahim@pmch.org"
click at [134, 296] on p "Partner Agencies" at bounding box center [92, 304] width 93 height 16
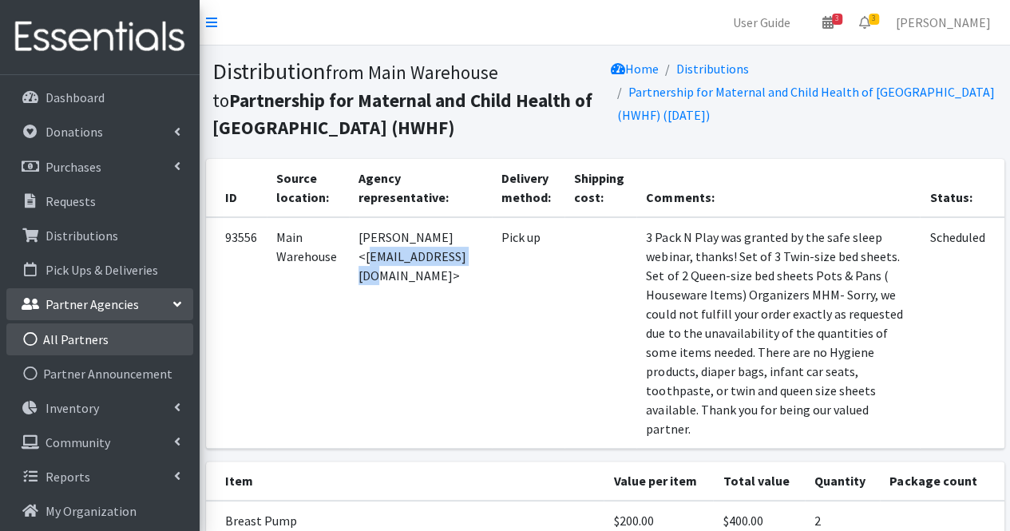
click at [115, 347] on link "All Partners" at bounding box center [99, 339] width 187 height 32
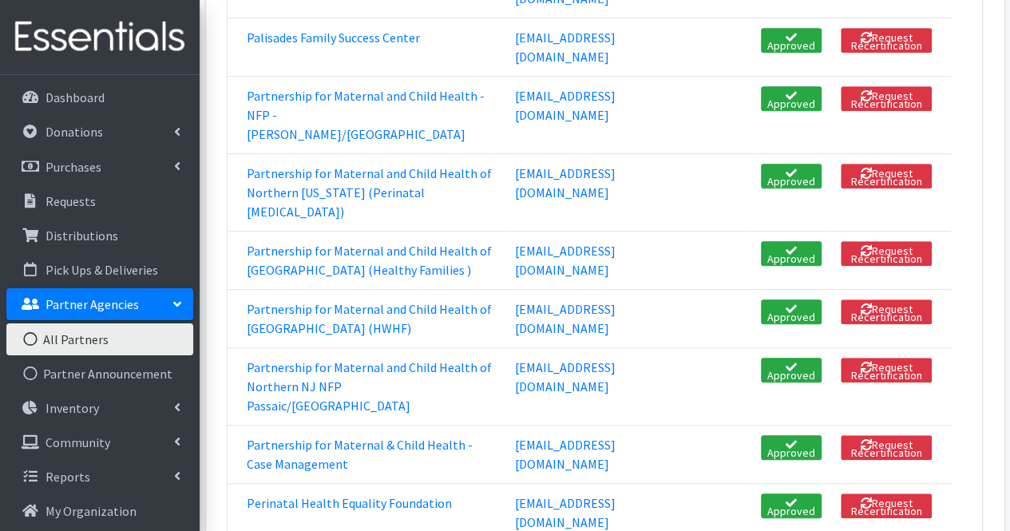
scroll to position [3421, 0]
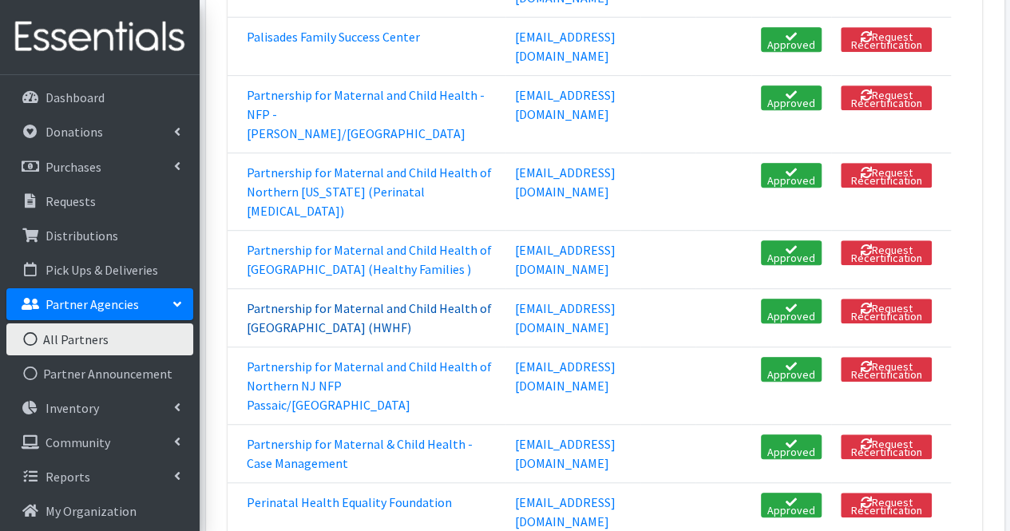
click at [328, 335] on link "Partnership for Maternal and Child Health of [GEOGRAPHIC_DATA] (HWHF)" at bounding box center [369, 317] width 245 height 35
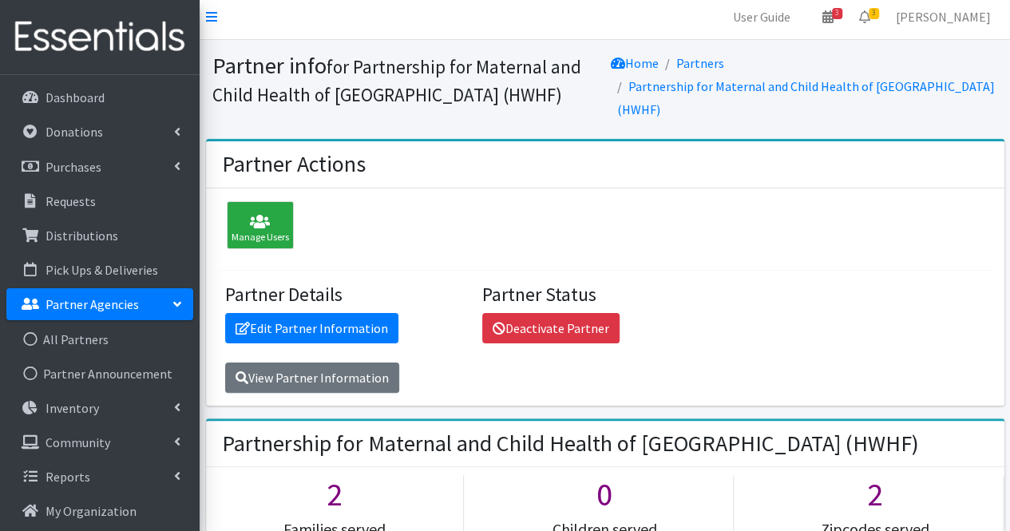
scroll to position [5, 0]
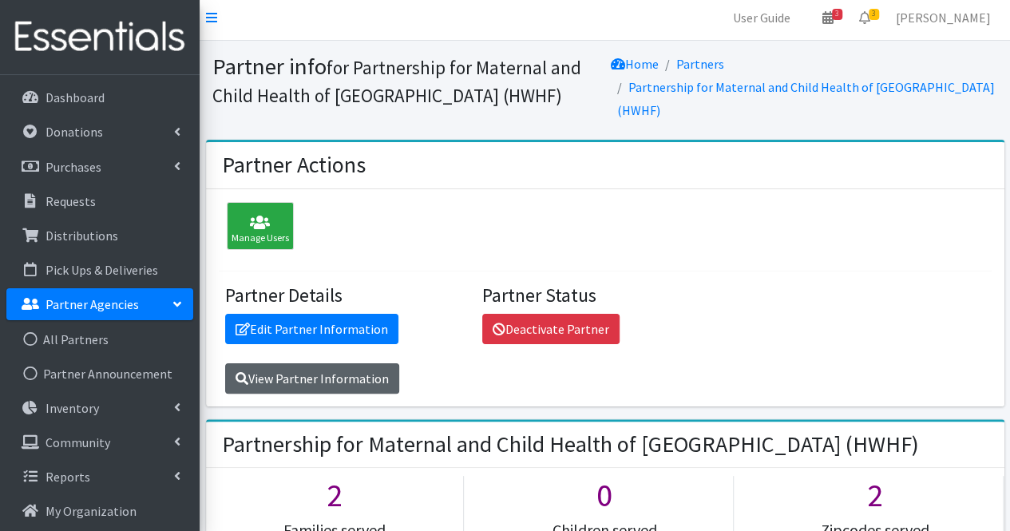
click at [355, 363] on link "View Partner Information" at bounding box center [312, 378] width 174 height 30
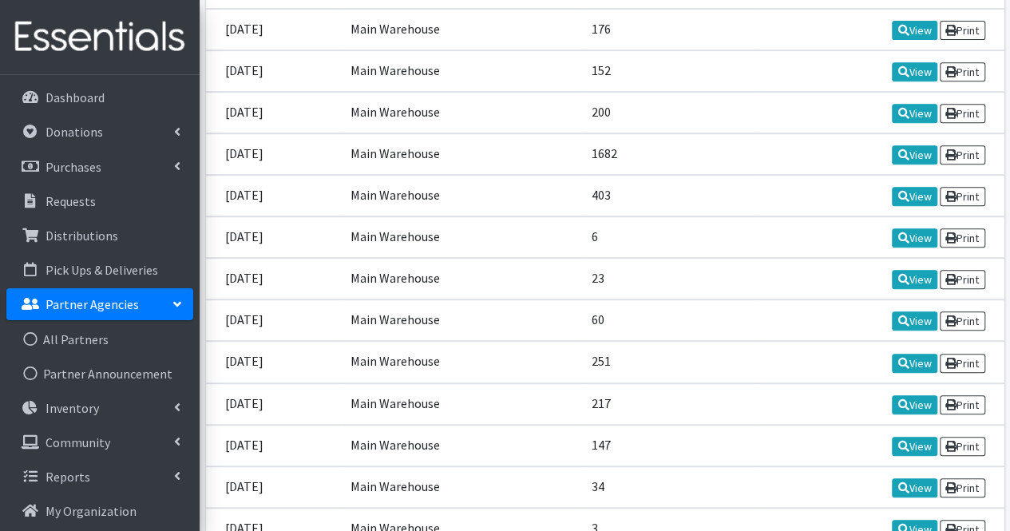
scroll to position [3388, 0]
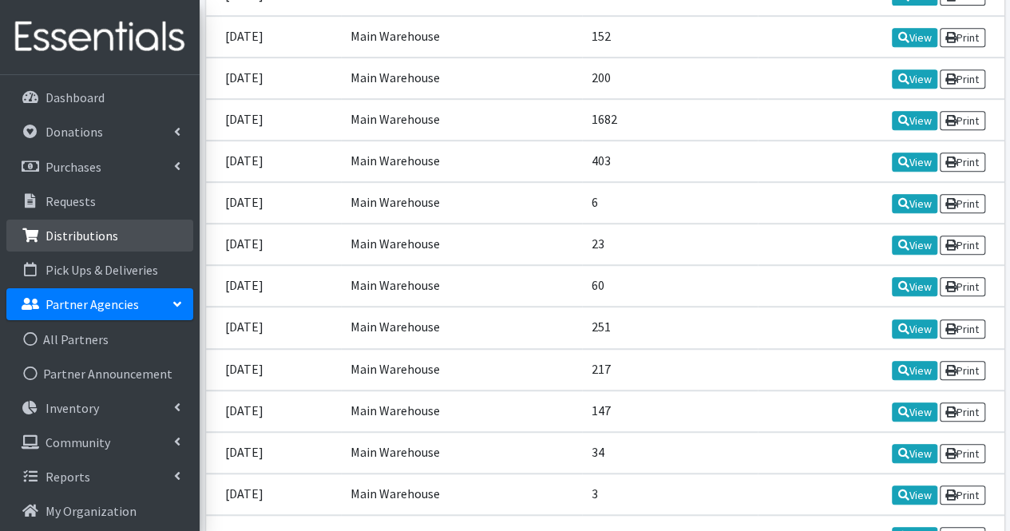
click at [101, 233] on p "Distributions" at bounding box center [82, 236] width 73 height 16
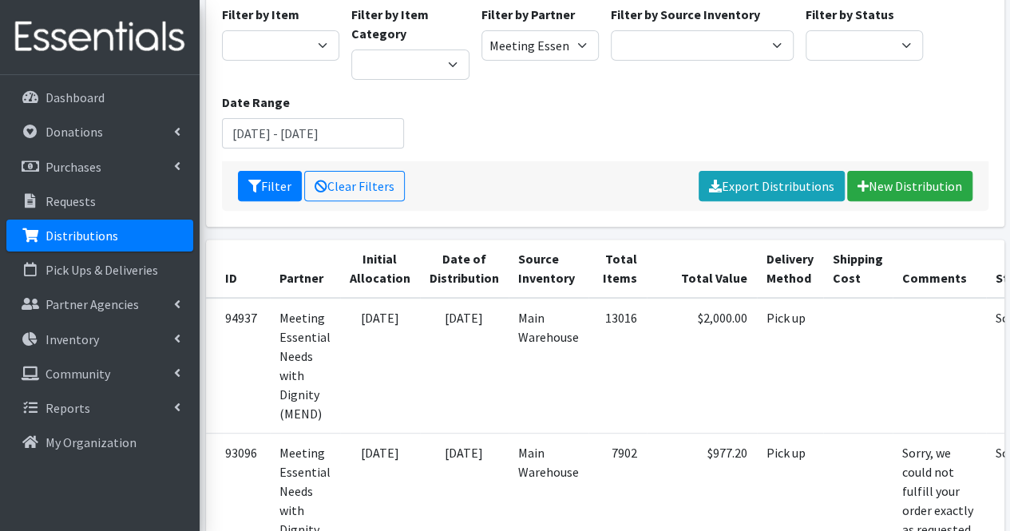
scroll to position [0, 81]
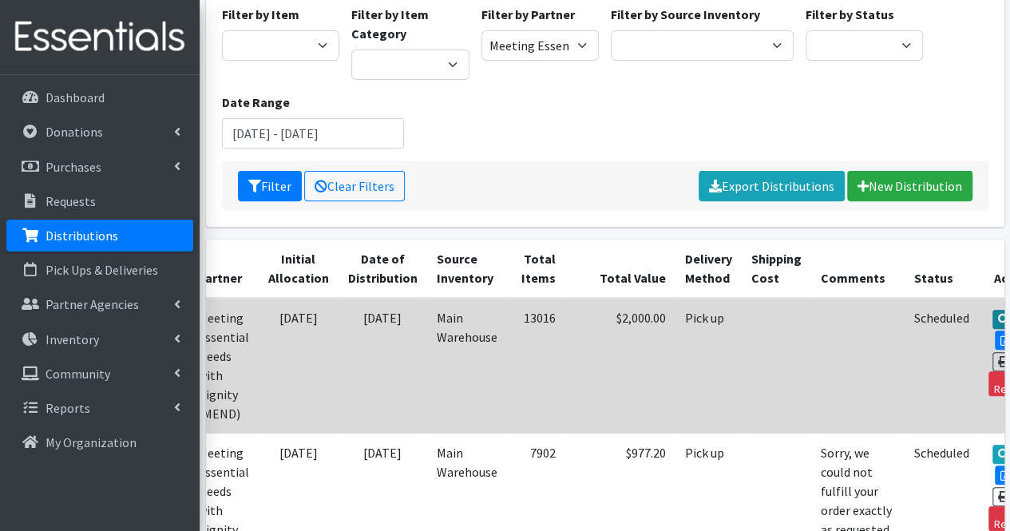
click at [993, 316] on link "View" at bounding box center [1016, 319] width 46 height 19
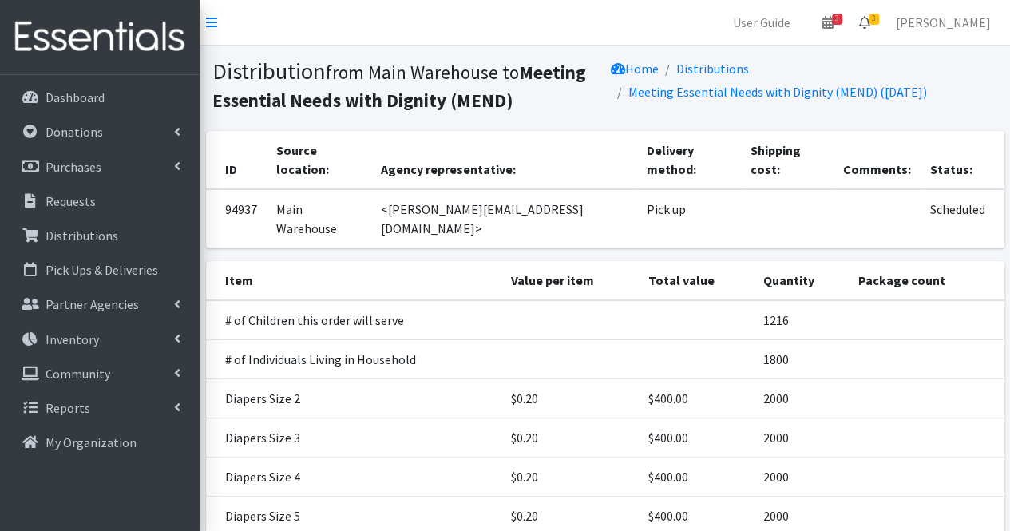
click at [883, 29] on link "3" at bounding box center [864, 22] width 37 height 32
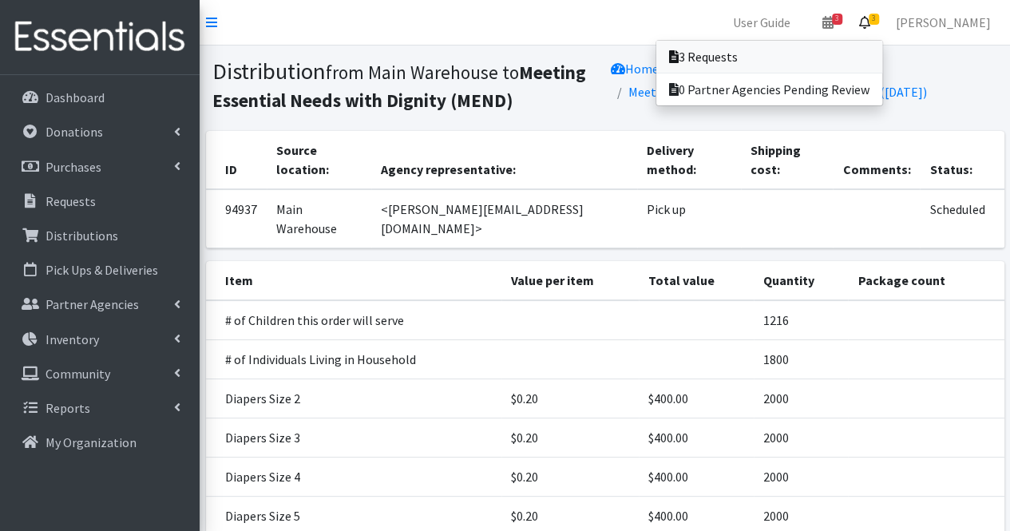
click at [815, 50] on link "3 Requests" at bounding box center [769, 57] width 226 height 32
